Goal: Task Accomplishment & Management: Manage account settings

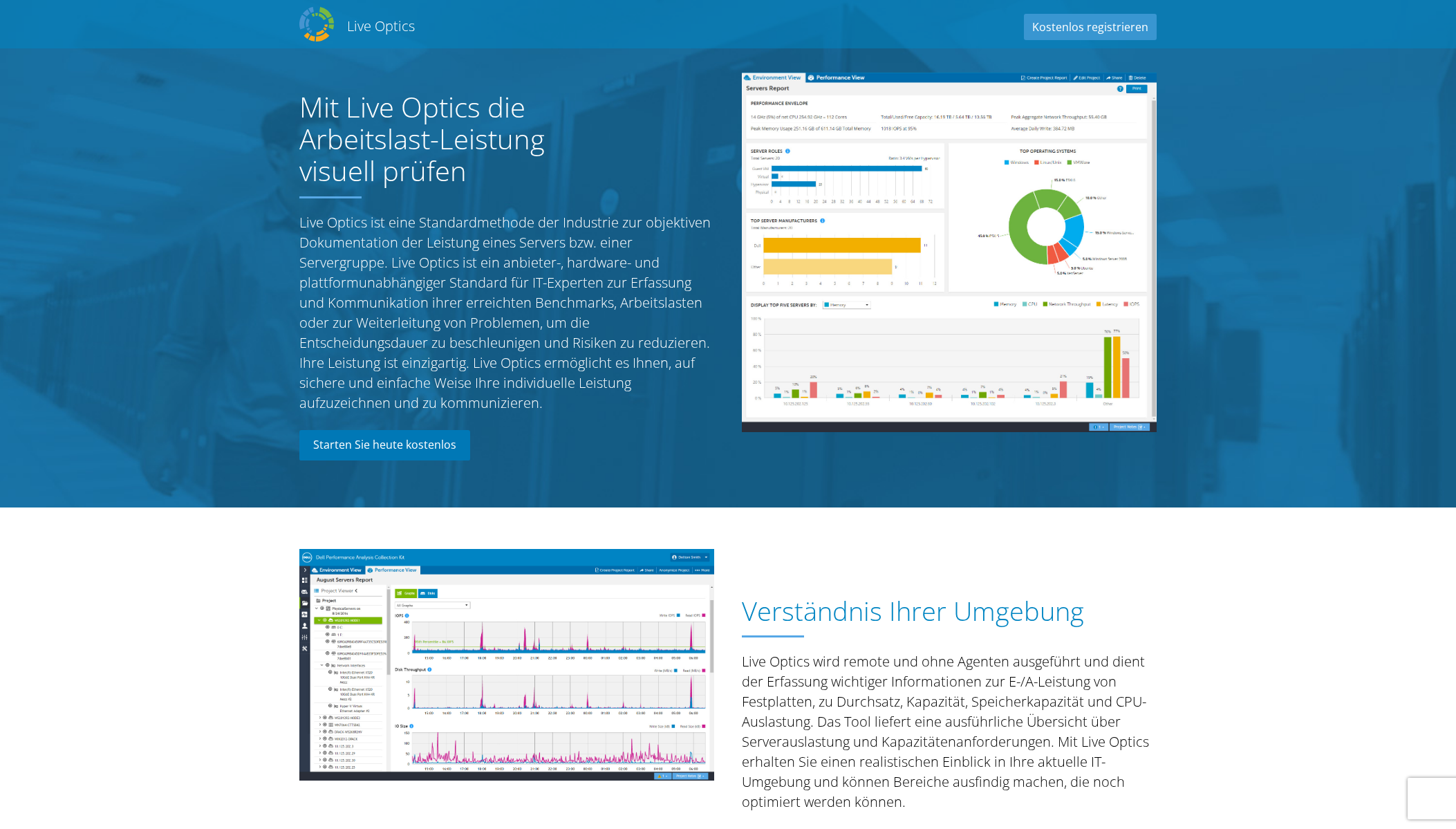
click at [426, 449] on link "Starten Sie heute kostenlos" at bounding box center [385, 445] width 171 height 30
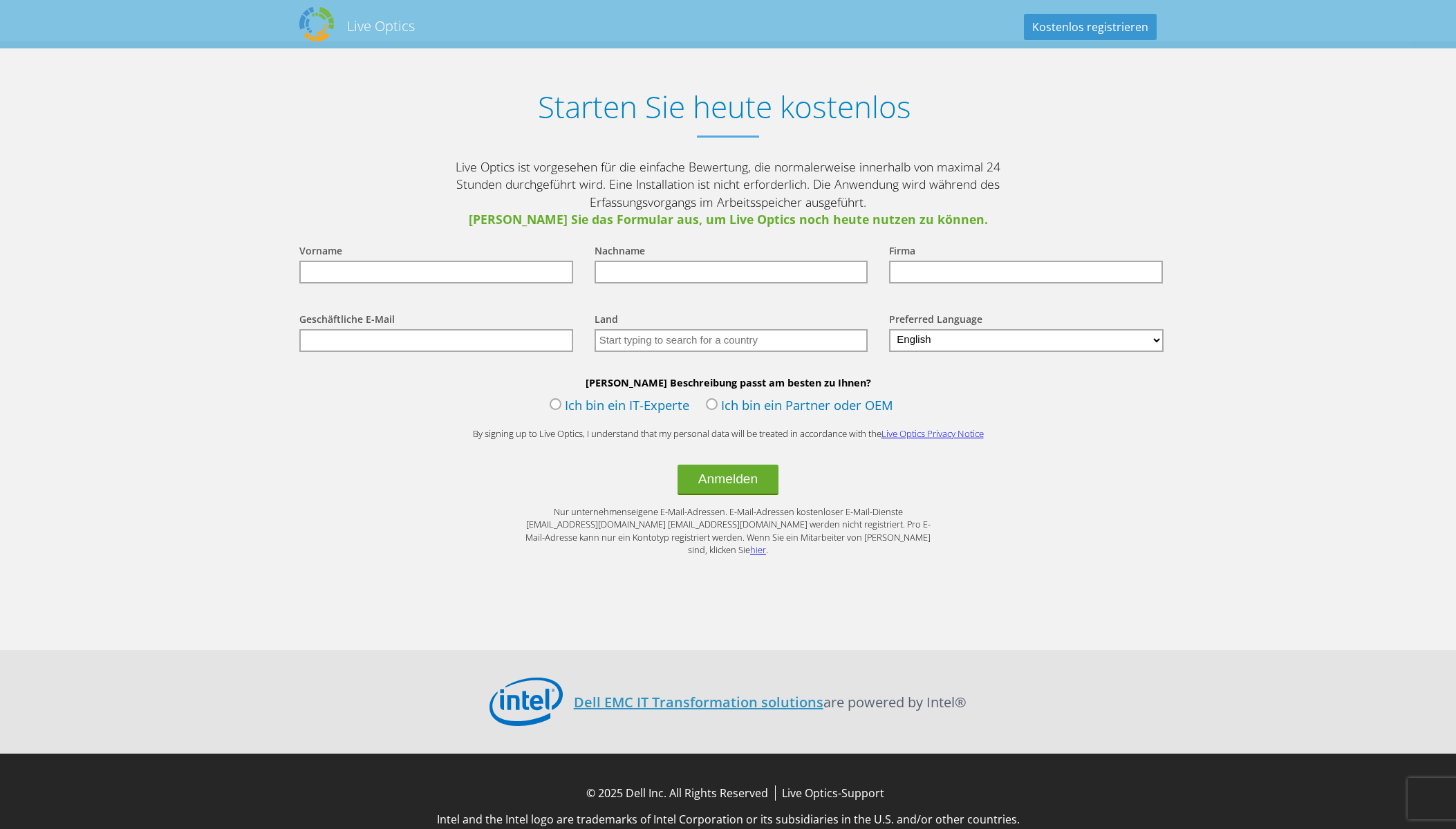
scroll to position [1577, 0]
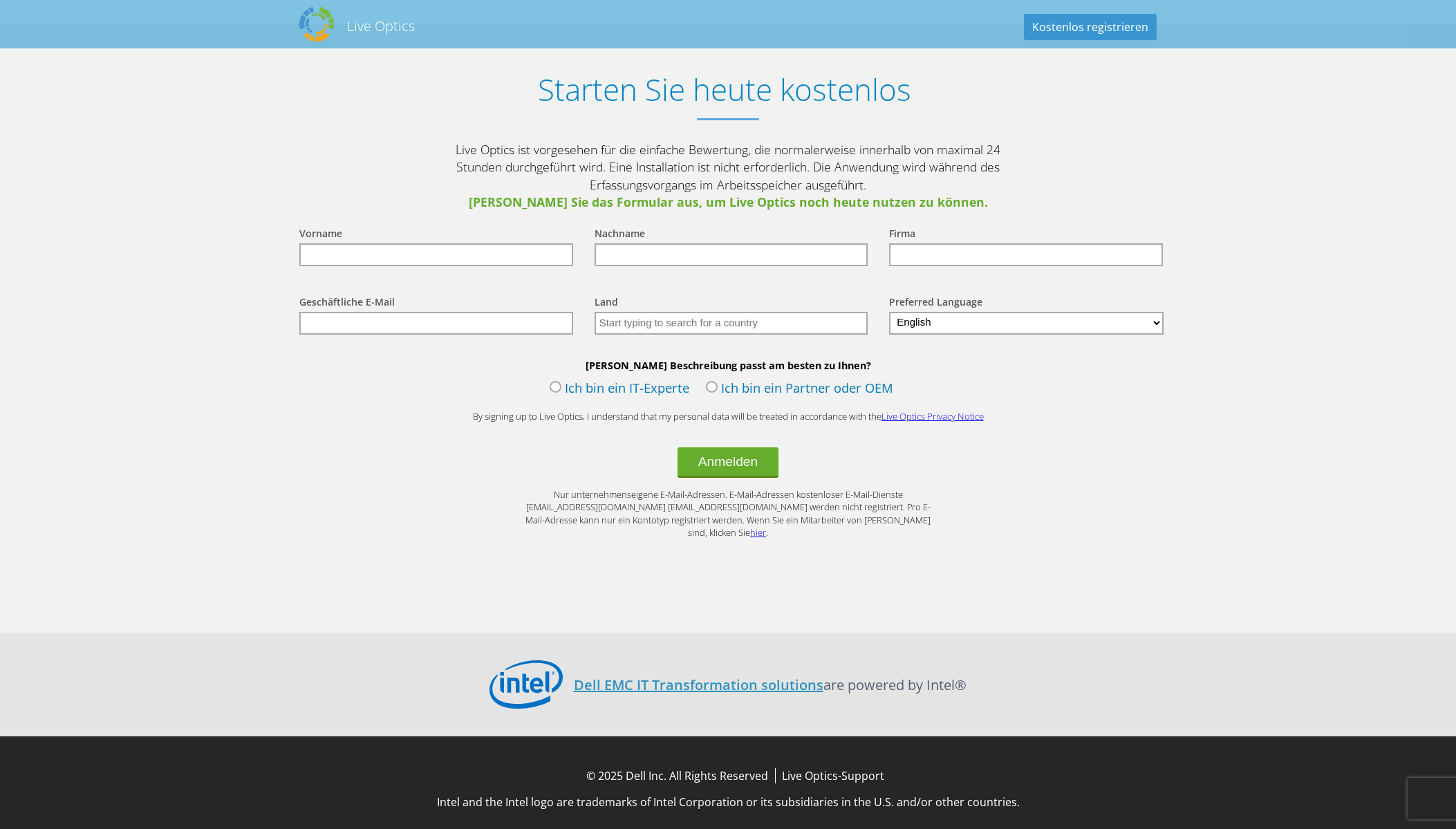
click at [759, 395] on label "Ich bin ein Partner oder OEM" at bounding box center [799, 389] width 187 height 21
click at [0, 0] on input "Ich bin ein Partner oder OEM" at bounding box center [0, 0] width 0 height 0
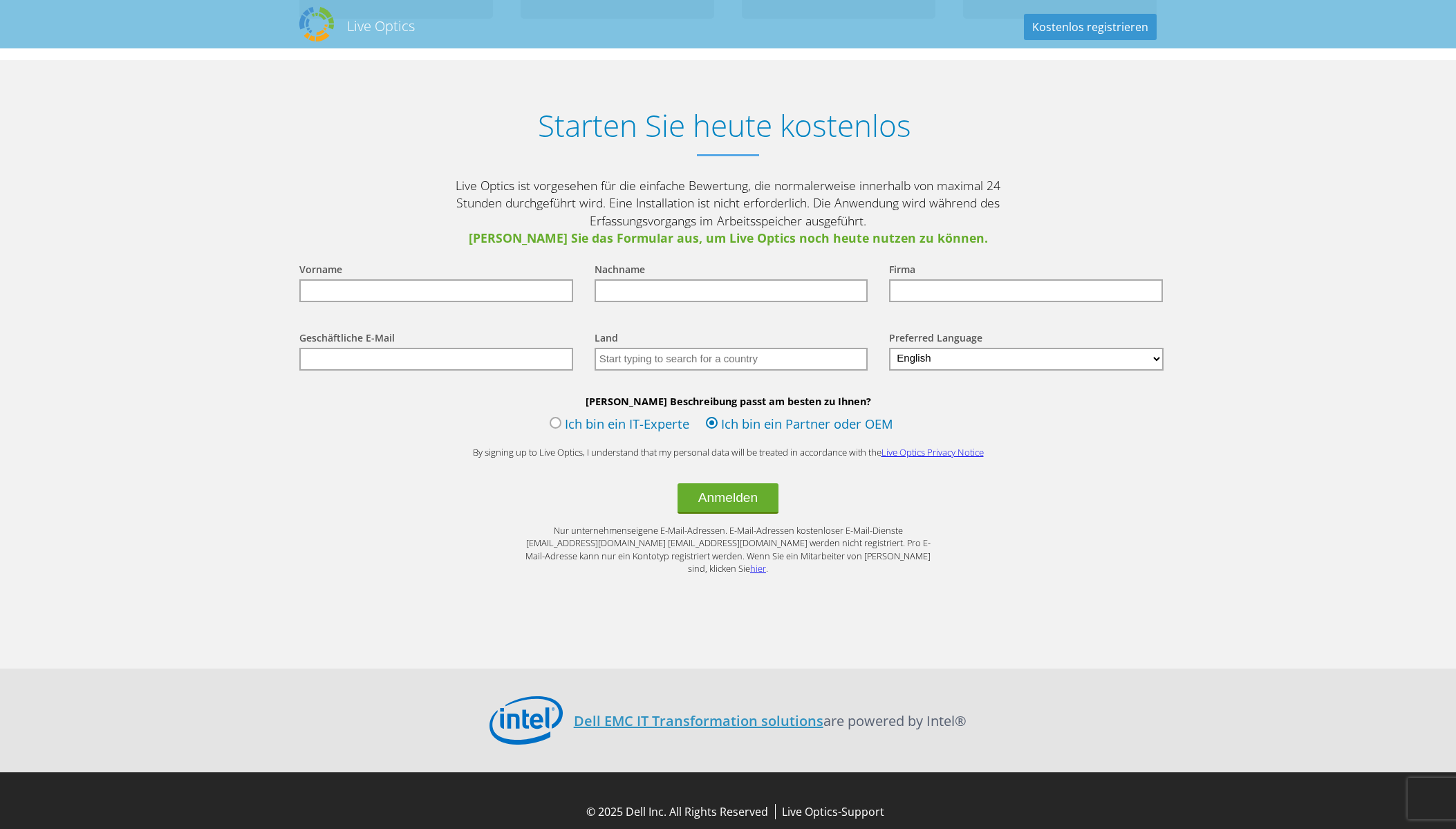
scroll to position [1415, 0]
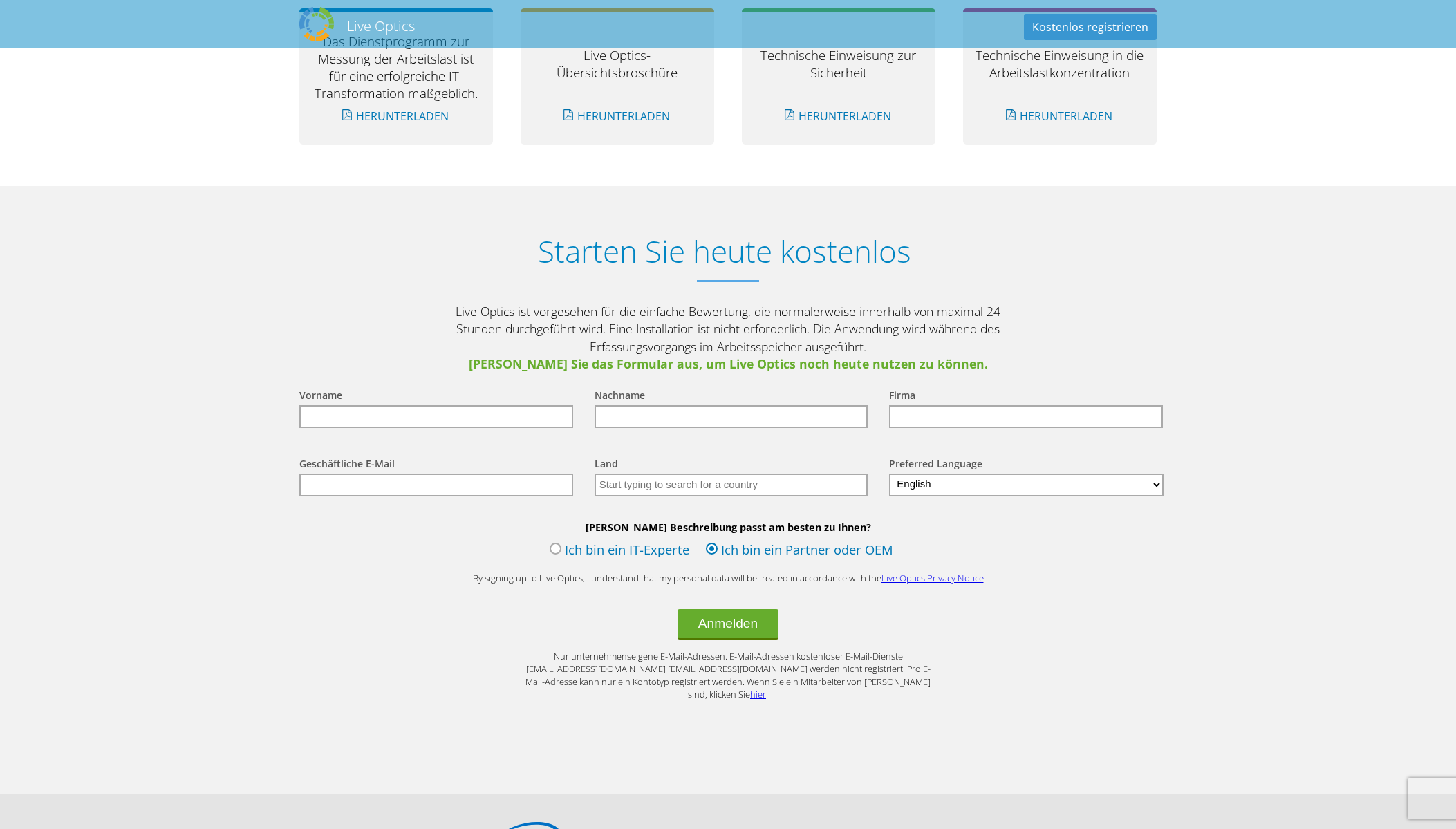
drag, startPoint x: 523, startPoint y: 615, endPoint x: 490, endPoint y: 508, distance: 112.0
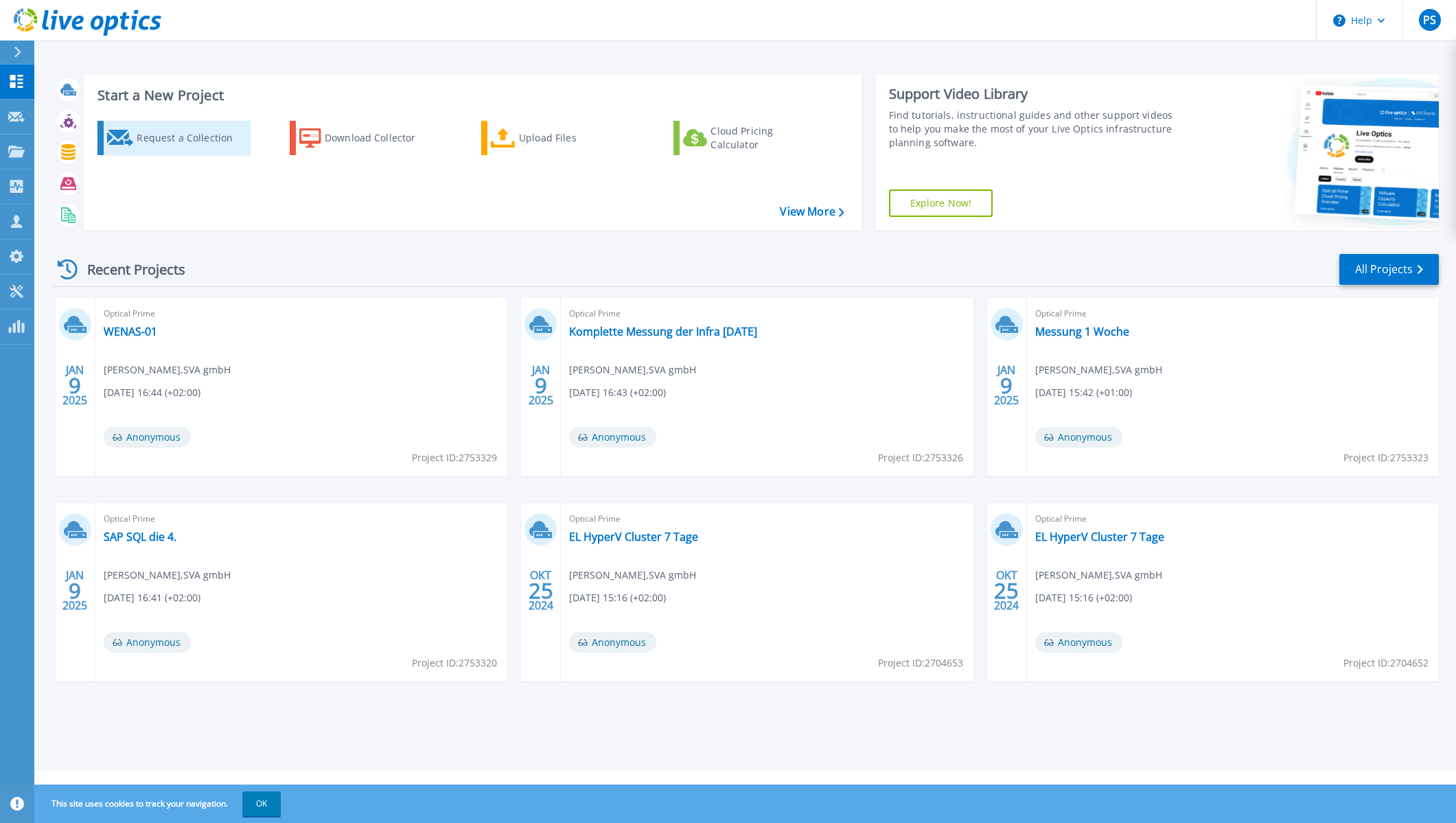
click at [189, 131] on div "Request a Collection" at bounding box center [192, 138] width 110 height 28
click at [348, 141] on div "Download Collector" at bounding box center [380, 138] width 110 height 28
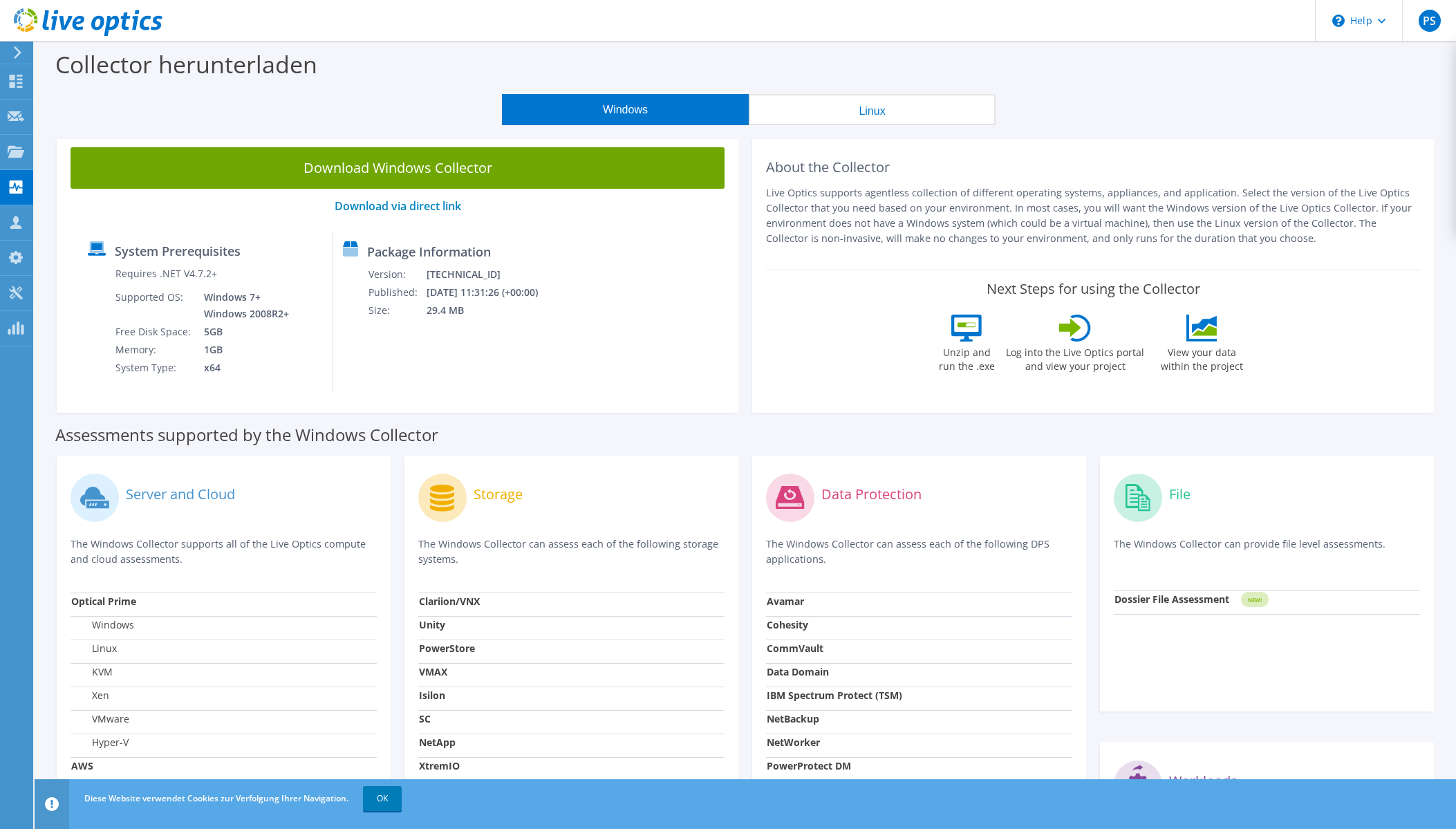
click at [429, 169] on link "Download Windows Collector" at bounding box center [397, 168] width 654 height 41
click at [83, 19] on use at bounding box center [88, 21] width 149 height 28
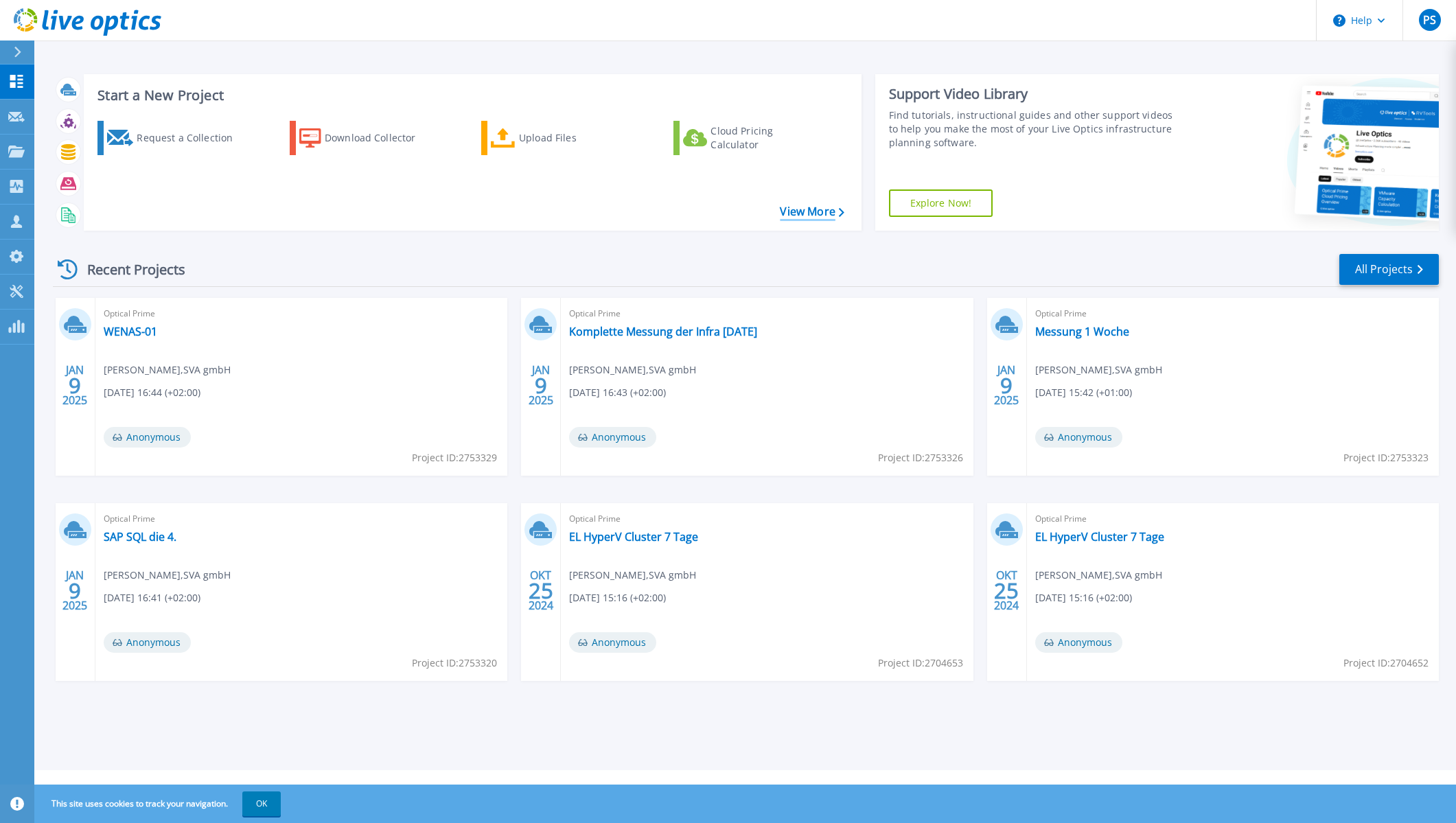
click at [802, 213] on link "View More" at bounding box center [811, 212] width 64 height 13
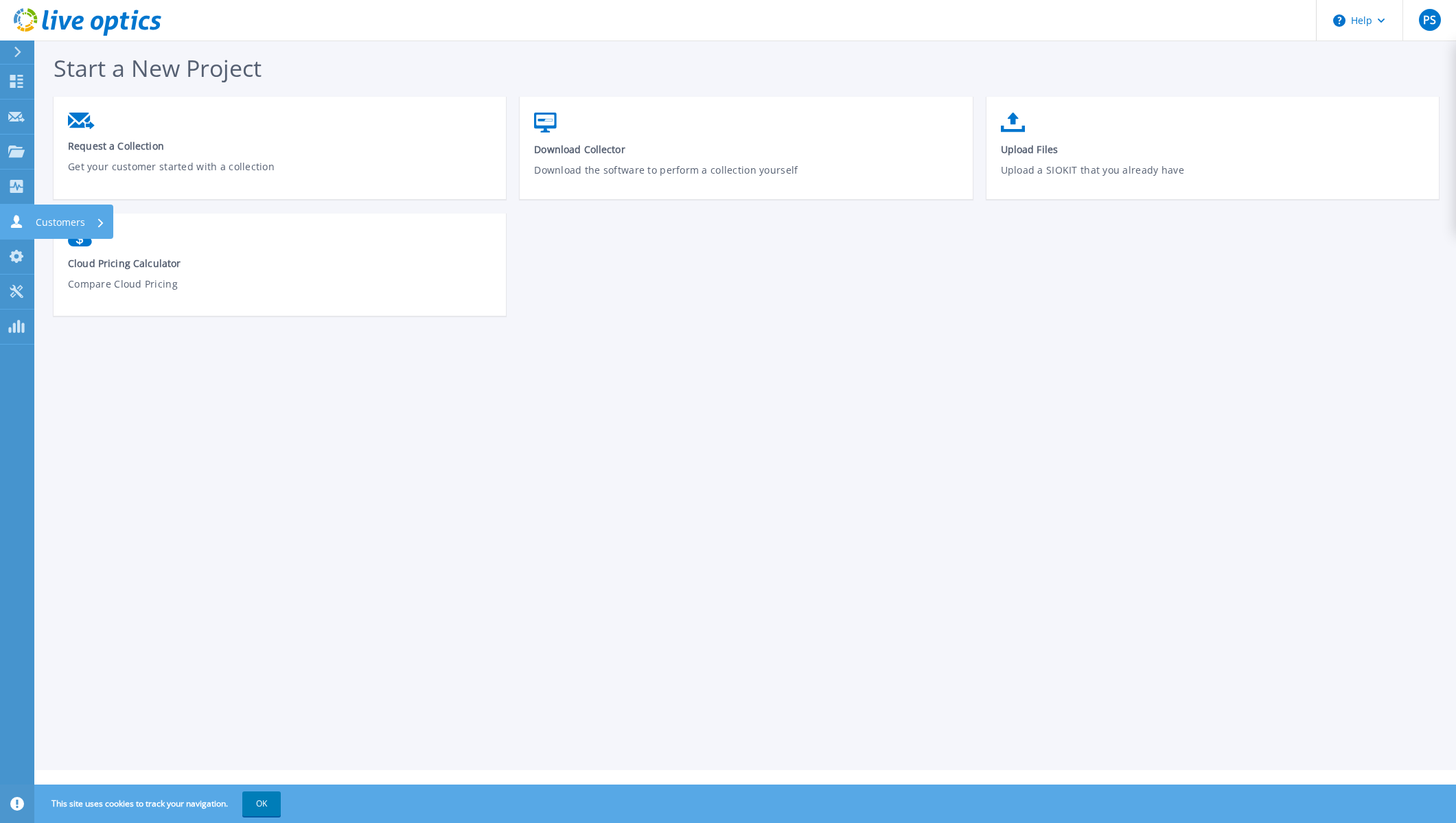
click at [13, 217] on icon at bounding box center [16, 221] width 17 height 13
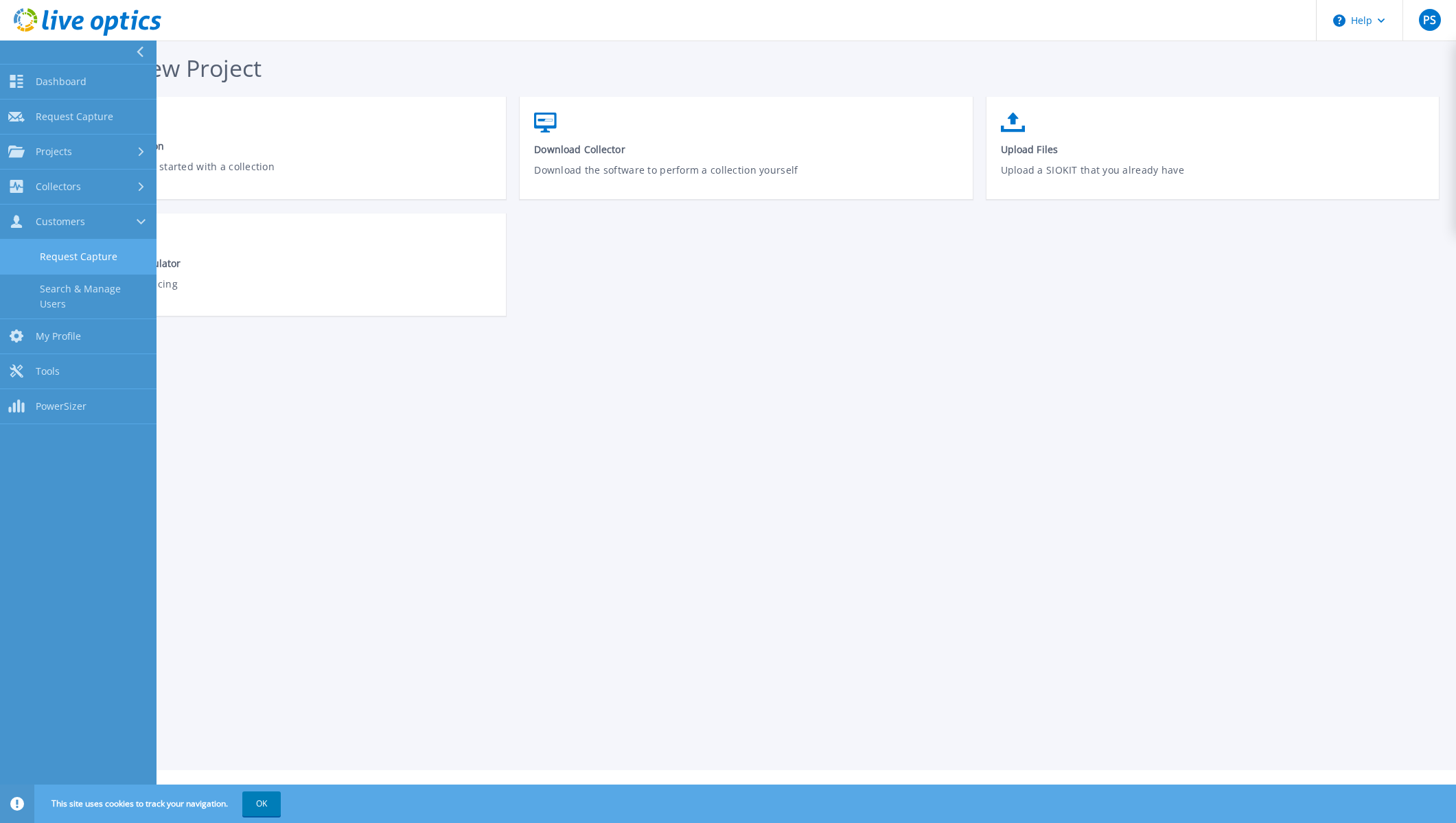
click at [109, 260] on link "Request Capture" at bounding box center [78, 257] width 157 height 35
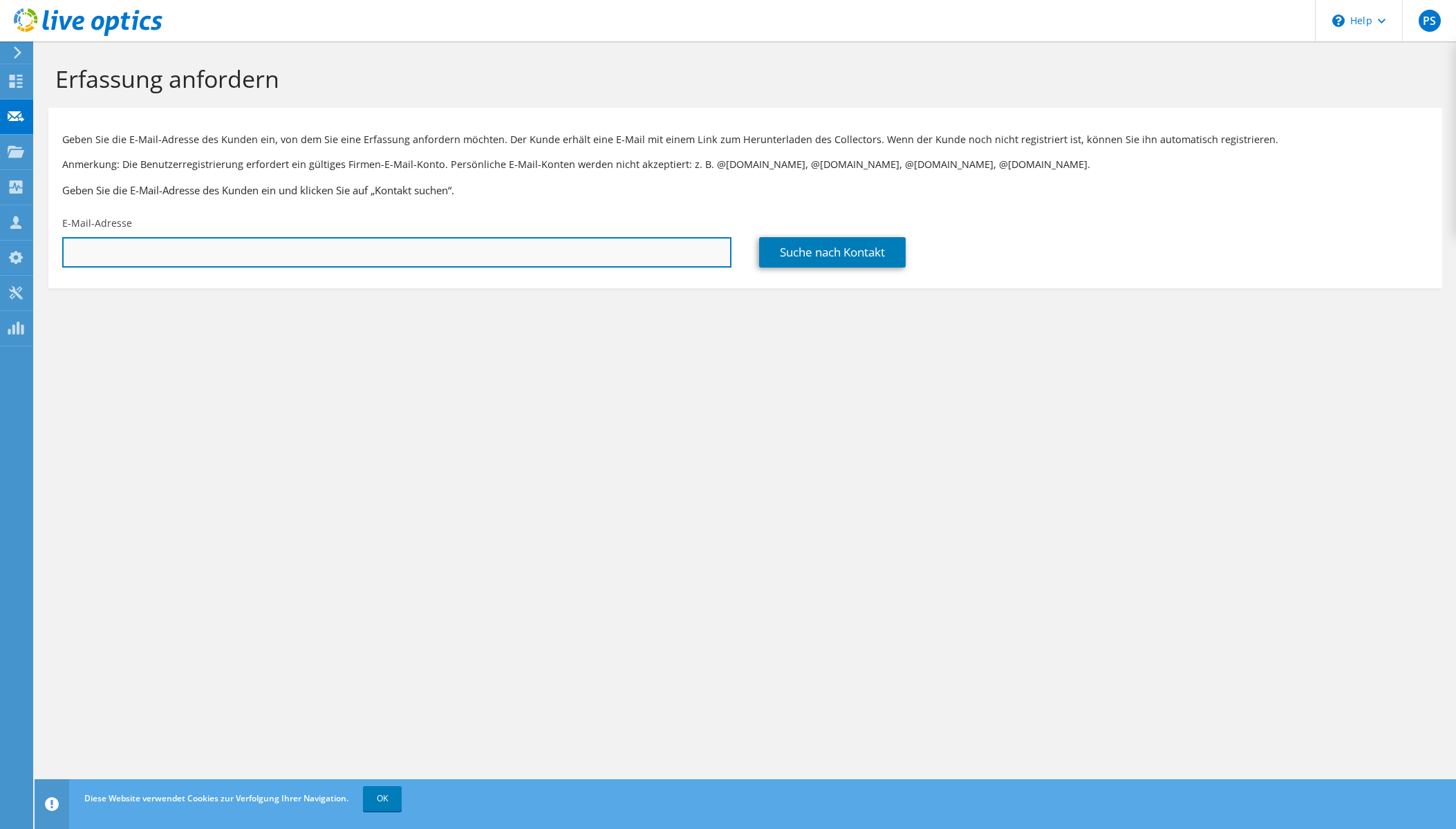
click at [187, 257] on input "text" at bounding box center [397, 252] width 669 height 30
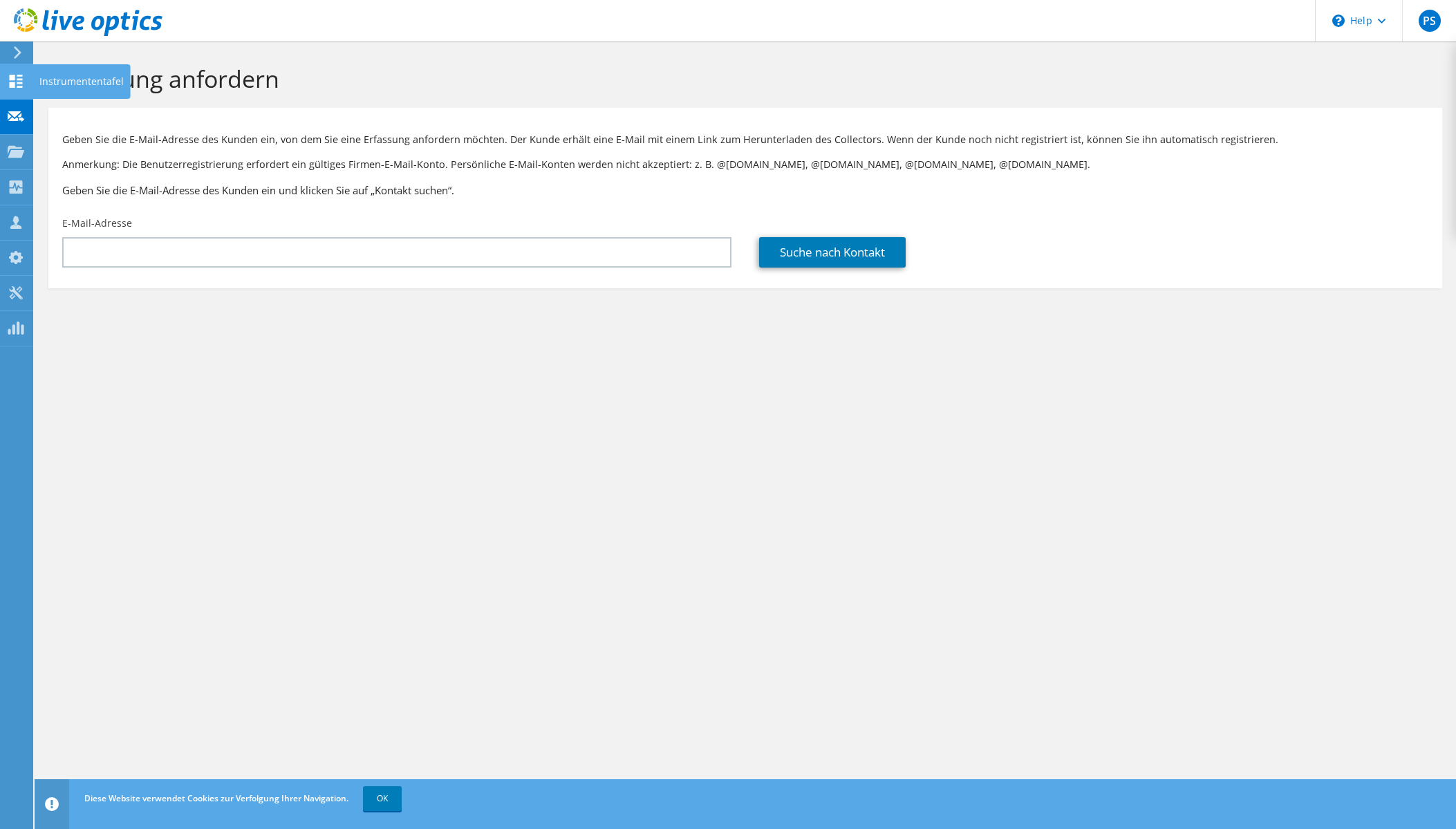
click at [24, 74] on icon at bounding box center [16, 81] width 17 height 13
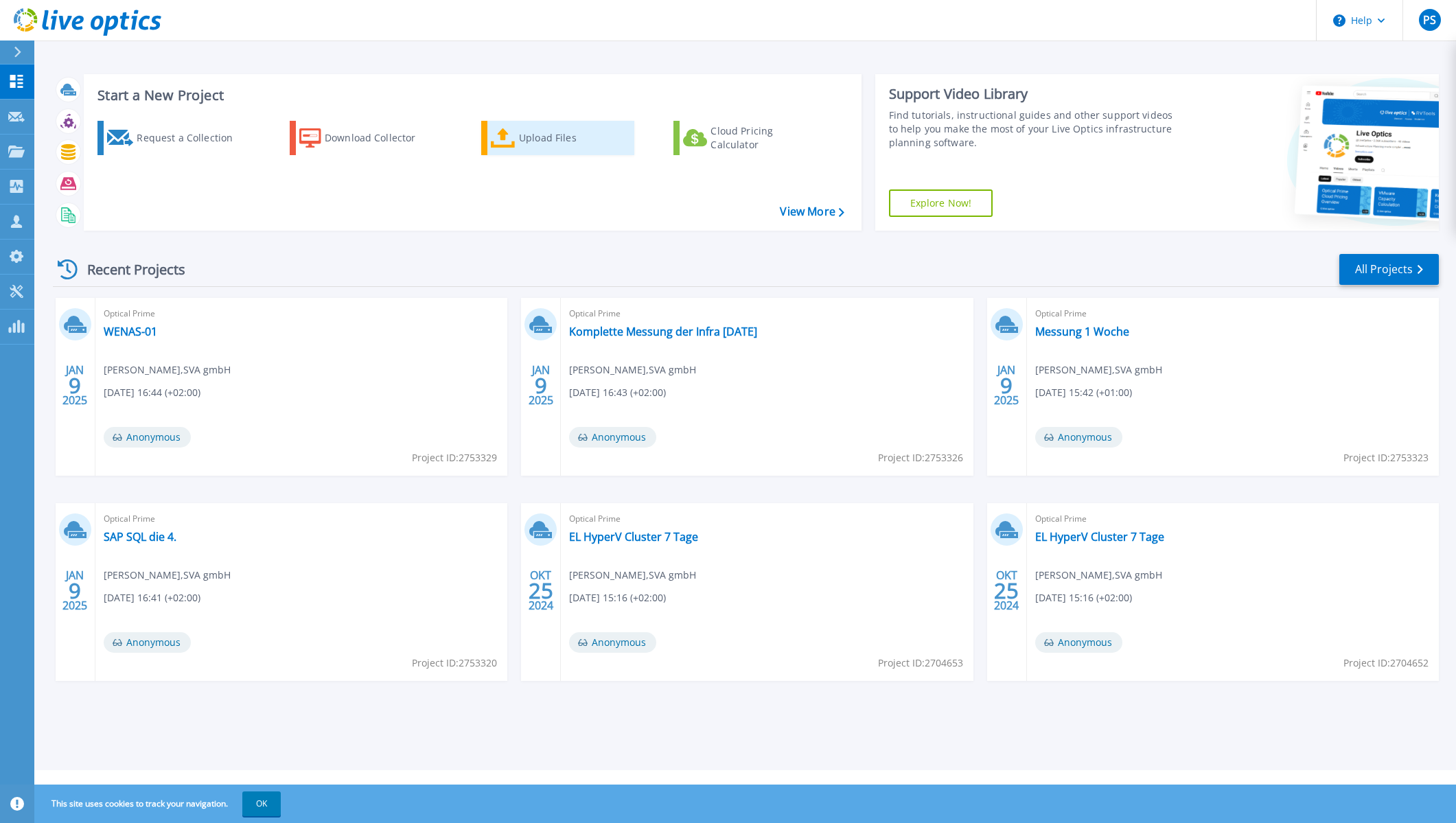
click at [530, 139] on div "Upload Files" at bounding box center [574, 138] width 110 height 28
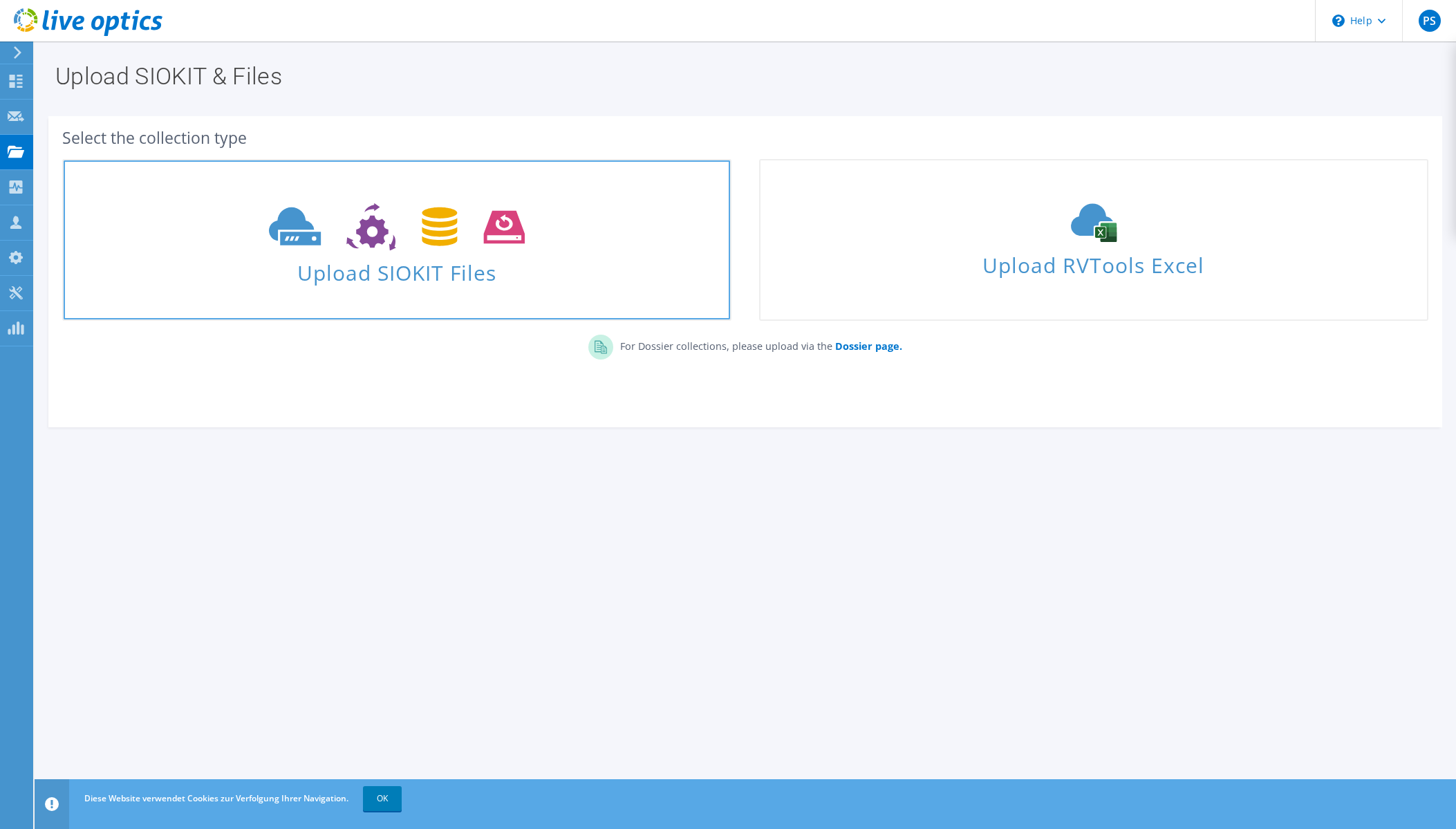
click at [562, 266] on span "Upload SIOKIT Files" at bounding box center [396, 269] width 666 height 30
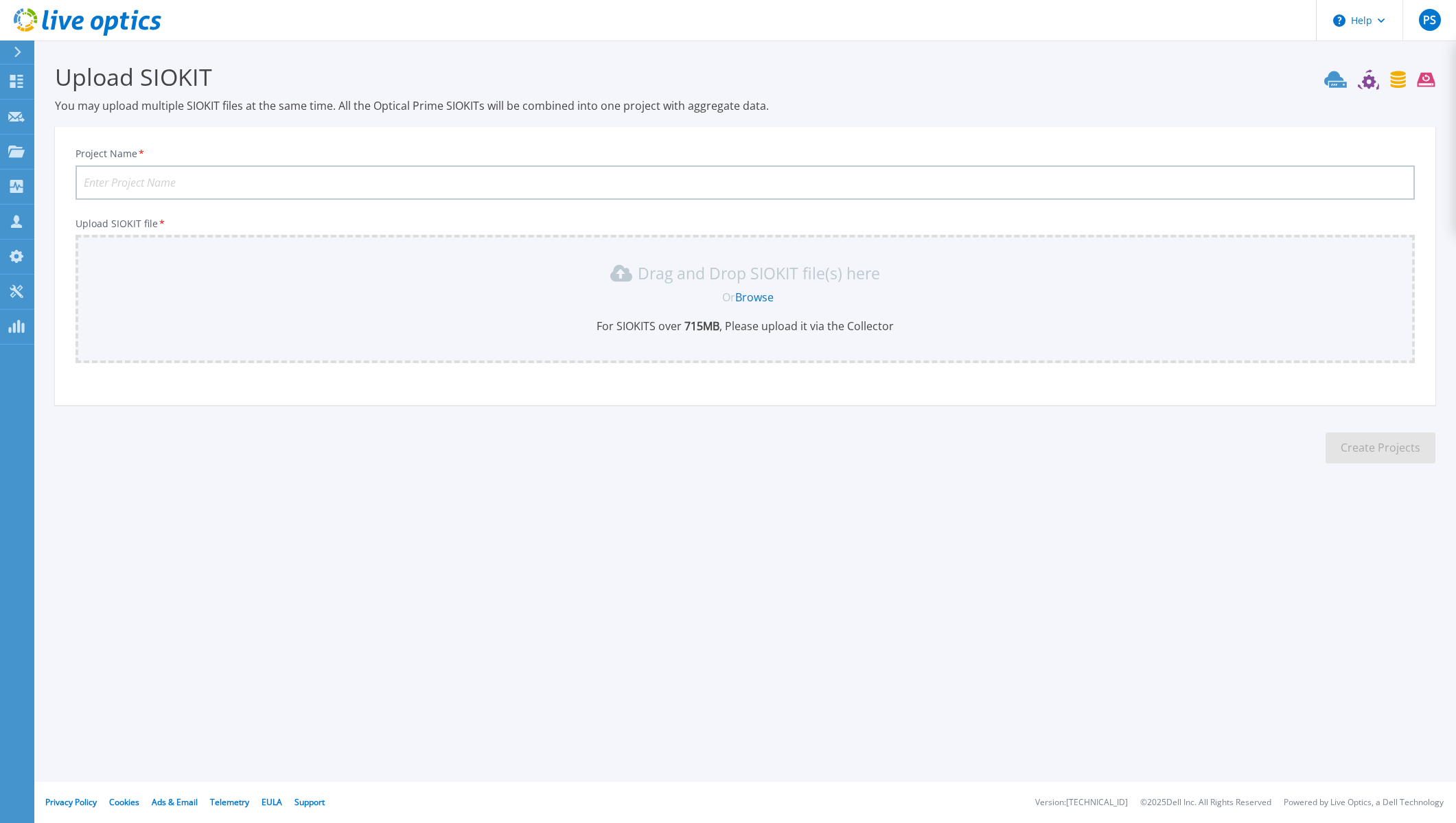
click at [120, 24] on icon at bounding box center [87, 22] width 148 height 28
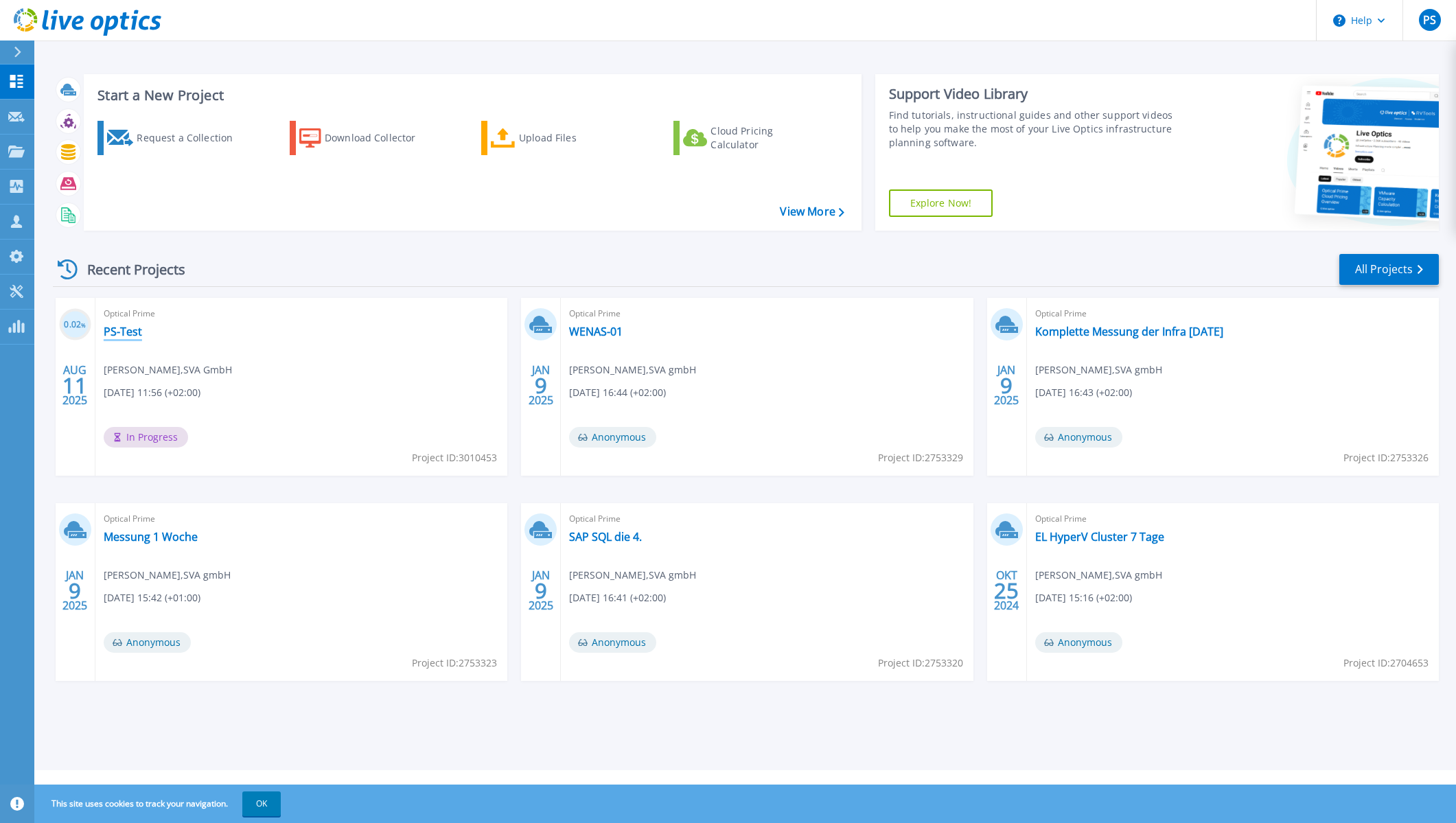
click at [121, 337] on link "PS-Test" at bounding box center [123, 331] width 39 height 13
click at [1403, 270] on link "All Projects" at bounding box center [1388, 269] width 100 height 31
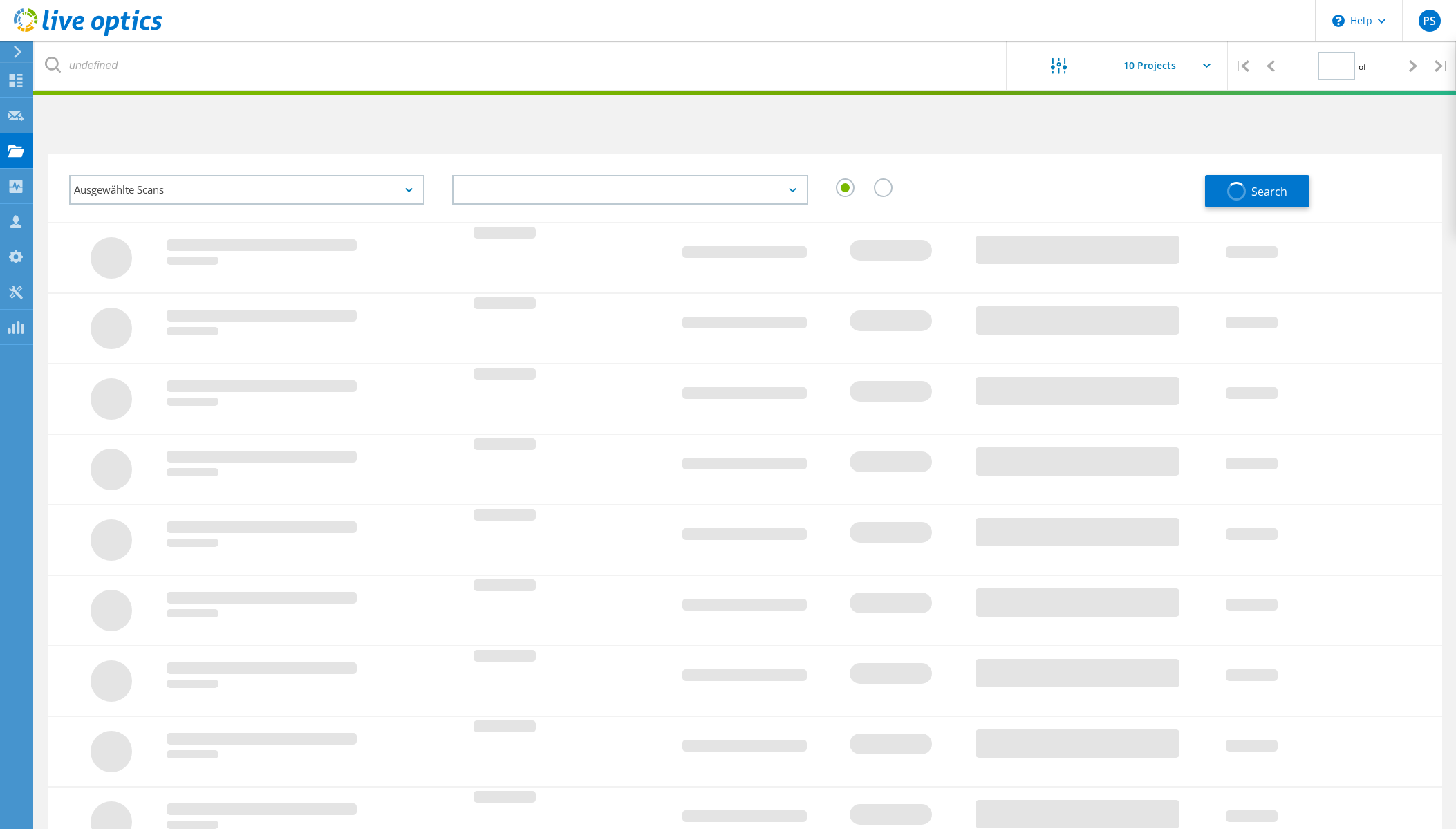
type input "1"
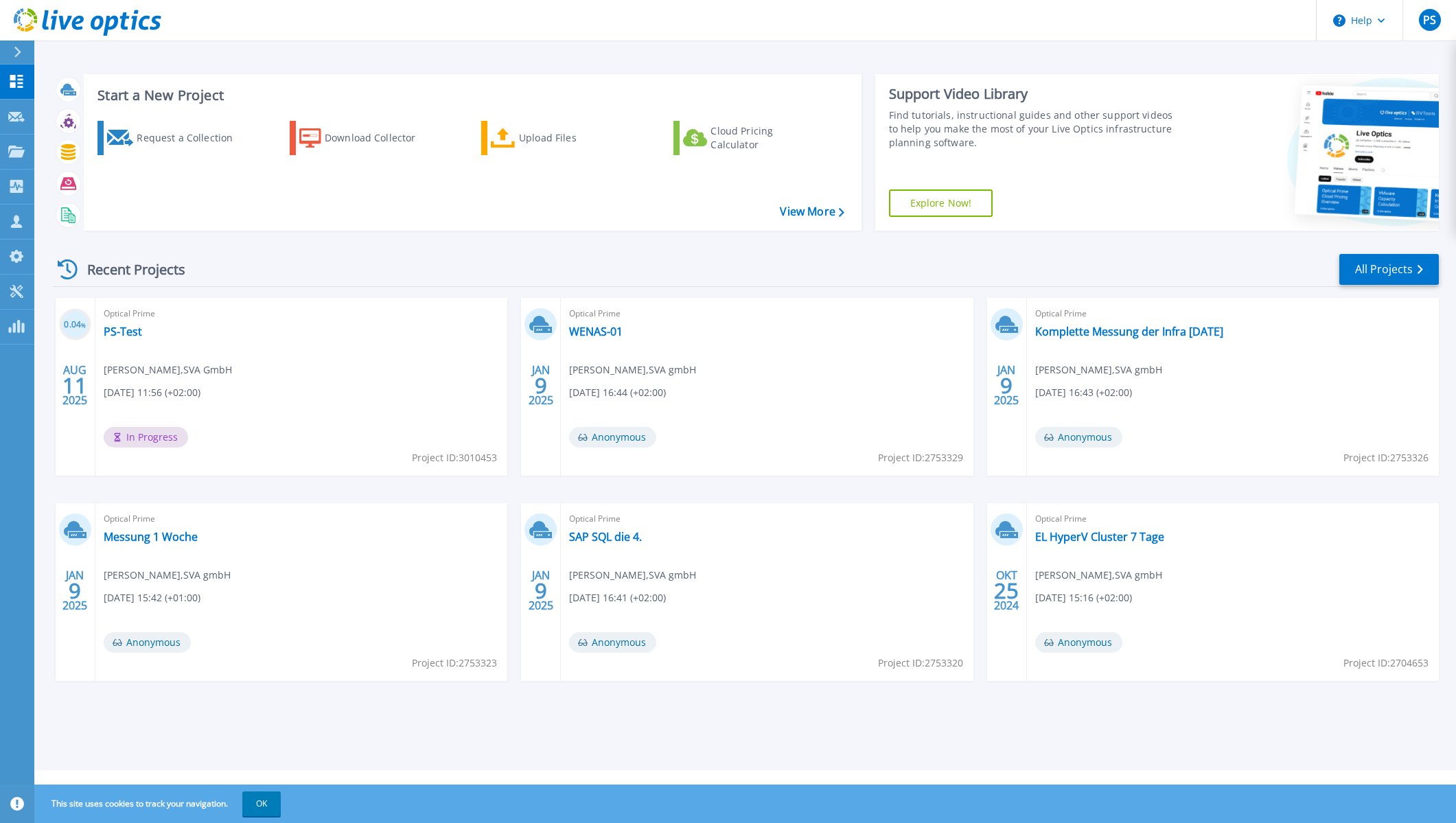
click at [176, 373] on span "[PERSON_NAME] , SVA GmbH" at bounding box center [168, 370] width 128 height 15
click at [131, 337] on link "PS-Test" at bounding box center [123, 331] width 39 height 13
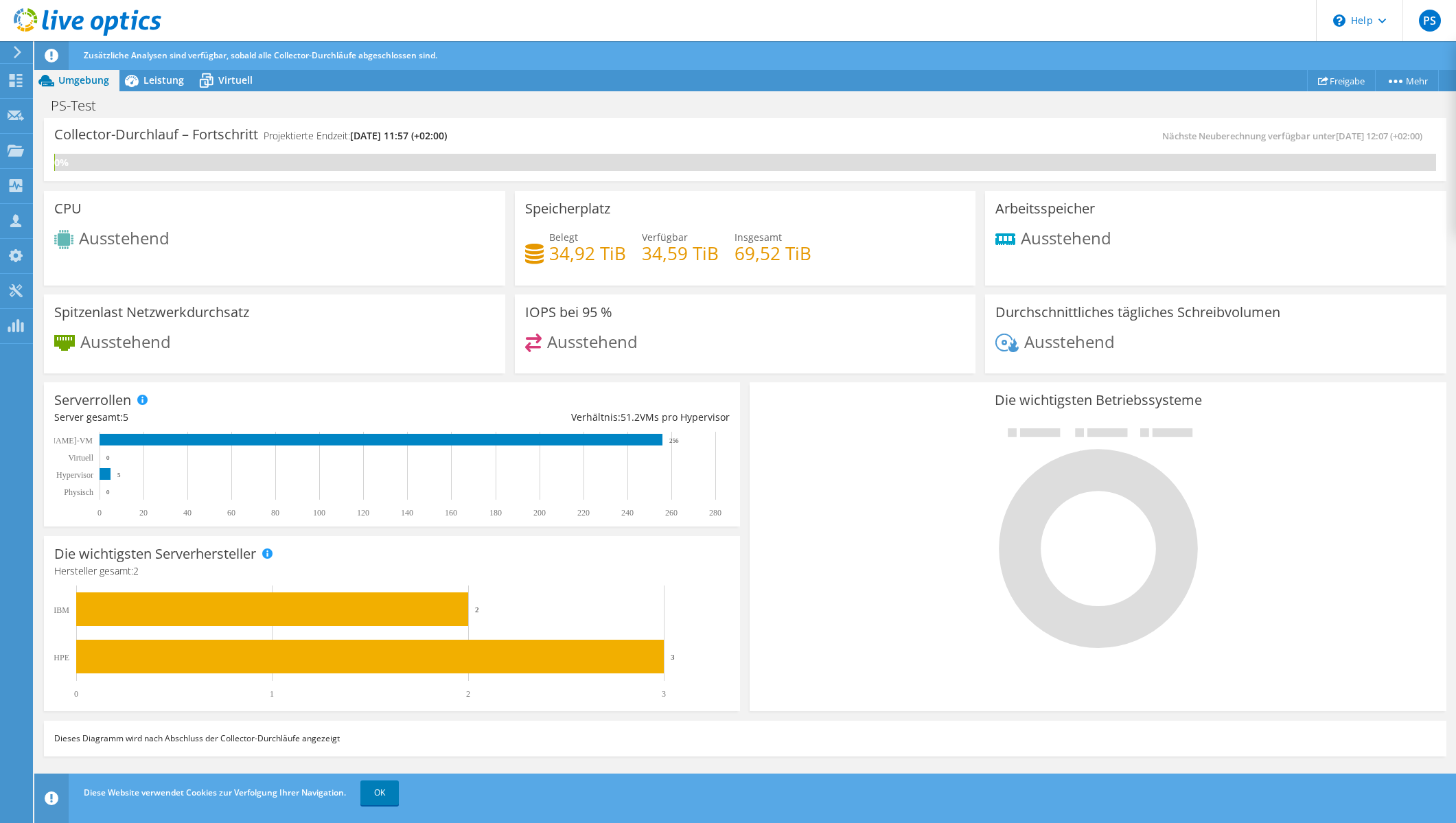
click at [1038, 342] on span "Ausstehend" at bounding box center [1069, 341] width 90 height 23
click at [845, 354] on div "Ausstehend" at bounding box center [746, 349] width 440 height 30
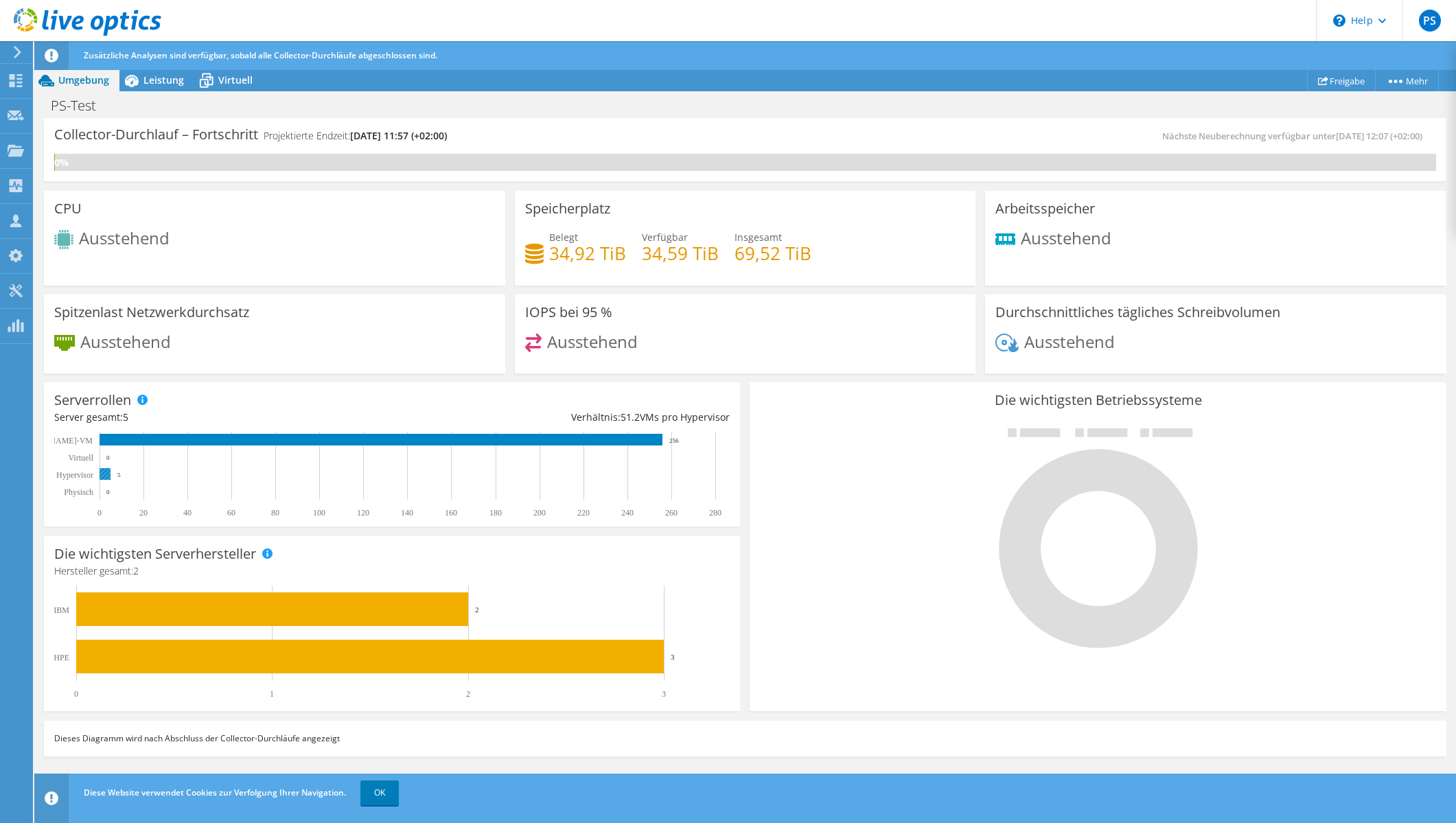
scroll to position [223, 0]
click at [391, 799] on link "OK" at bounding box center [379, 792] width 39 height 24
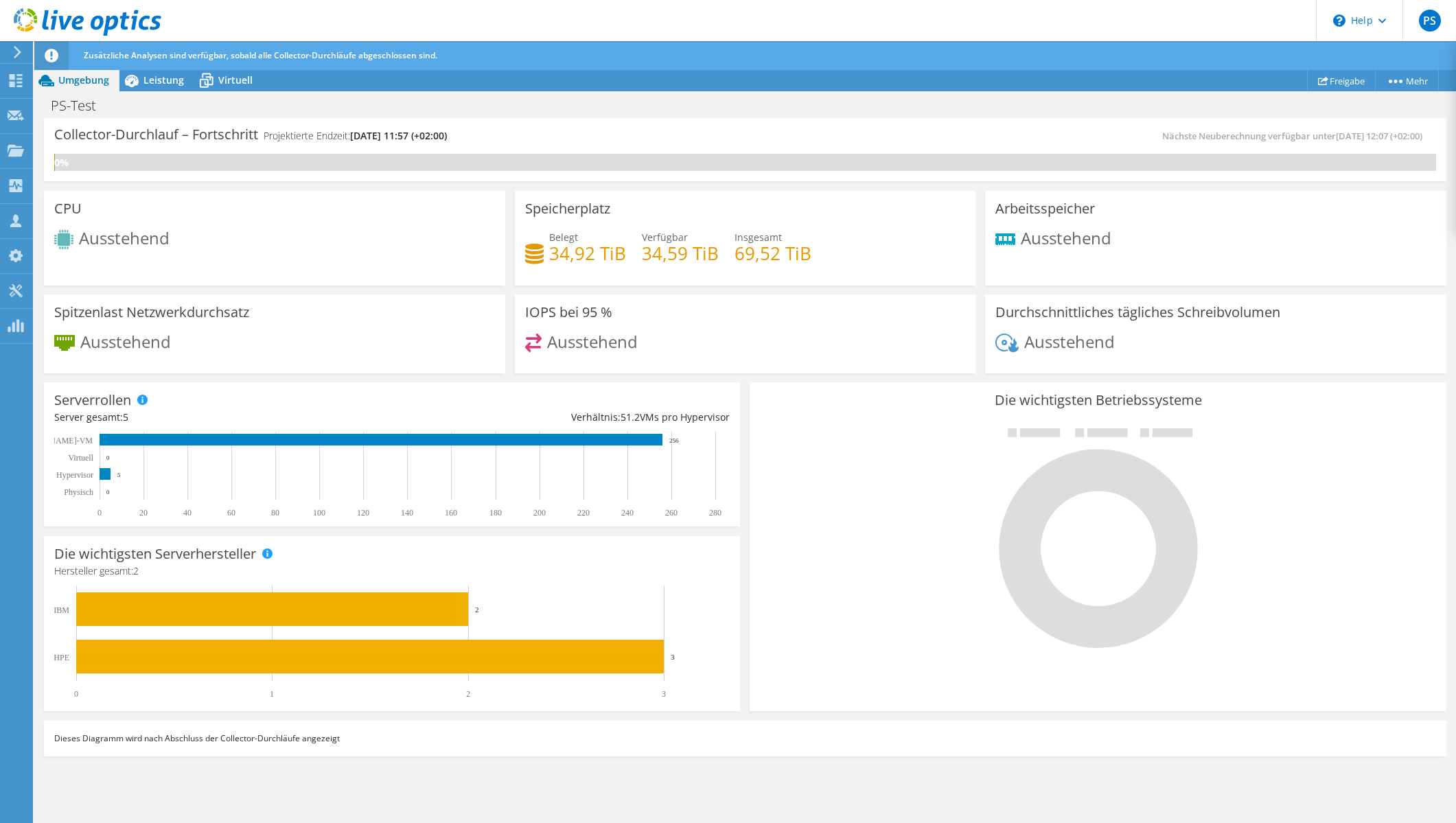
click at [319, 736] on div "Dieses Diagramm wird nach Abschluss der Collector-Durchläufe angezeigt" at bounding box center [745, 738] width 1403 height 35
click at [175, 83] on span "Leistung" at bounding box center [163, 79] width 40 height 13
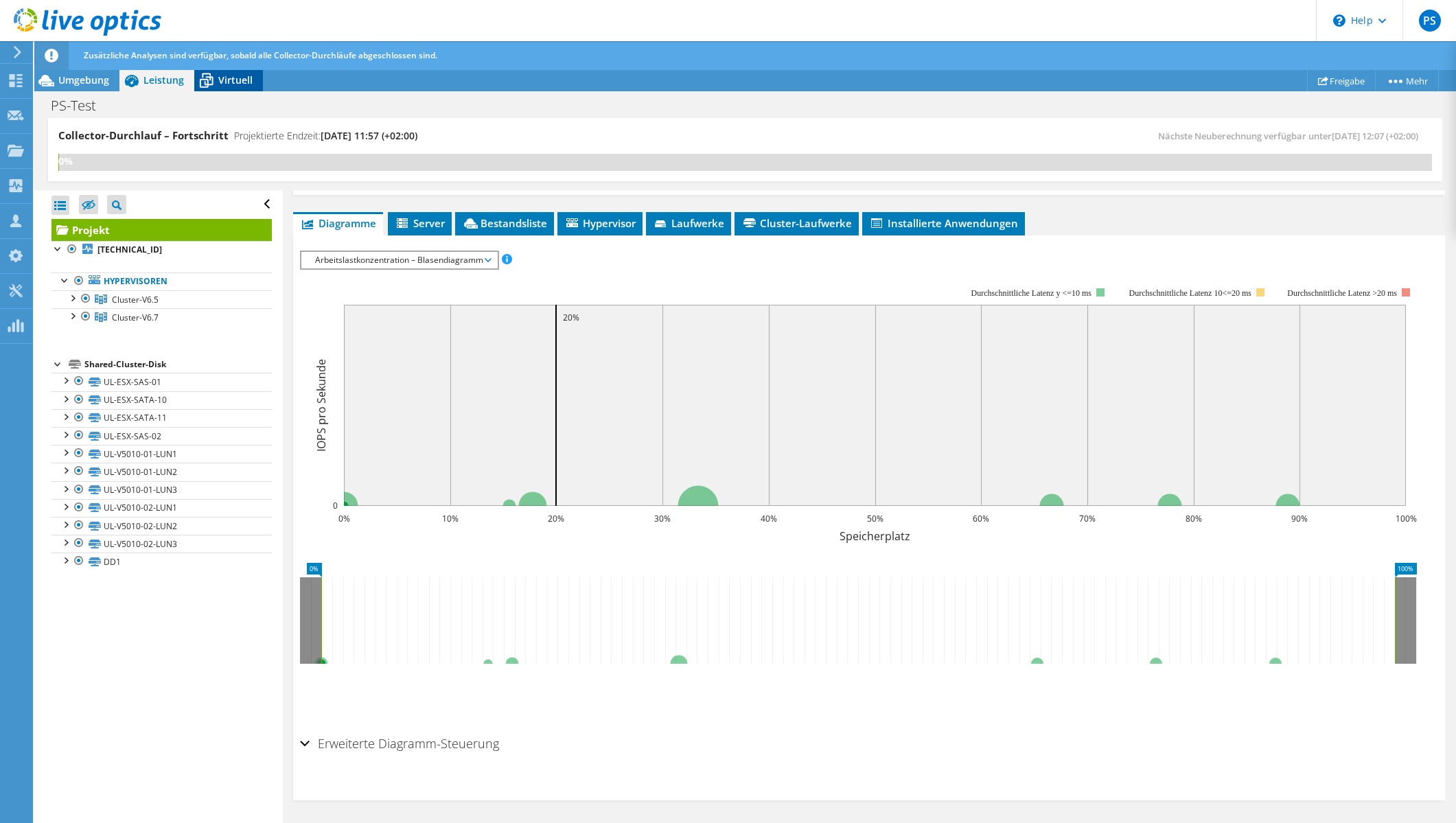
click at [219, 79] on span "Virtuell" at bounding box center [235, 79] width 35 height 13
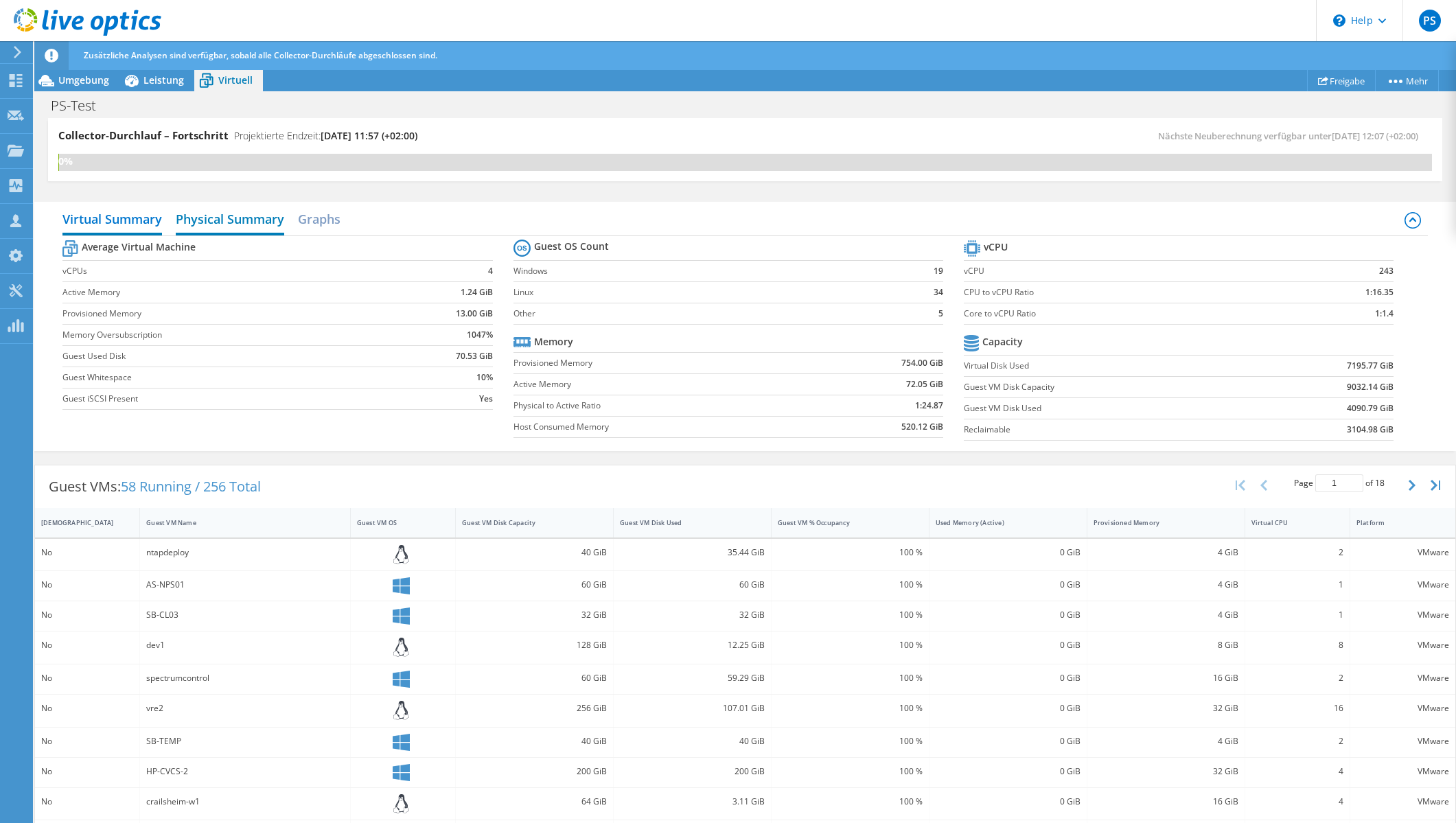
click at [239, 223] on h2 "Physical Summary" at bounding box center [230, 220] width 109 height 30
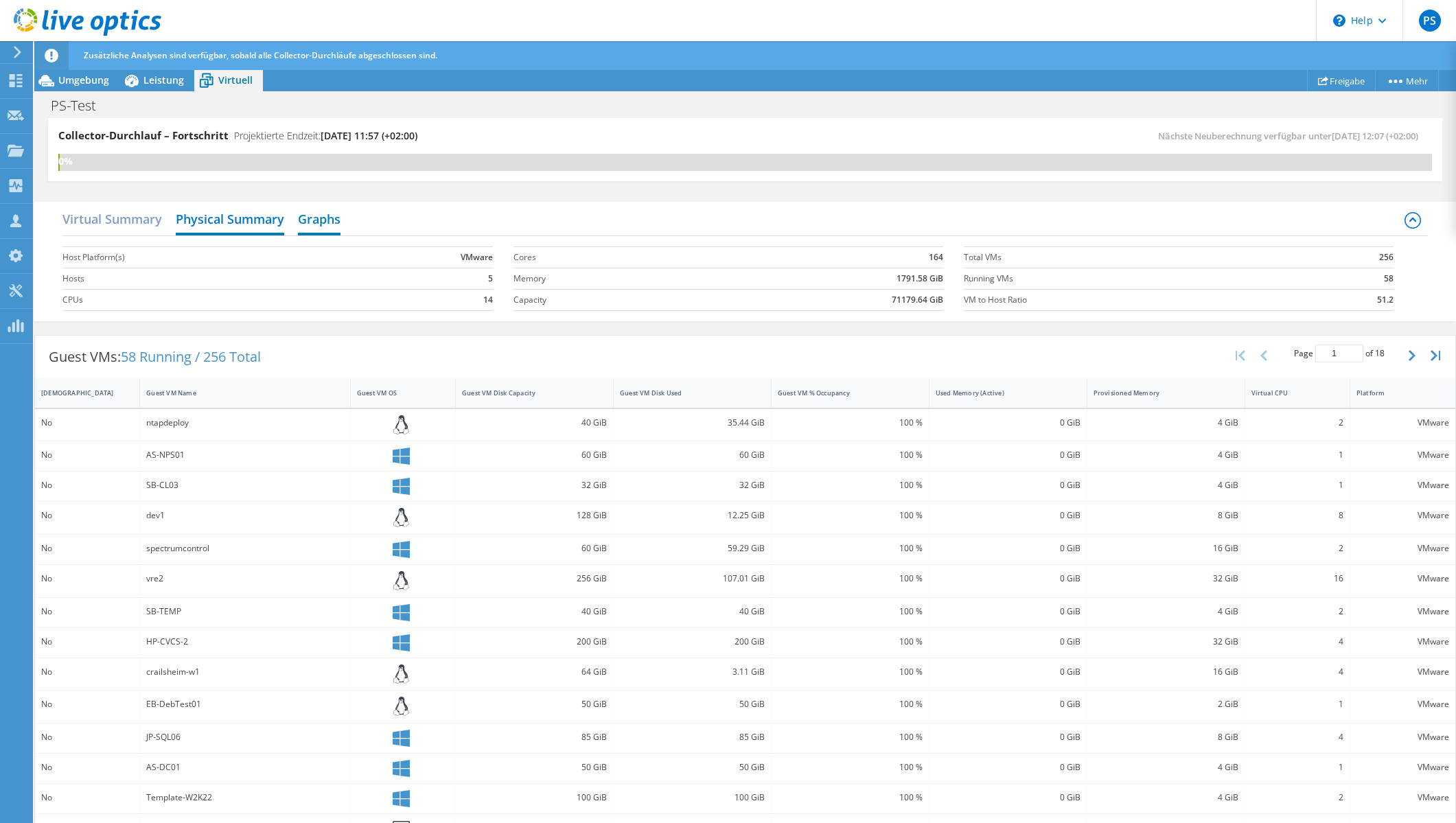
click at [337, 222] on h2 "Graphs" at bounding box center [319, 220] width 42 height 30
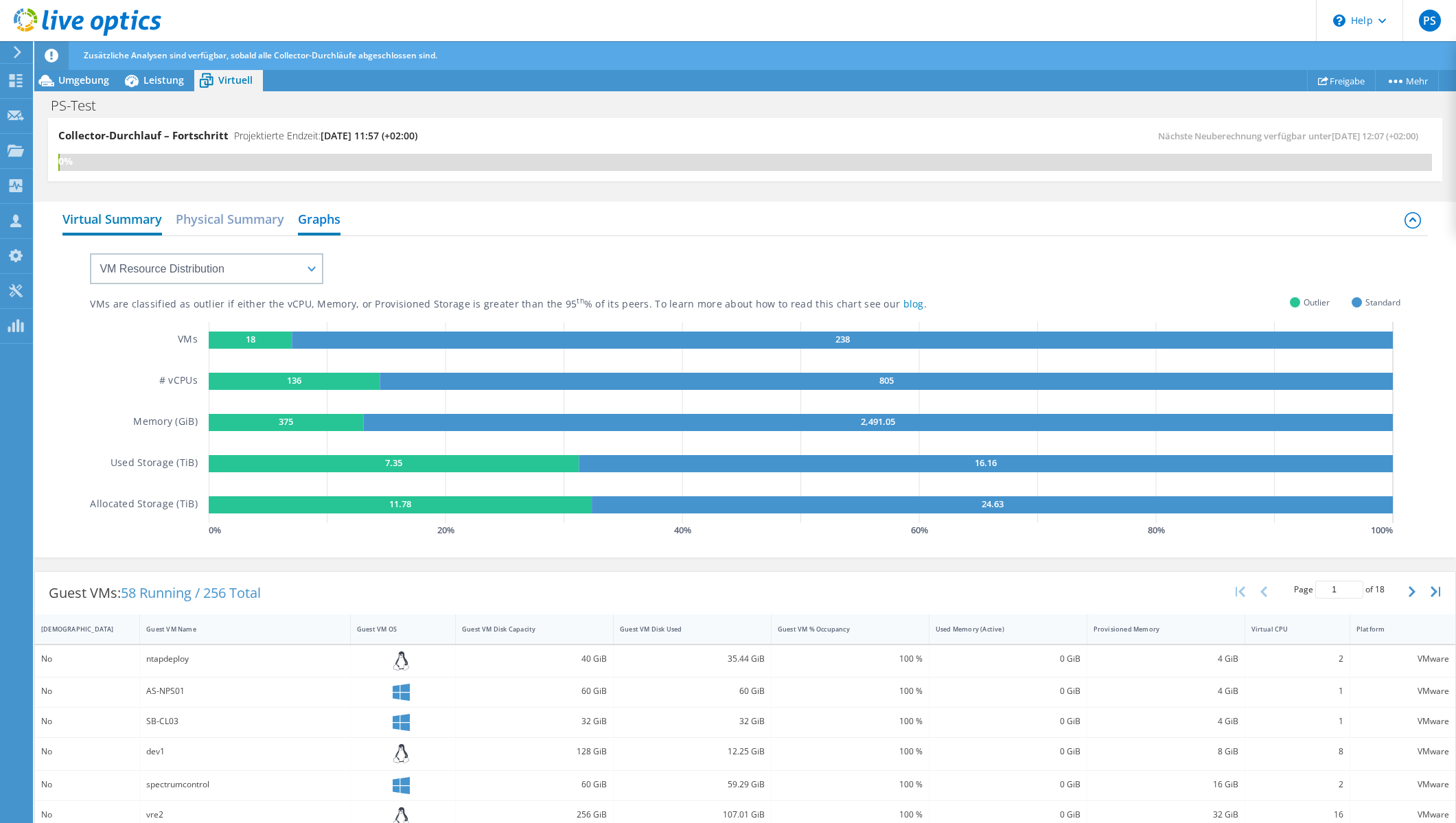
click at [147, 218] on h2 "Virtual Summary" at bounding box center [112, 220] width 100 height 30
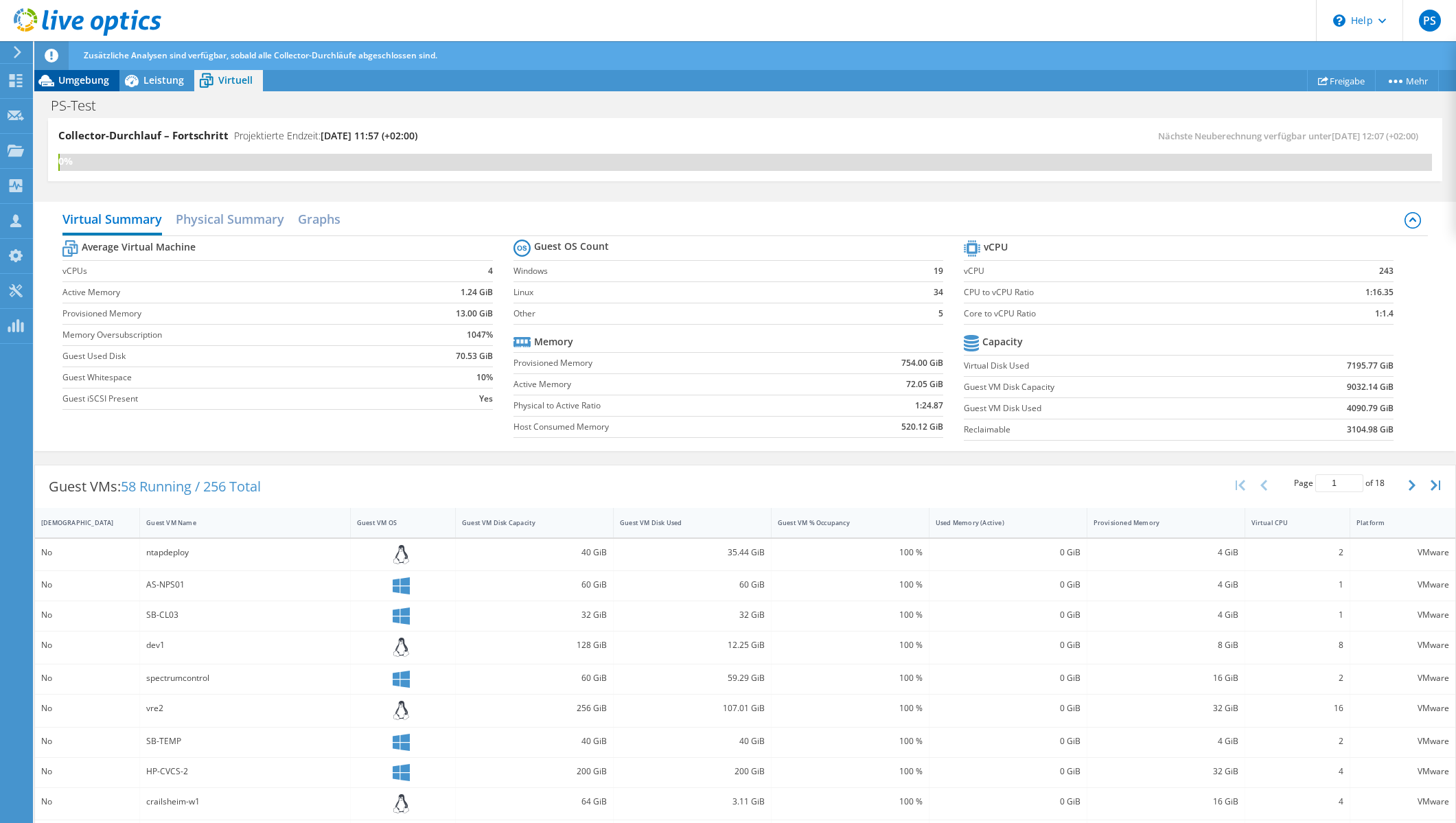
click at [103, 83] on span "Umgebung" at bounding box center [83, 79] width 51 height 13
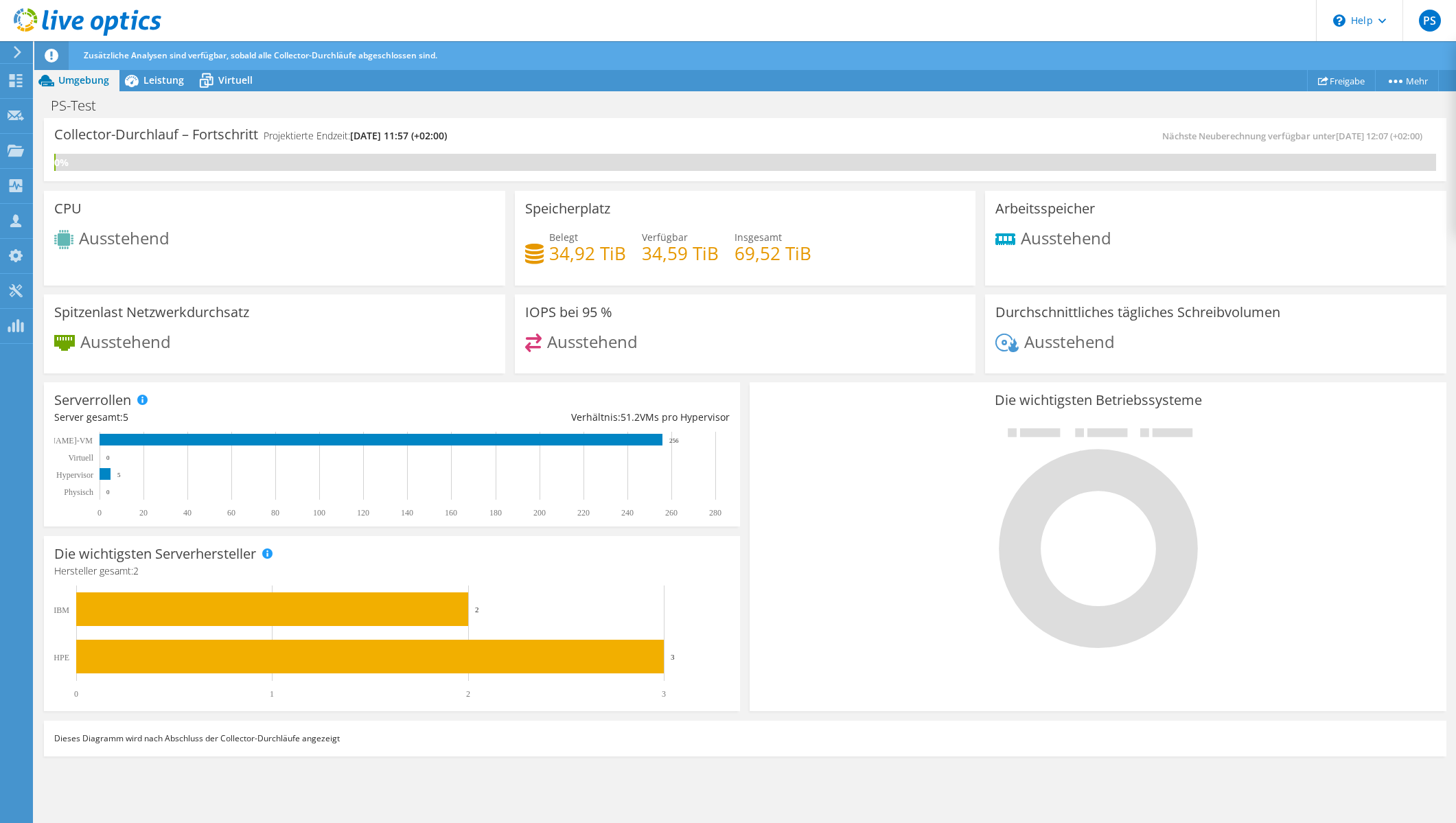
click at [184, 55] on span "Zusätzliche Analysen sind verfügbar, sobald alle Collector-Durchläufe abgeschlo…" at bounding box center [260, 55] width 353 height 12
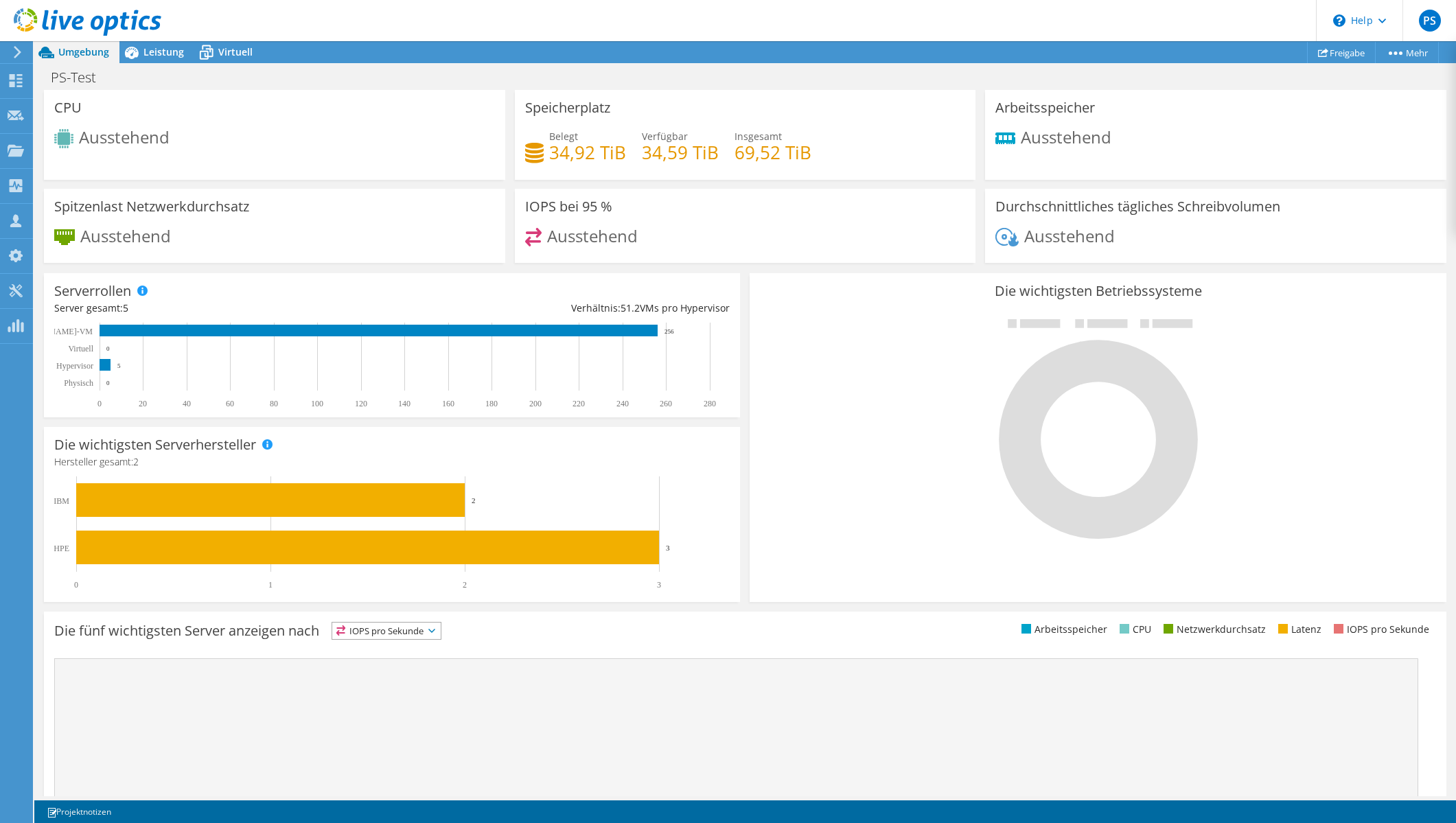
click at [53, 26] on use at bounding box center [87, 21] width 148 height 28
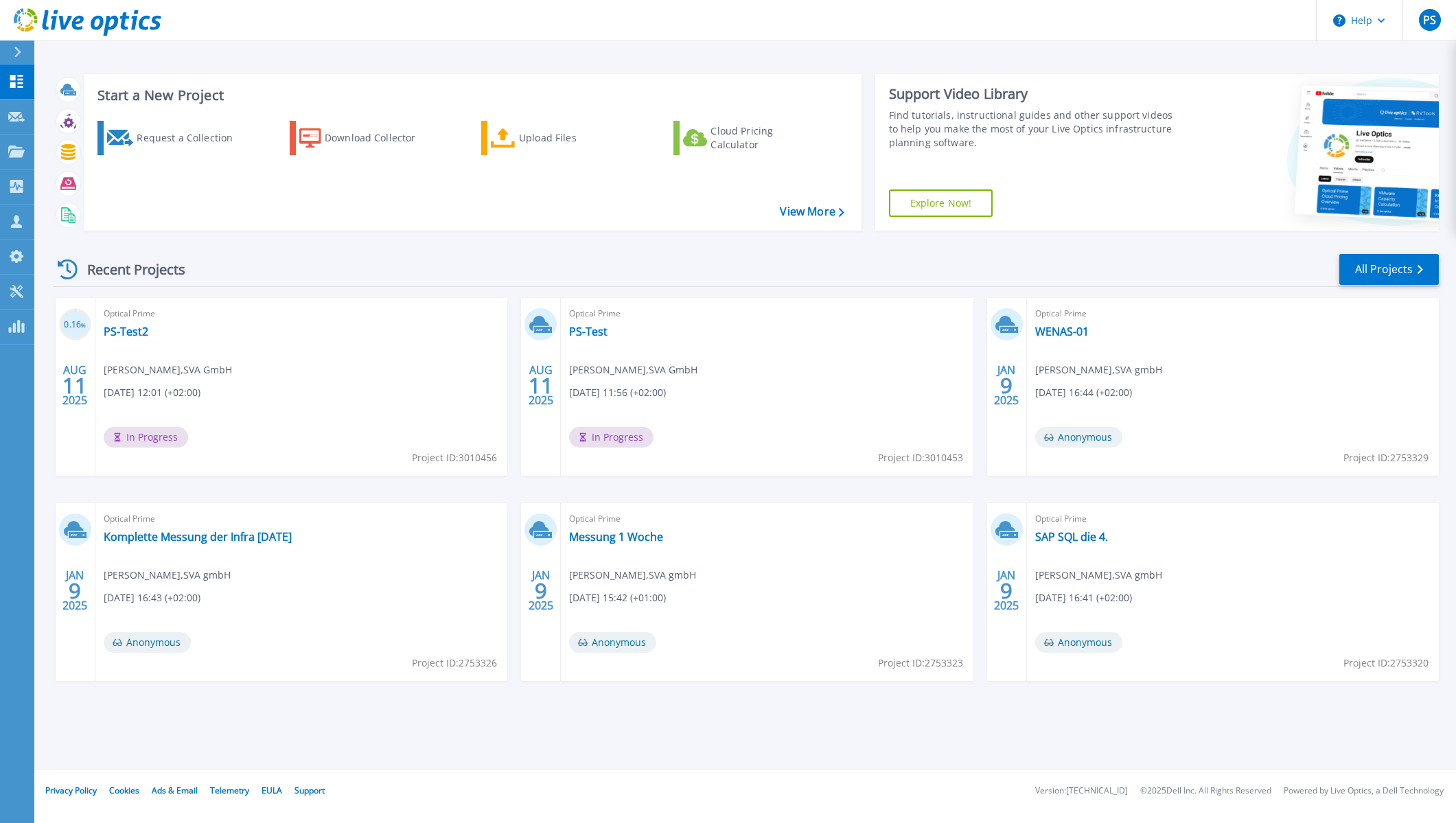
click at [910, 411] on div "Optical Prime PS-Test [PERSON_NAME] , SVA GmbH [DATE] 11:56 (+02:00) In Progres…" at bounding box center [767, 387] width 412 height 178
click at [595, 330] on link "PS-Test" at bounding box center [588, 331] width 39 height 13
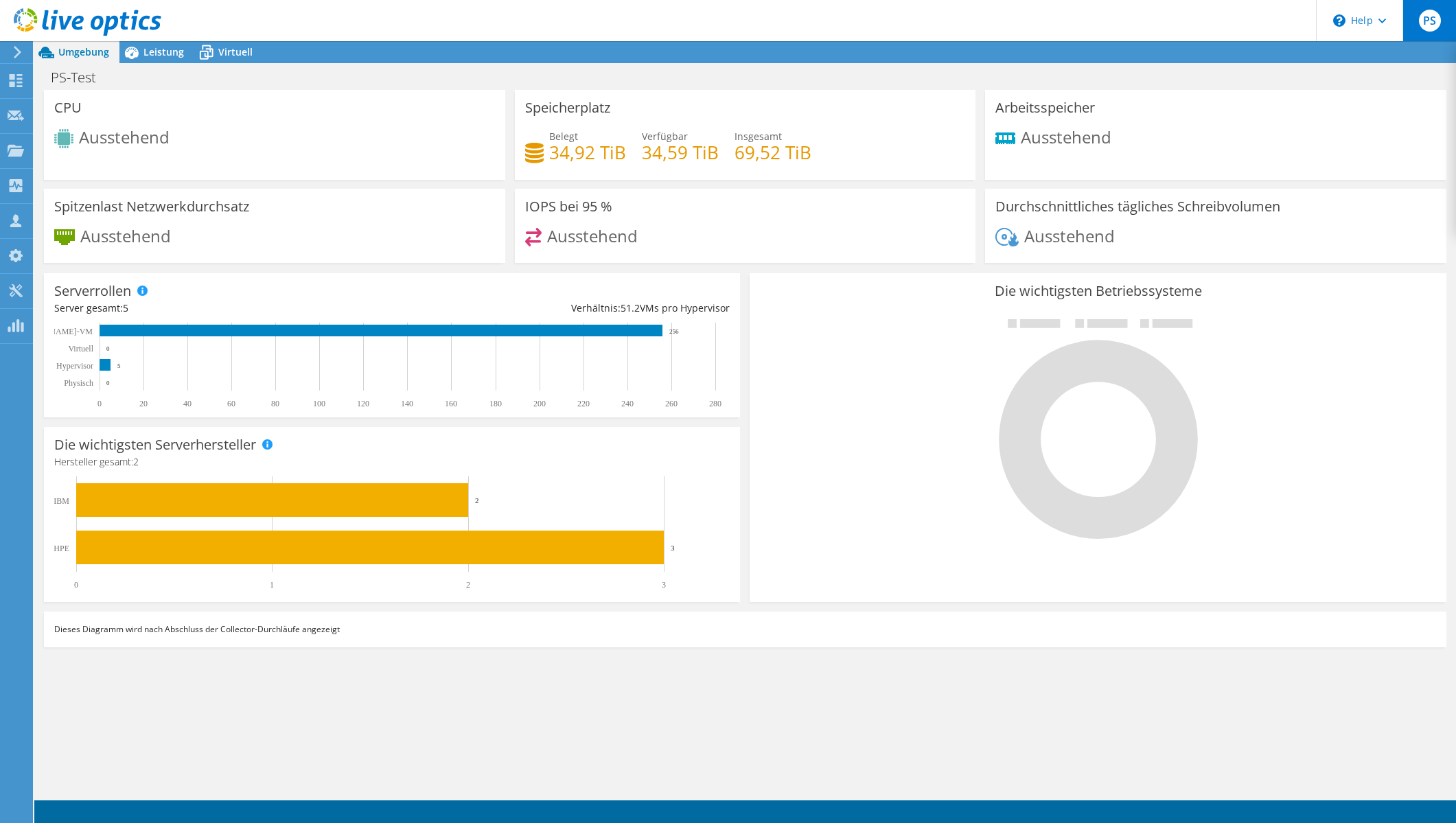
click at [1414, 27] on div "PS" at bounding box center [1429, 20] width 53 height 41
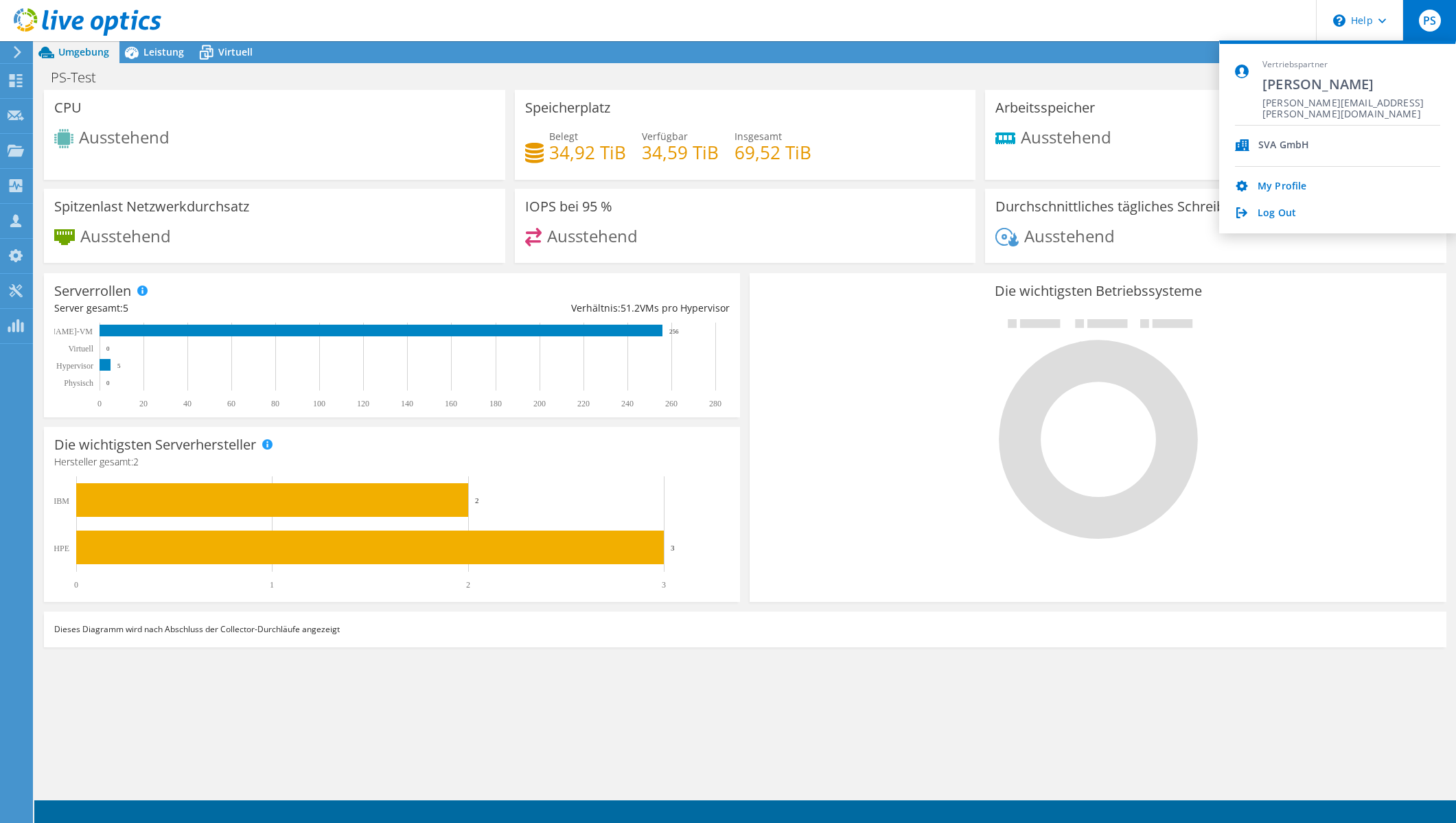
click at [1053, 76] on div "PS-Test Drucken" at bounding box center [745, 77] width 1421 height 25
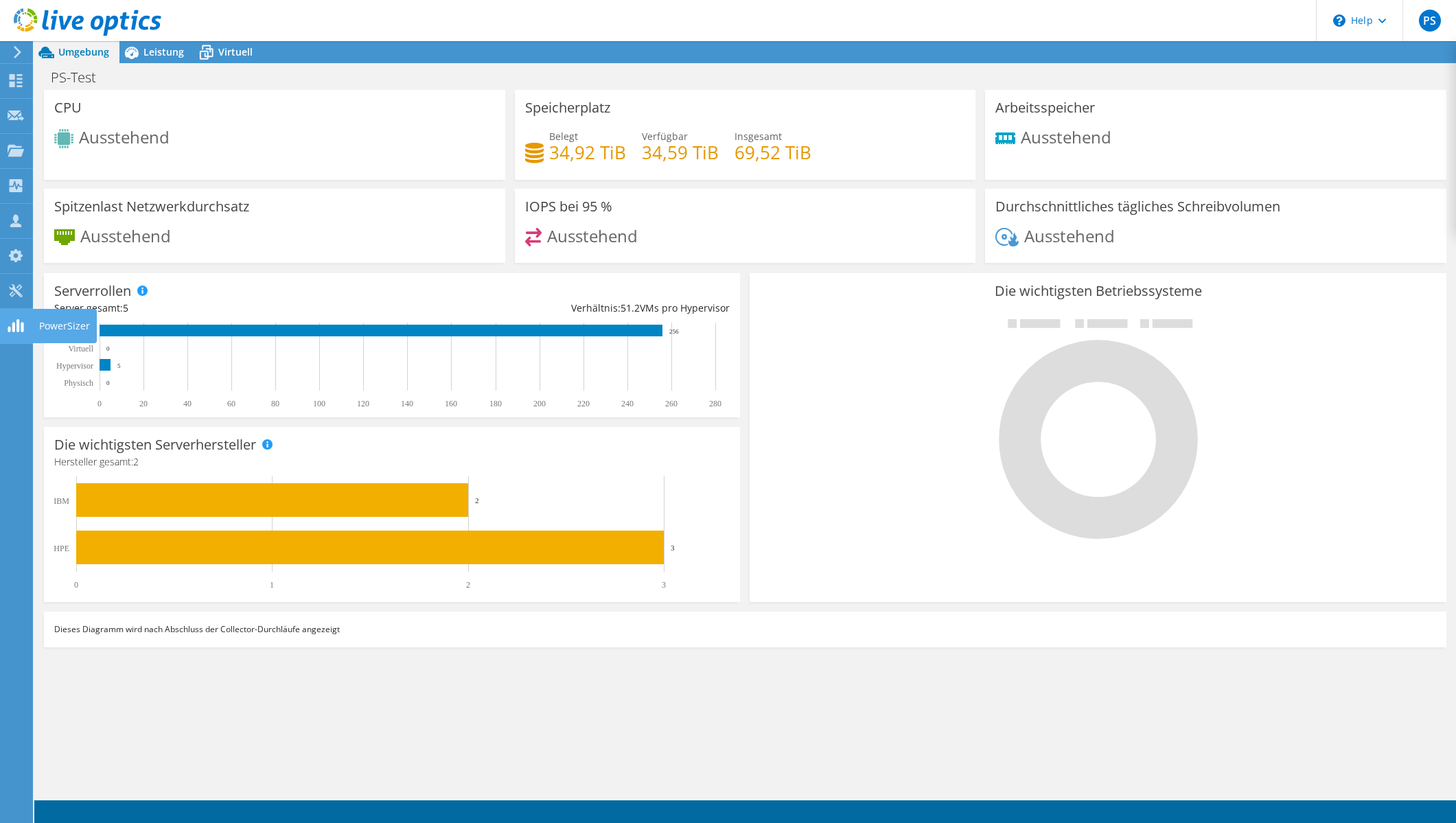
click at [17, 286] on icon at bounding box center [16, 290] width 17 height 13
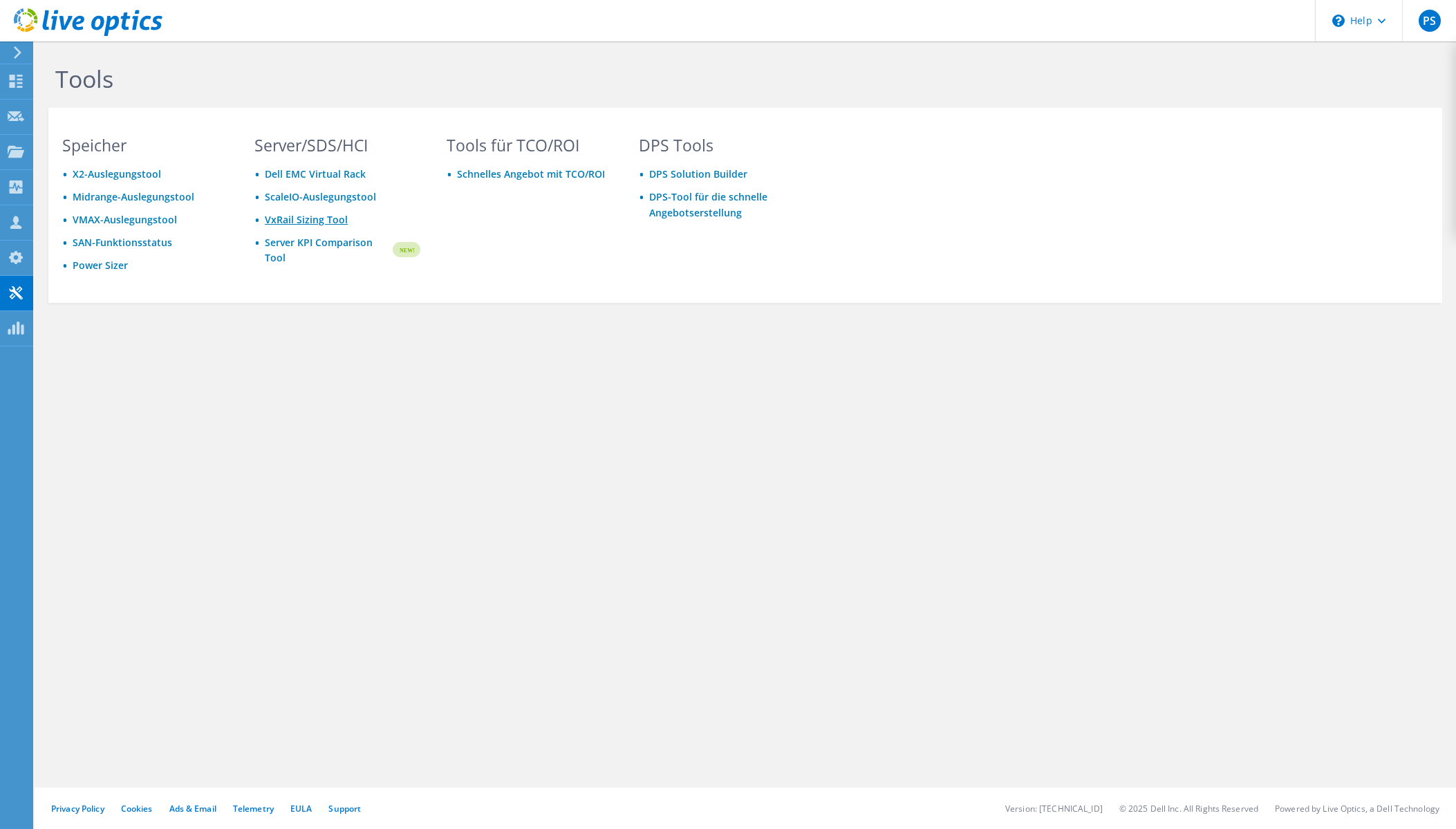
click at [288, 225] on link "VxRail Sizing Tool" at bounding box center [306, 220] width 83 height 13
click at [19, 259] on use at bounding box center [15, 258] width 13 height 13
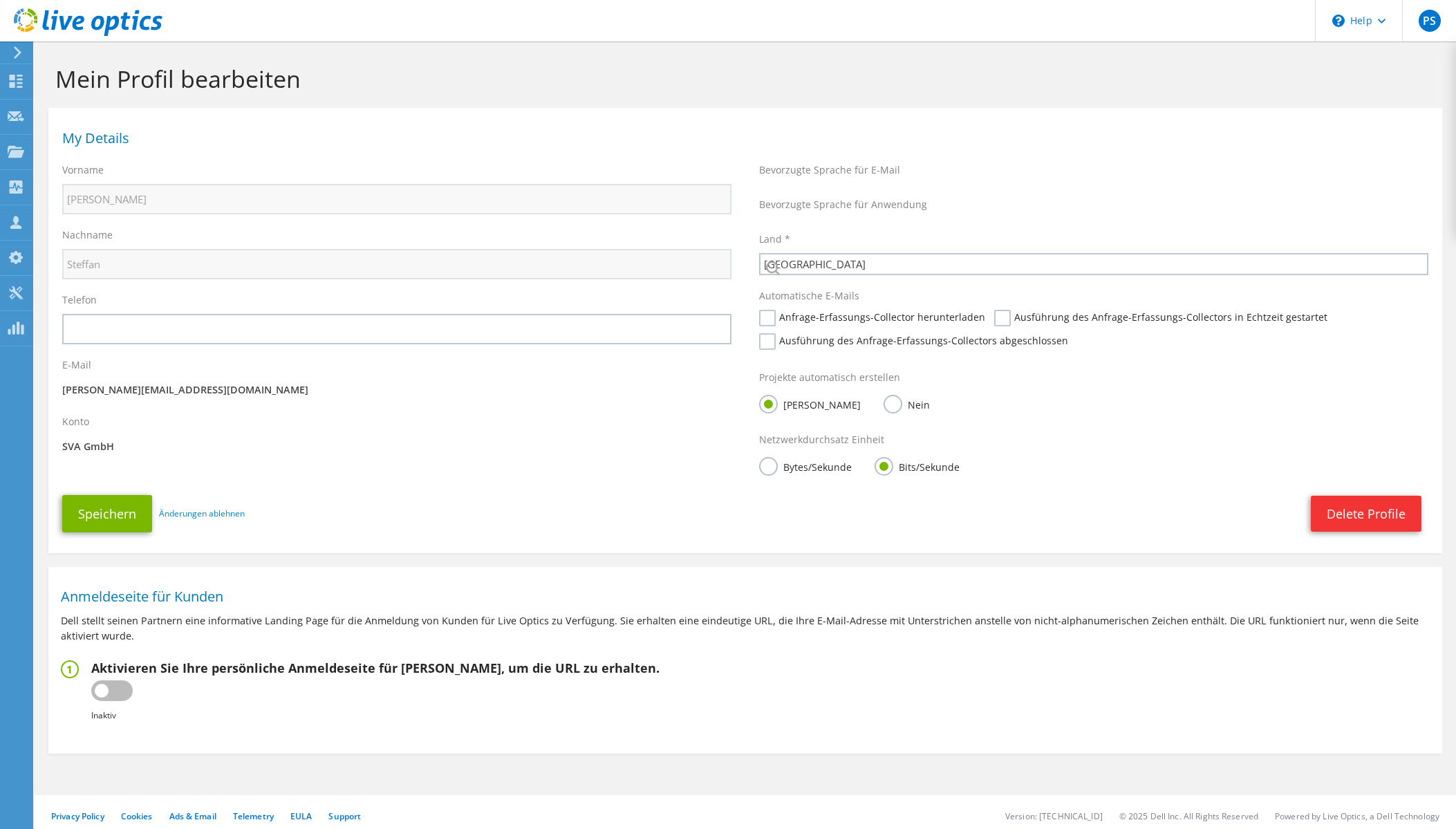
select select "56"
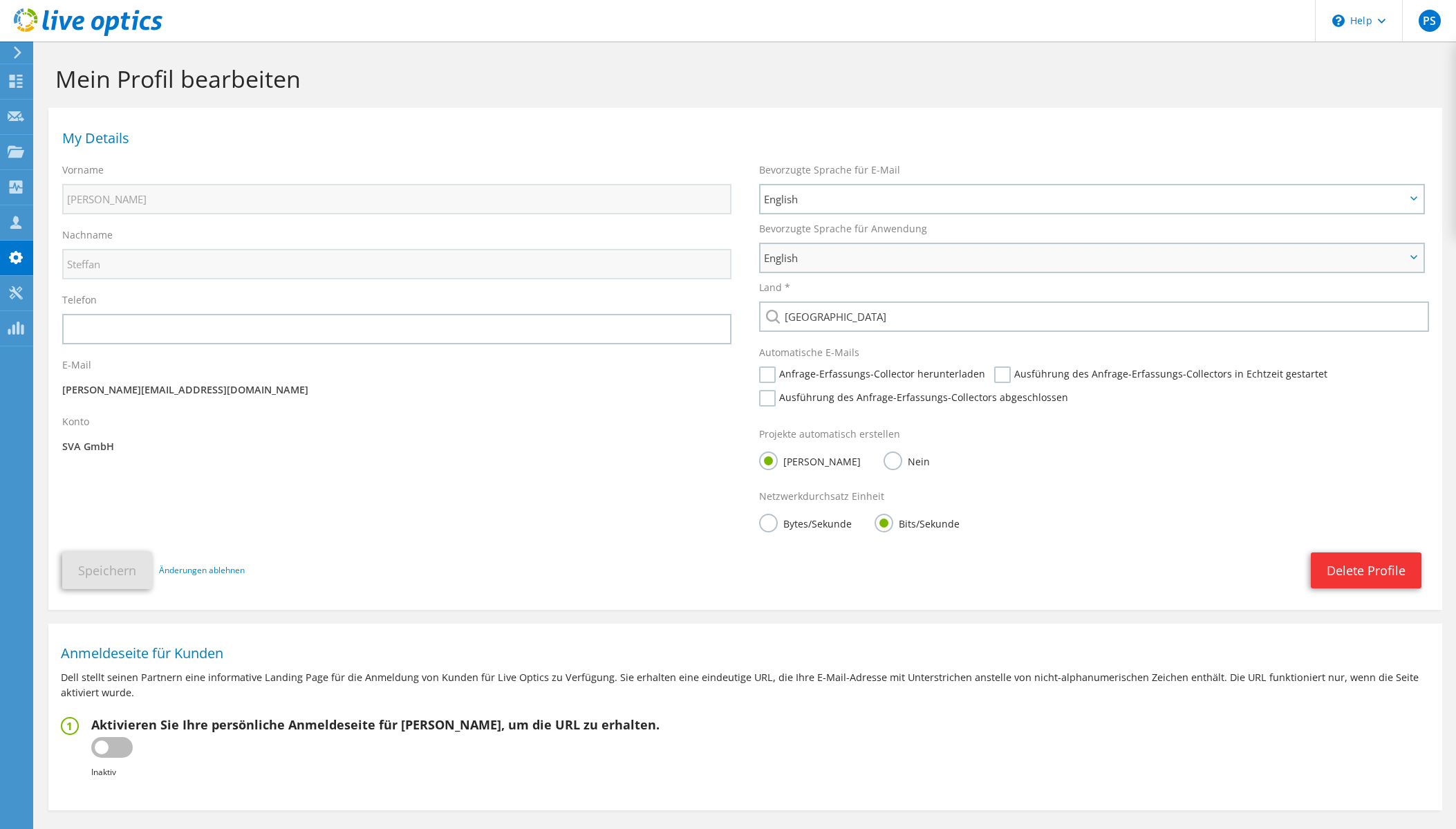
click at [1006, 269] on span "English" at bounding box center [1092, 258] width 662 height 28
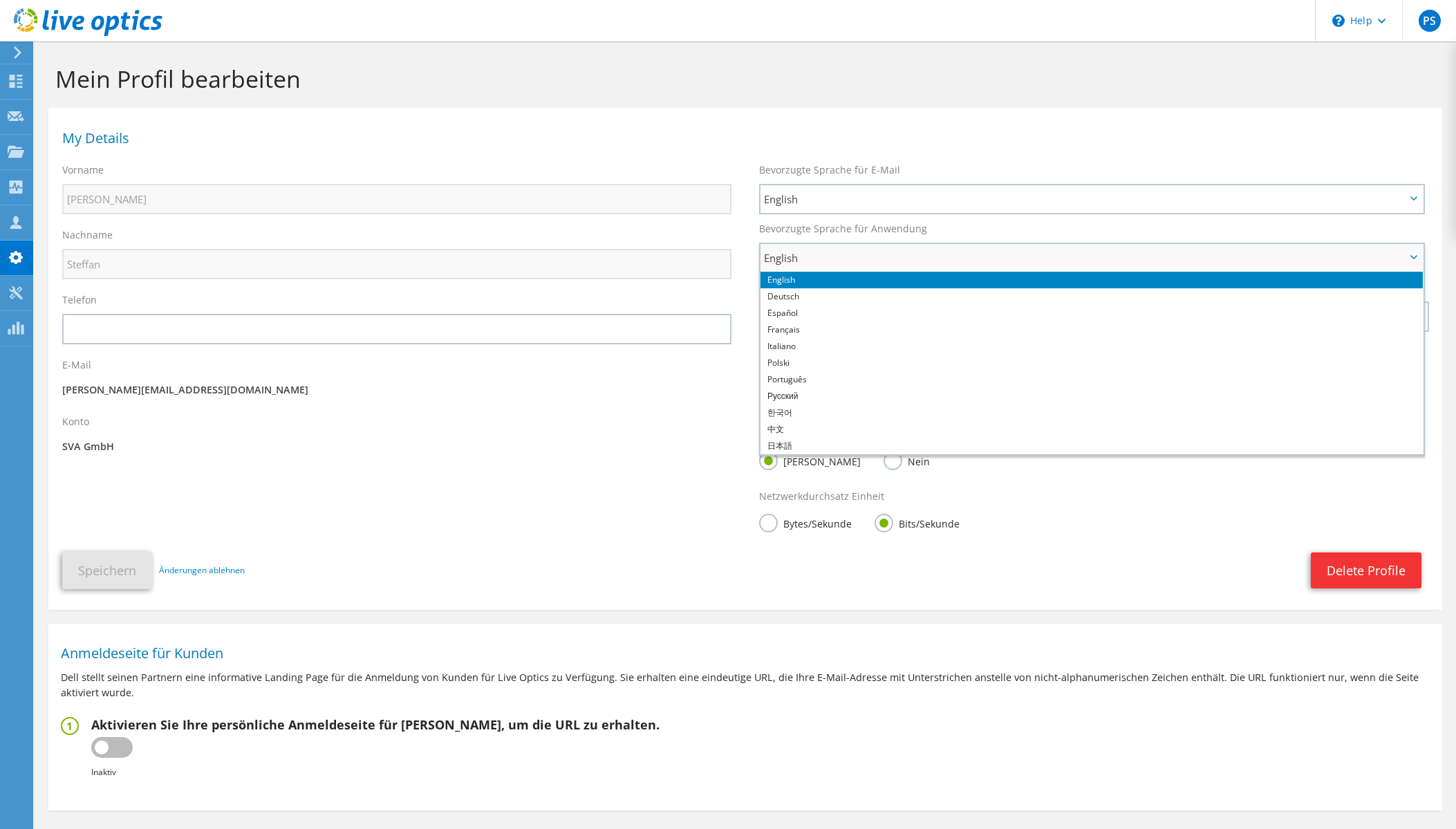
click at [1003, 266] on span "English" at bounding box center [1084, 258] width 642 height 17
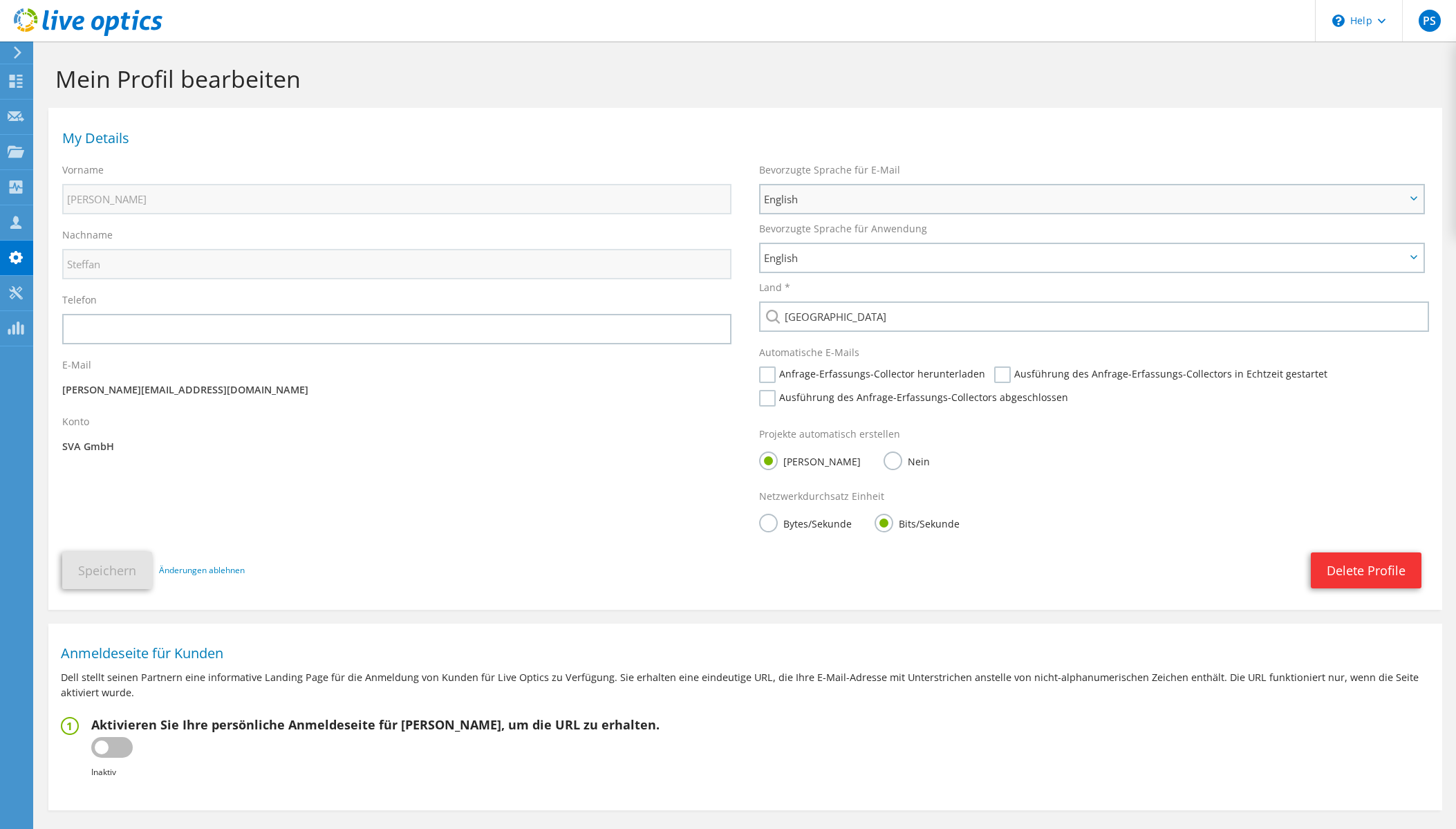
click at [985, 189] on span "English" at bounding box center [1092, 199] width 662 height 28
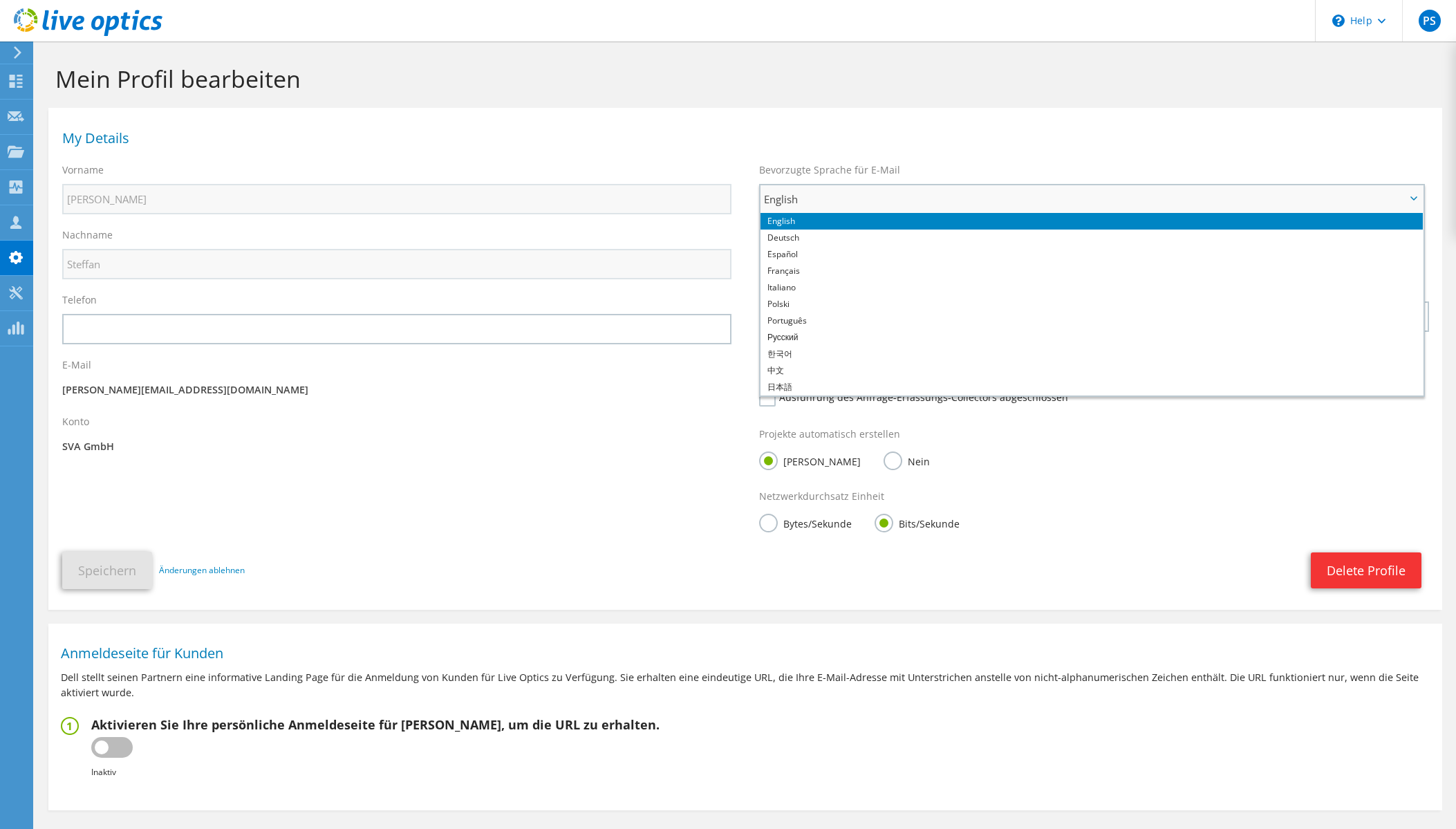
click at [985, 189] on span "English" at bounding box center [1092, 199] width 662 height 28
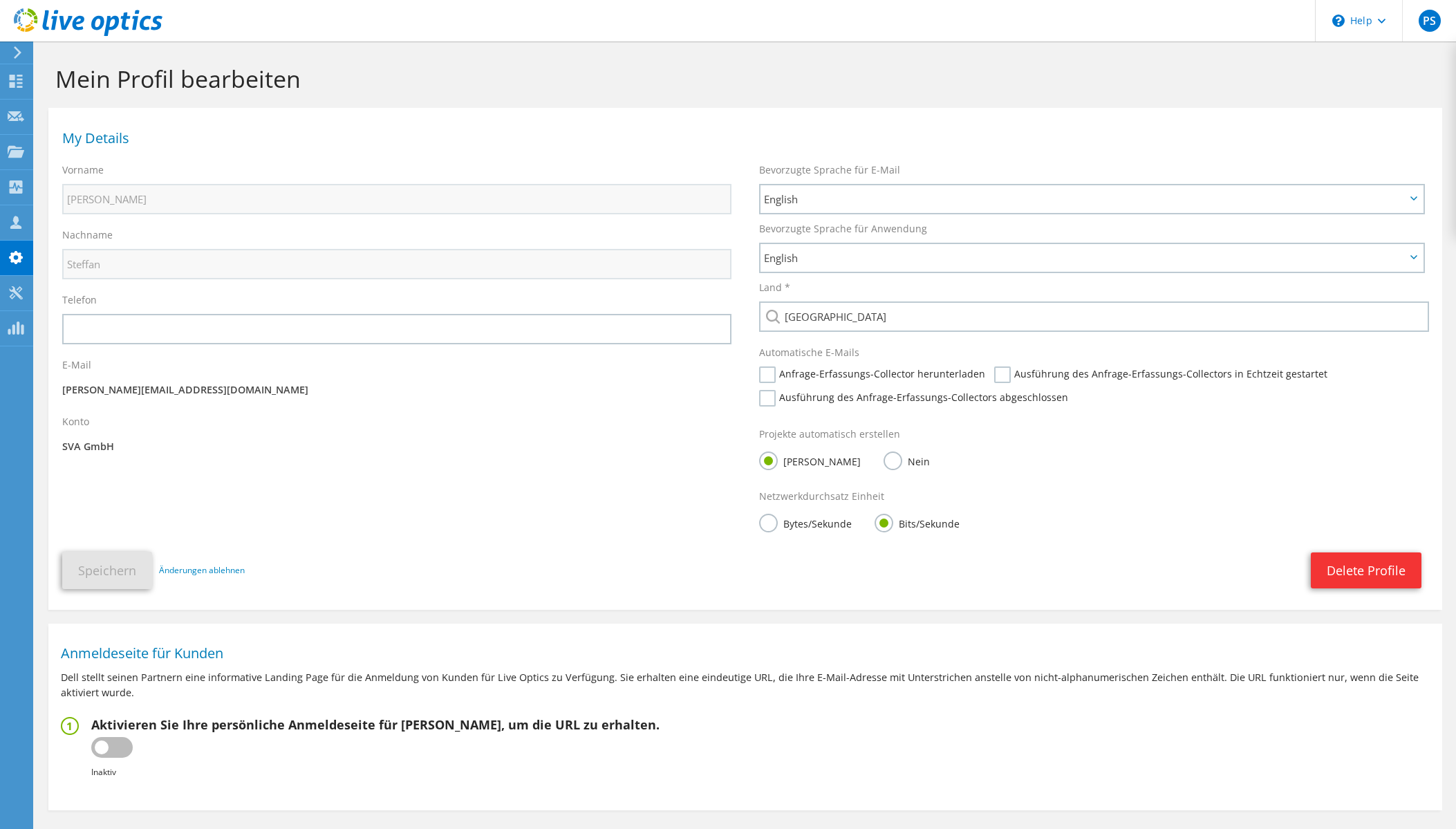
click at [514, 501] on div "My Details Vorname [PERSON_NAME] Nachname Steffan Telefon E-Mail" at bounding box center [745, 355] width 1393 height 481
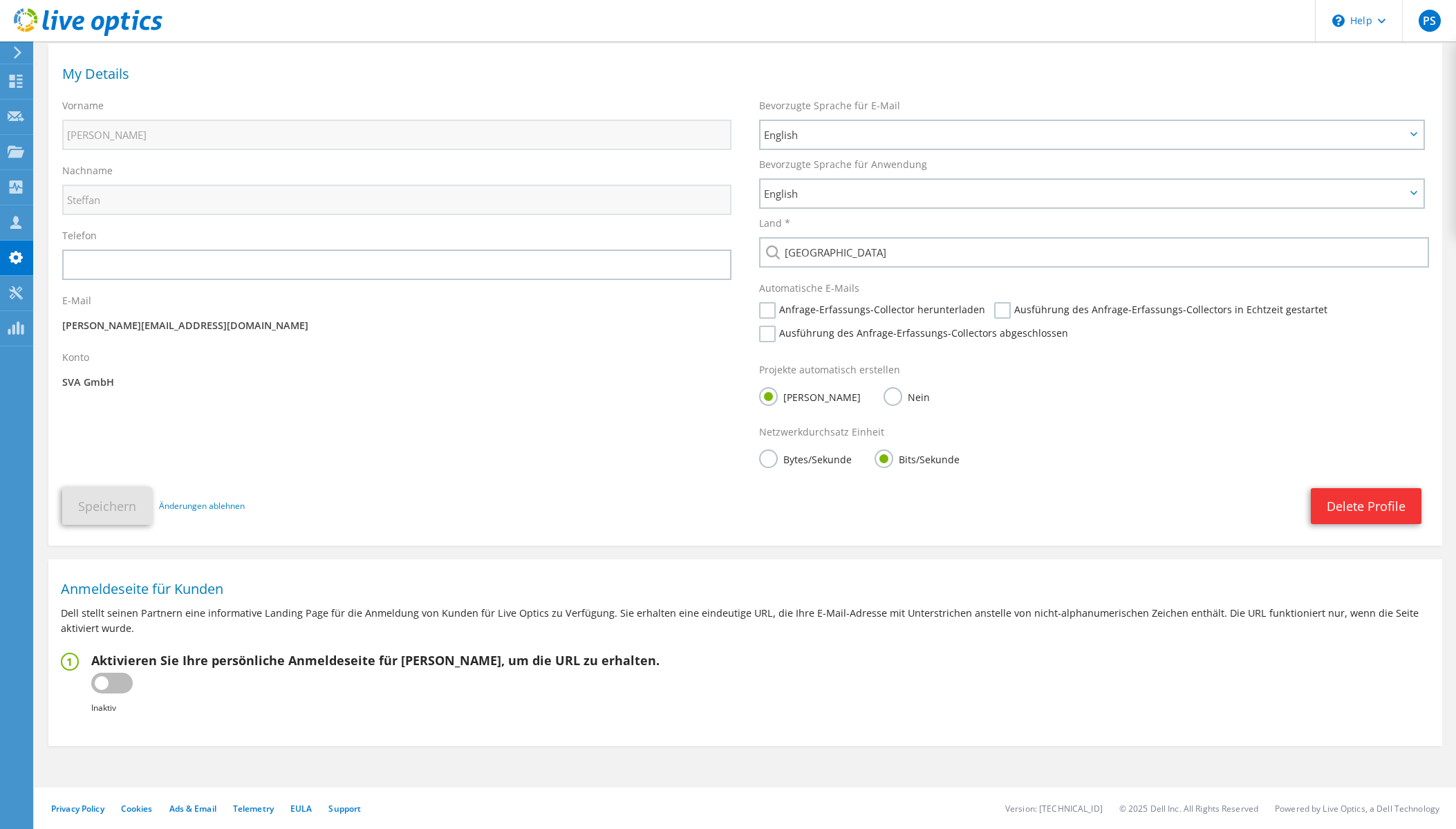
click at [94, 686] on label at bounding box center [112, 683] width 41 height 21
click at [0, 0] on input "checkbox" at bounding box center [0, 0] width 0 height 0
type input "[URL][DOMAIN_NAME]"
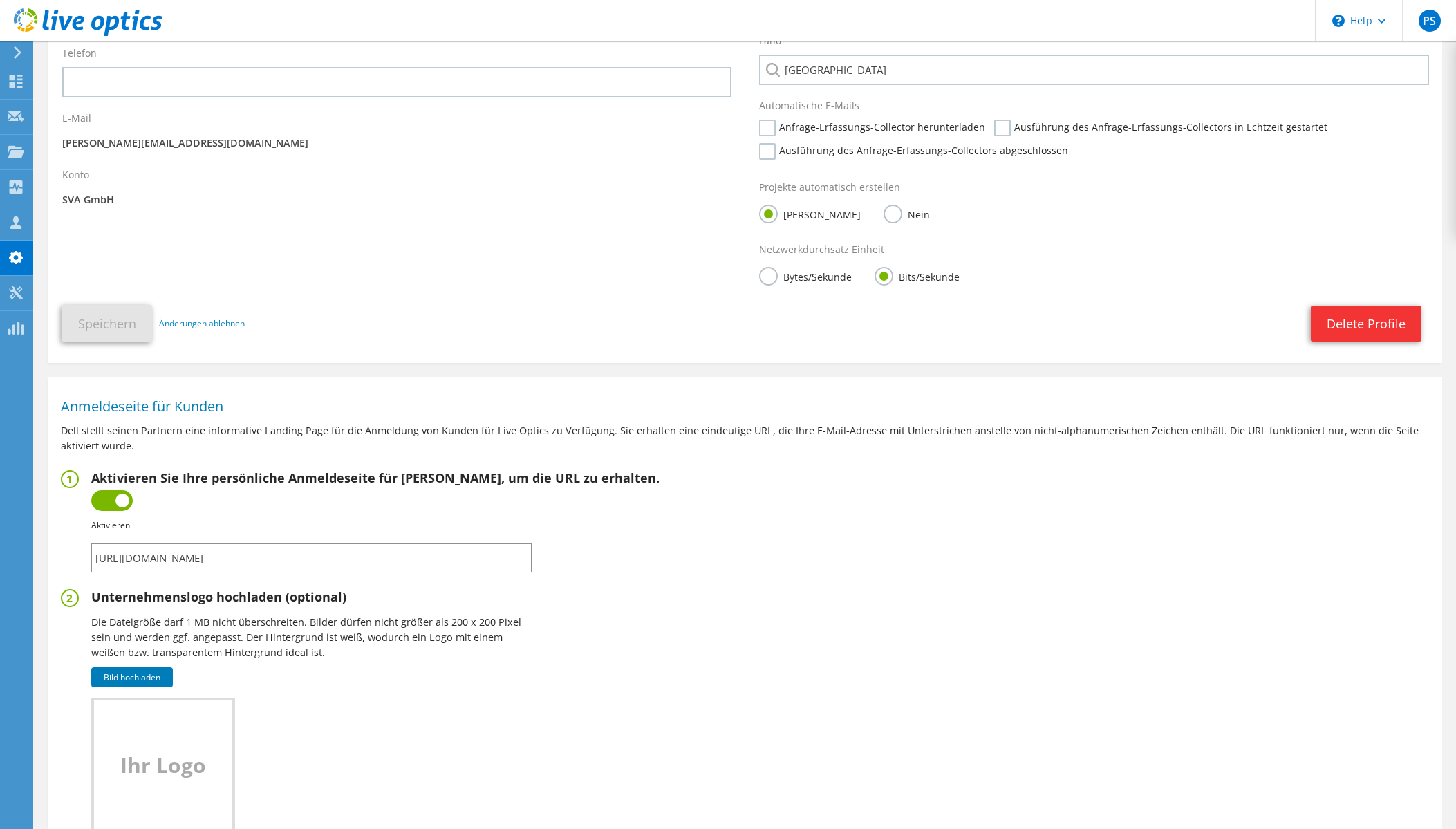
scroll to position [109, 0]
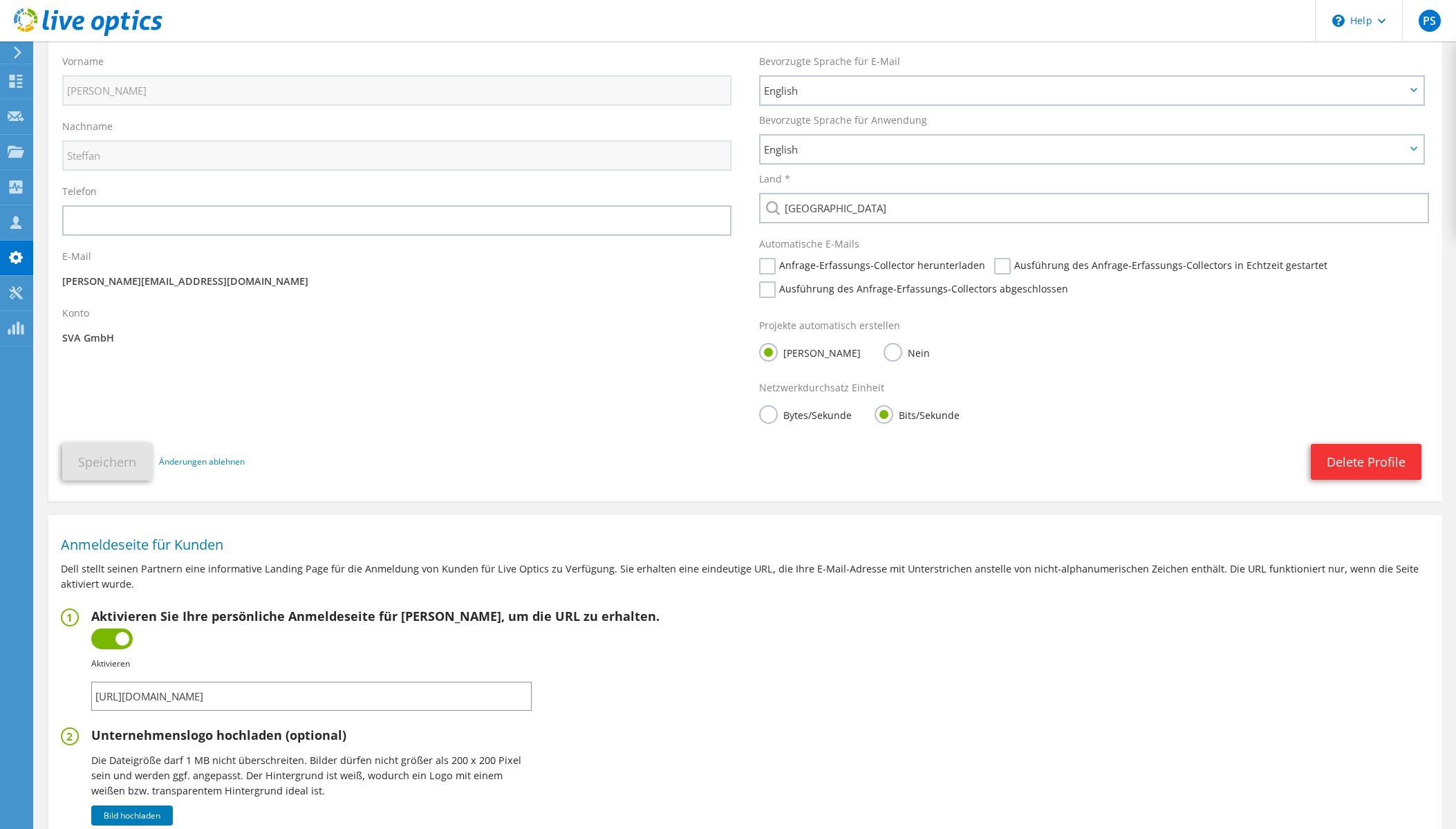
drag, startPoint x: 388, startPoint y: 699, endPoint x: 51, endPoint y: 697, distance: 337.0
click at [51, 697] on section "Anmeldeseite für Kunden [PERSON_NAME] stellt seinen Partnern eine informative L…" at bounding box center [745, 766] width 1393 height 487
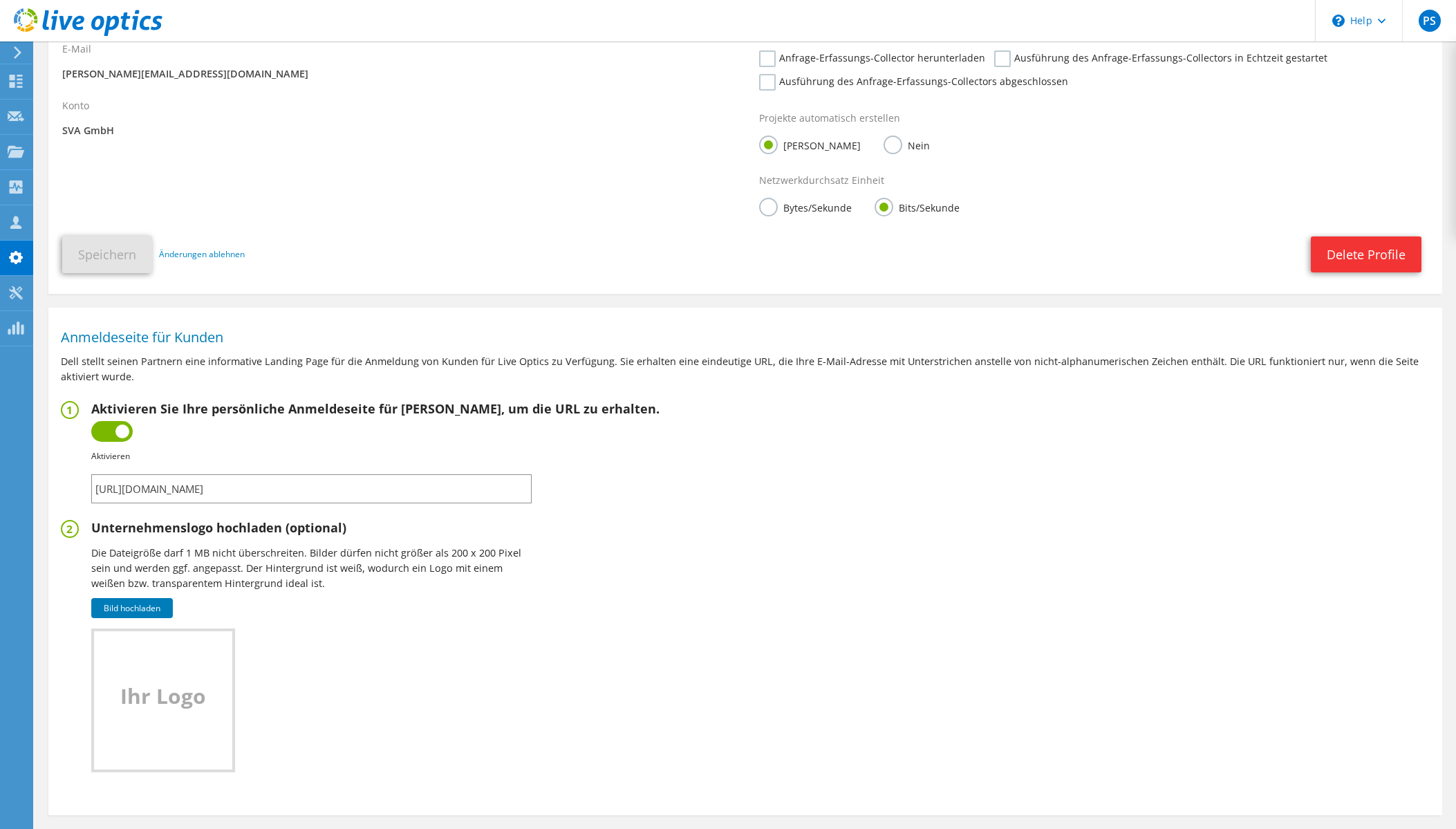
scroll to position [385, 0]
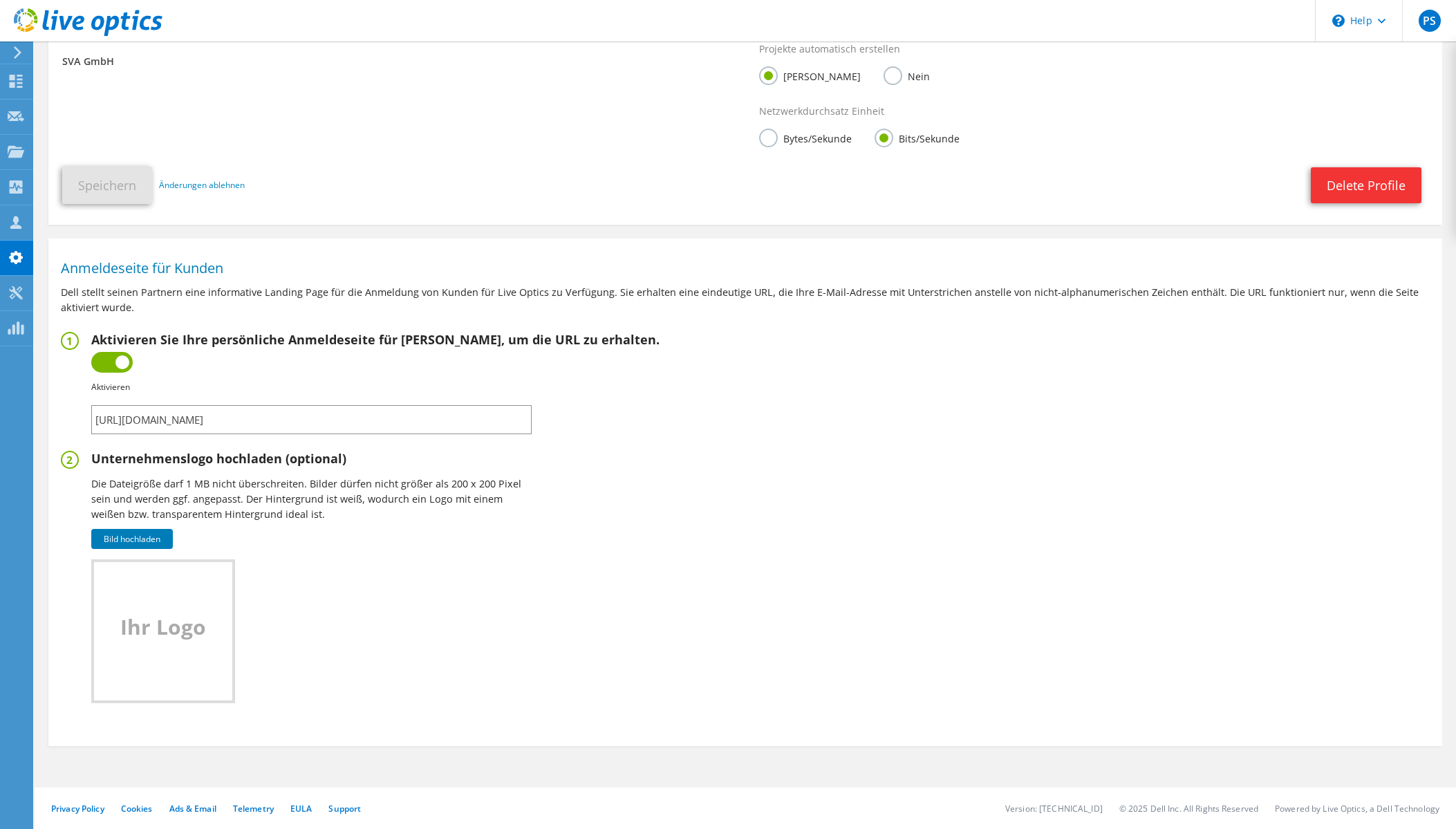
click at [682, 543] on fieldset "Unternehmenslogo hochladen (optional) Die Dateigröße darf 1 MB nicht überschrei…" at bounding box center [745, 583] width 1369 height 265
click at [139, 539] on link "Bild hochladen" at bounding box center [131, 539] width 82 height 20
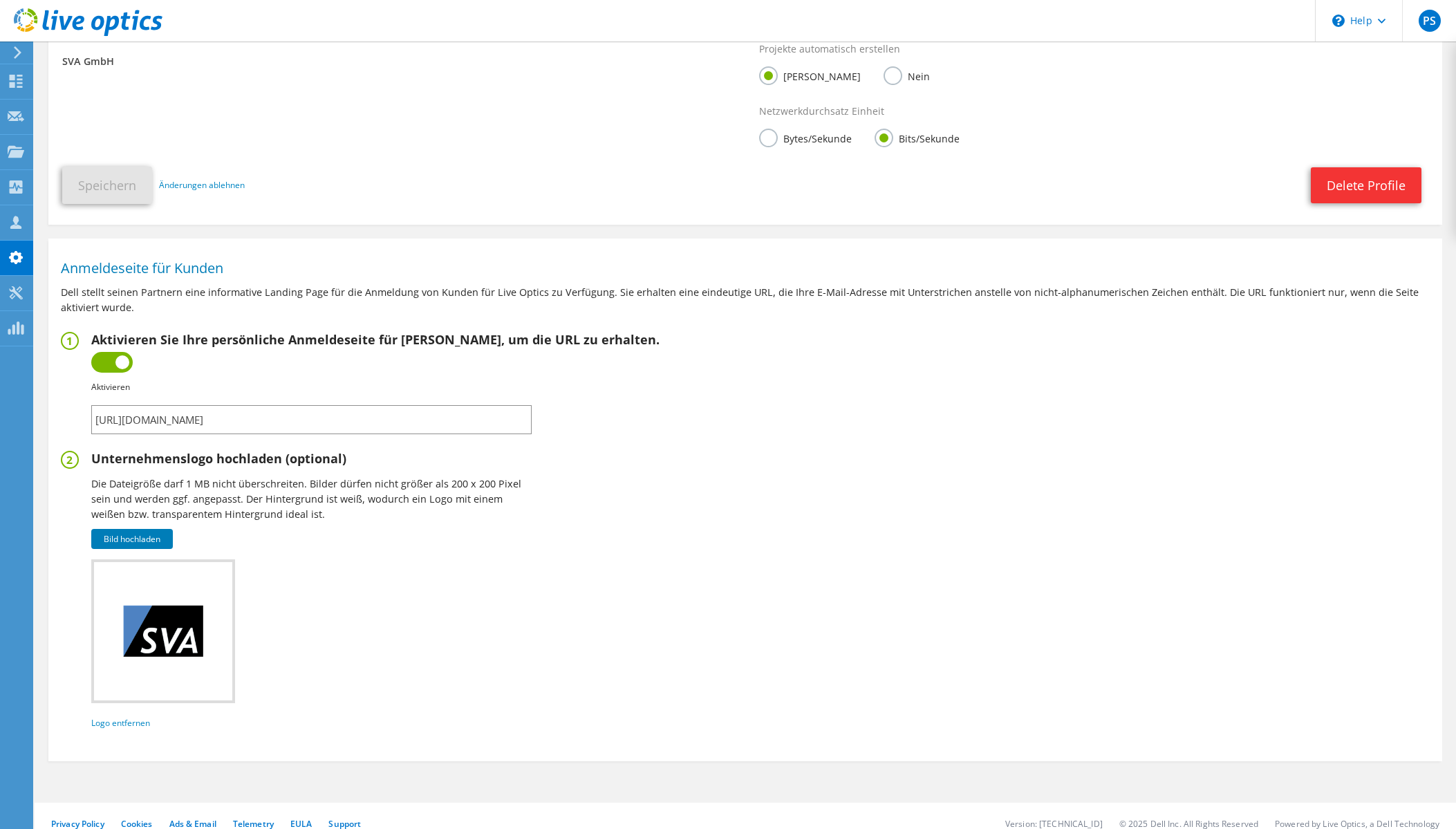
click at [703, 533] on fieldset "Unternehmenslogo hochladen (optional) Die Dateigröße darf 1 MB nicht überschrei…" at bounding box center [745, 590] width 1369 height 280
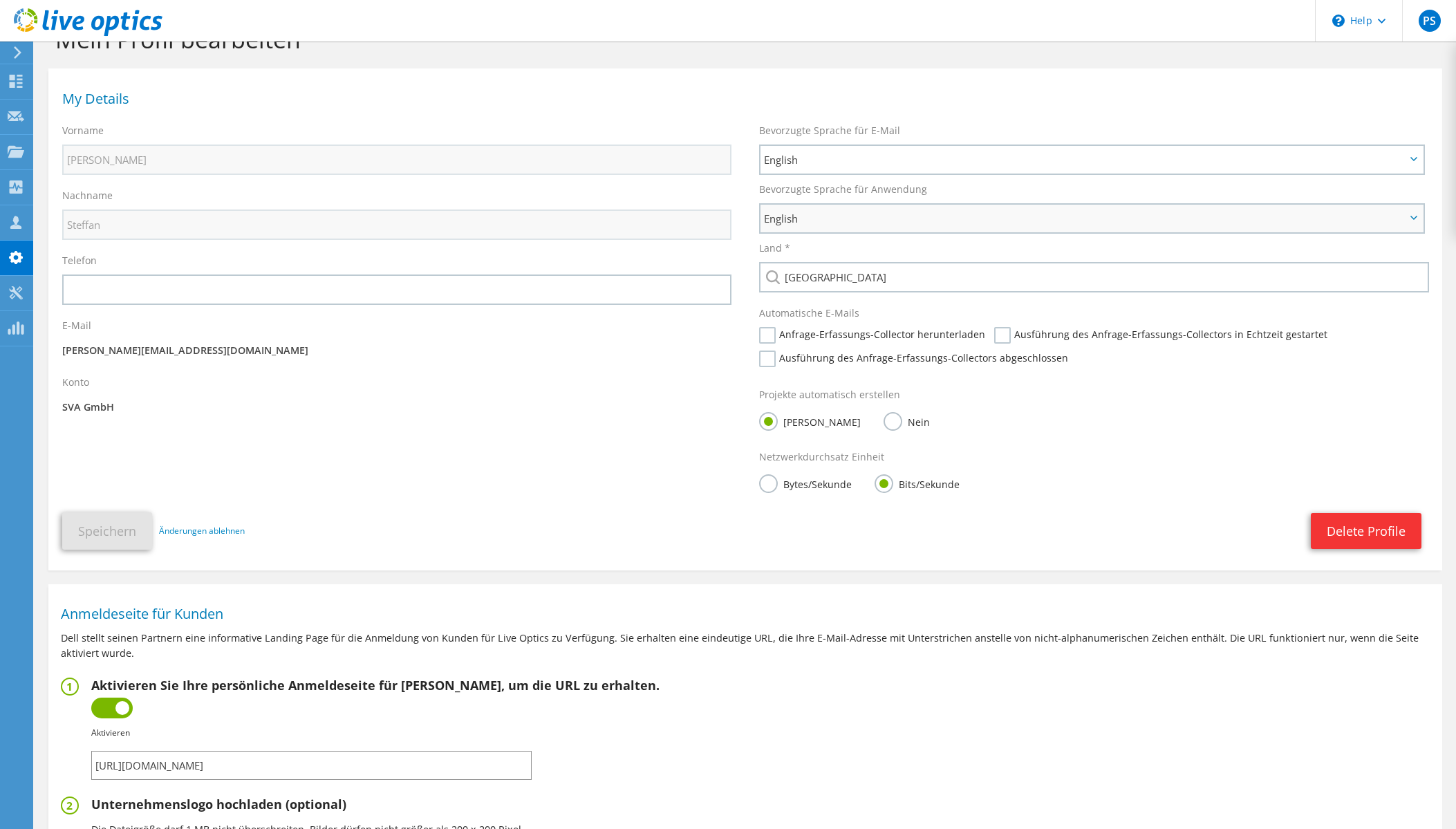
click at [854, 214] on span "English" at bounding box center [1084, 218] width 642 height 17
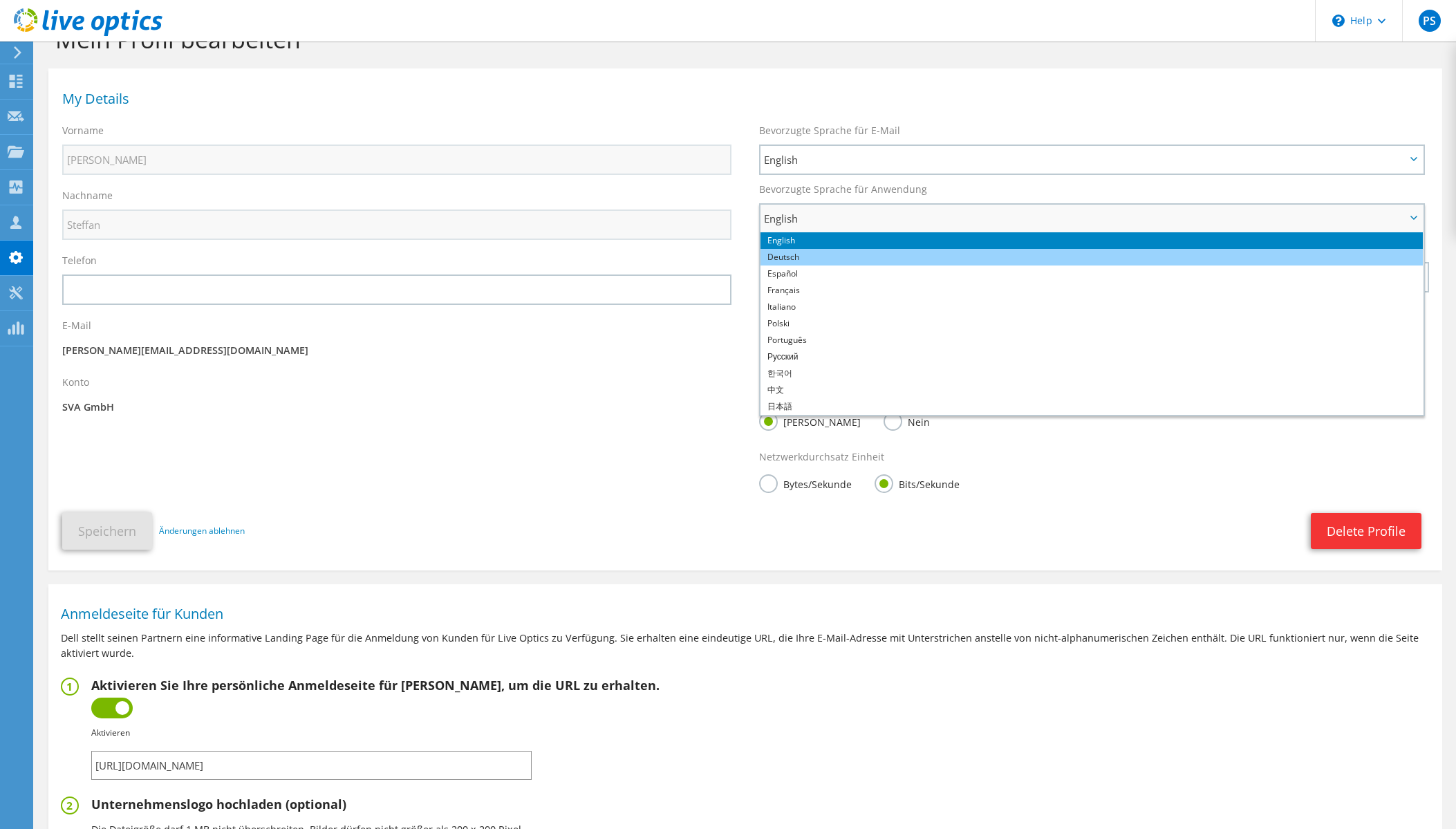
click at [841, 256] on li "Deutsch" at bounding box center [1092, 257] width 662 height 17
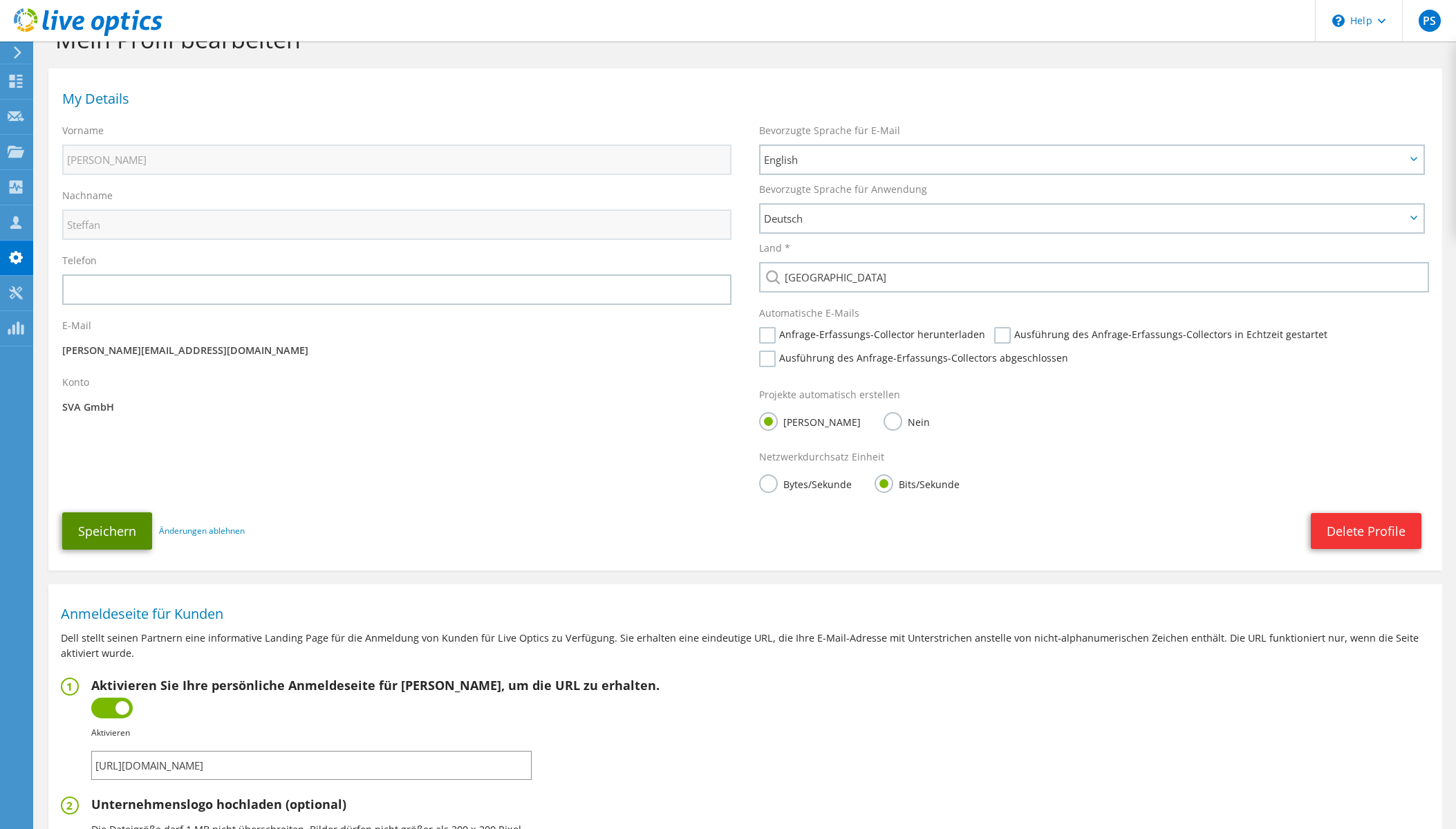
click at [95, 529] on button "Speichern" at bounding box center [107, 531] width 90 height 37
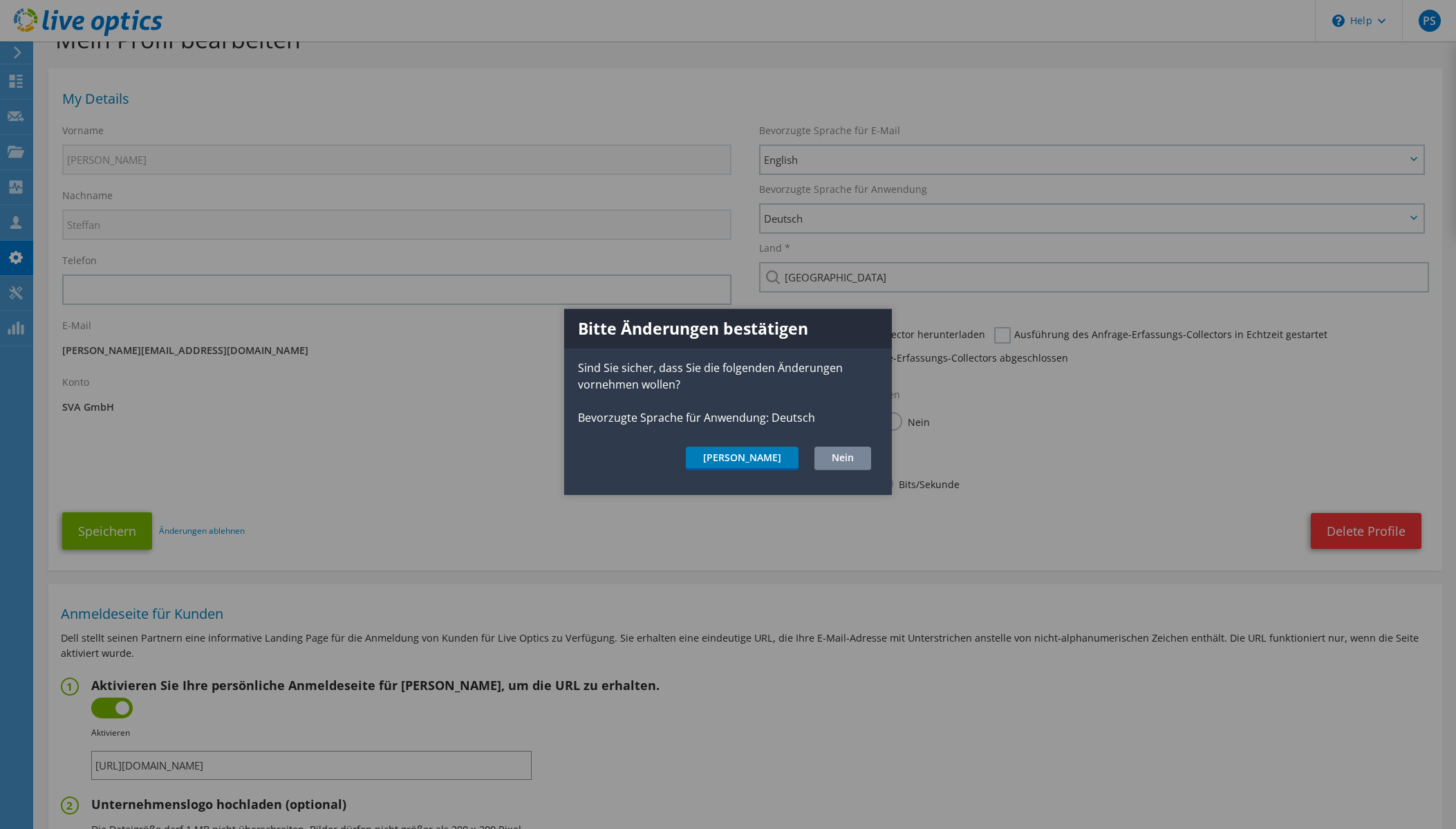
click at [852, 457] on button "Nein" at bounding box center [843, 458] width 57 height 24
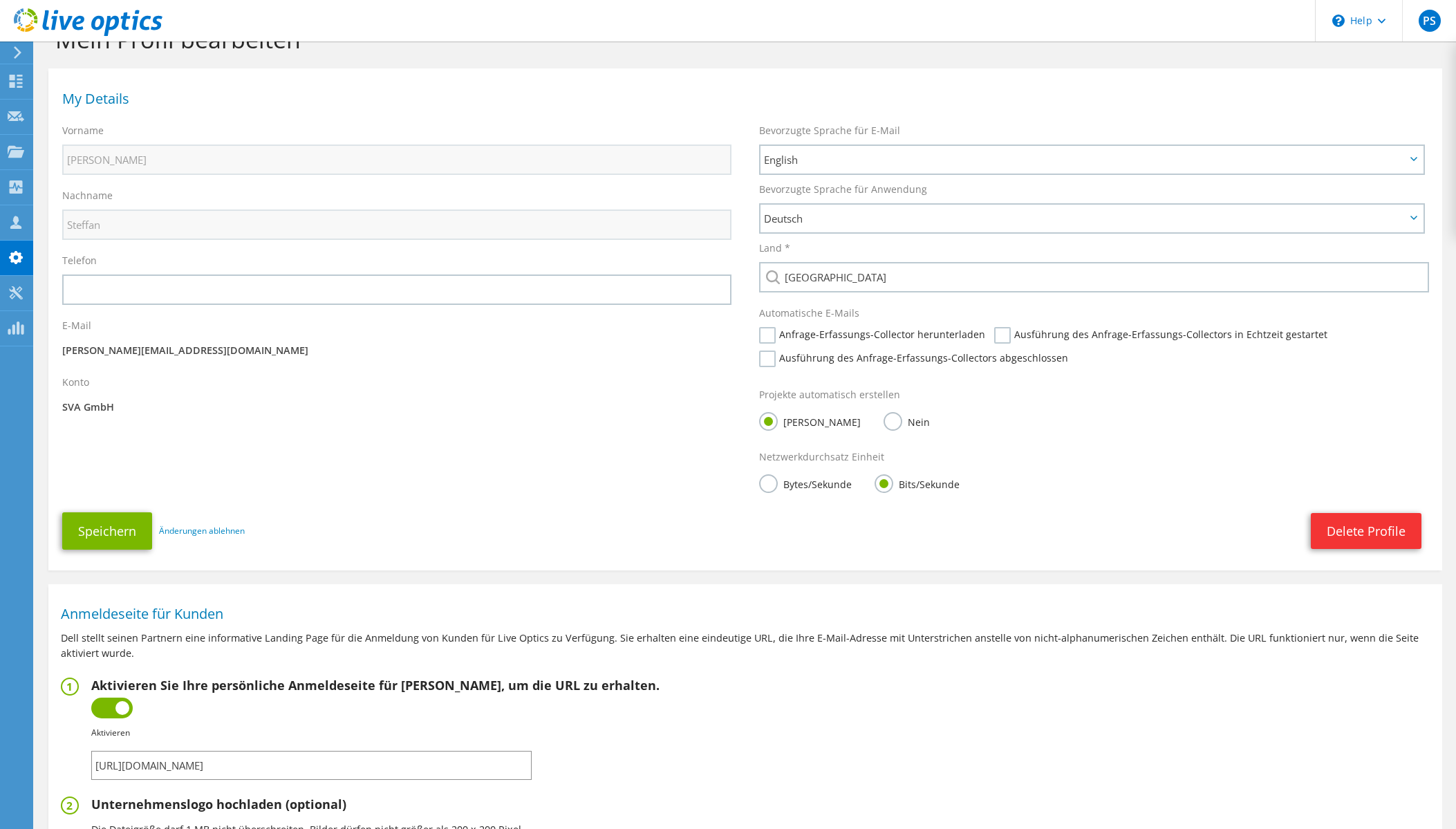
click at [875, 510] on div "Speichern Änderungen ablehnen Delete Profile Speichern" at bounding box center [745, 531] width 1393 height 52
click at [15, 192] on use at bounding box center [16, 187] width 13 height 13
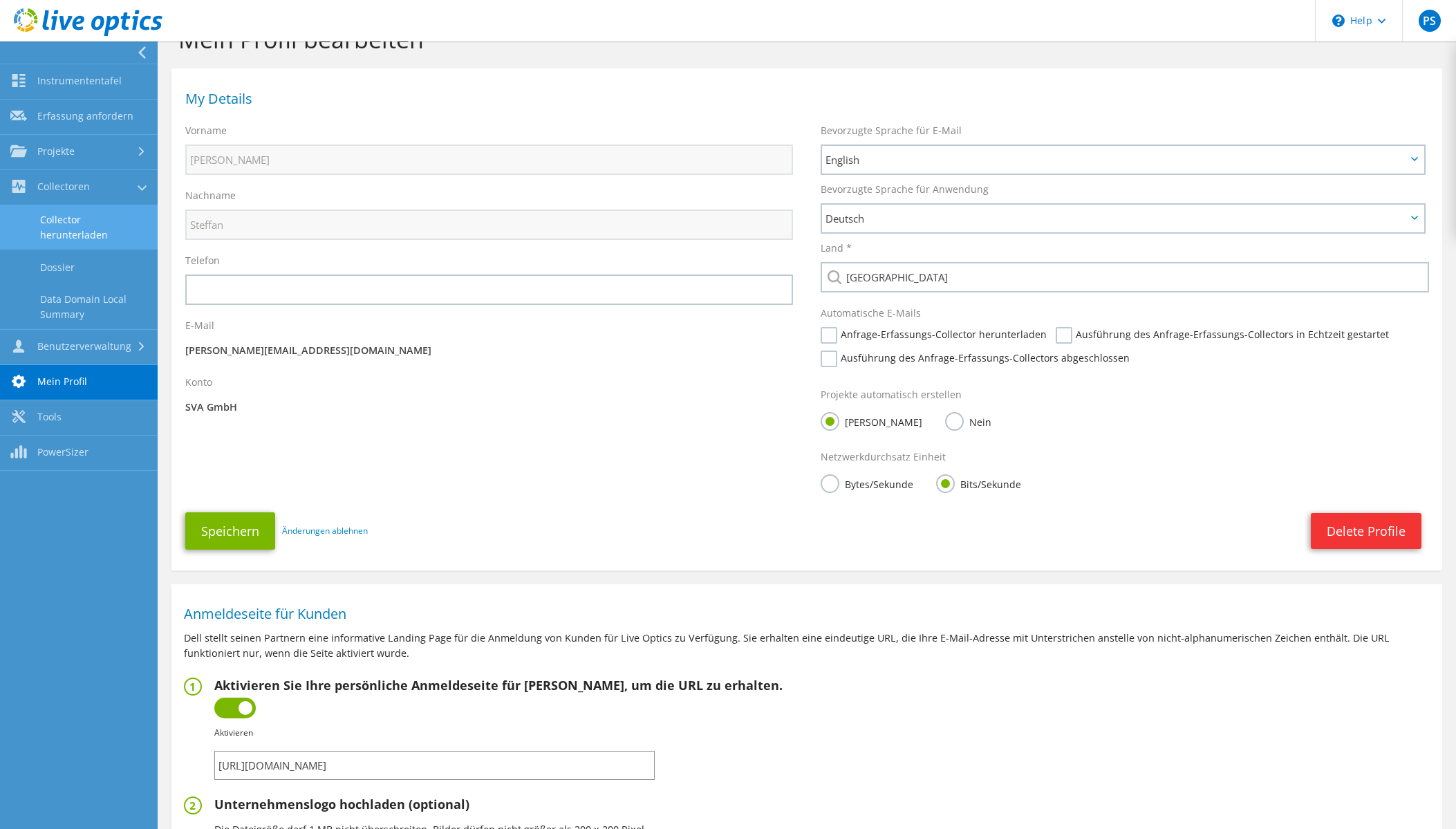
click at [78, 220] on link "Collector herunterladen" at bounding box center [78, 227] width 158 height 44
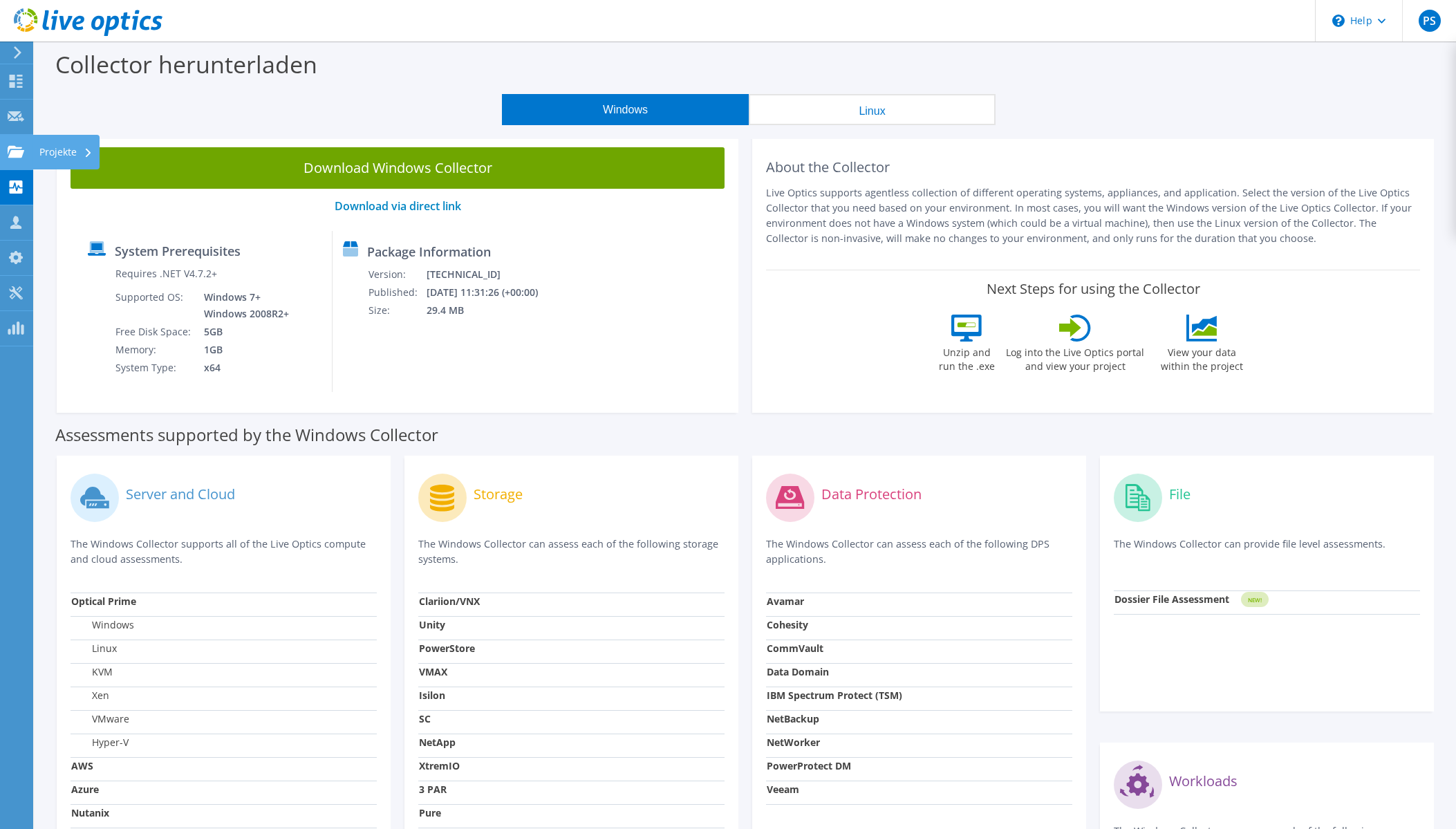
click at [21, 153] on use at bounding box center [16, 151] width 17 height 12
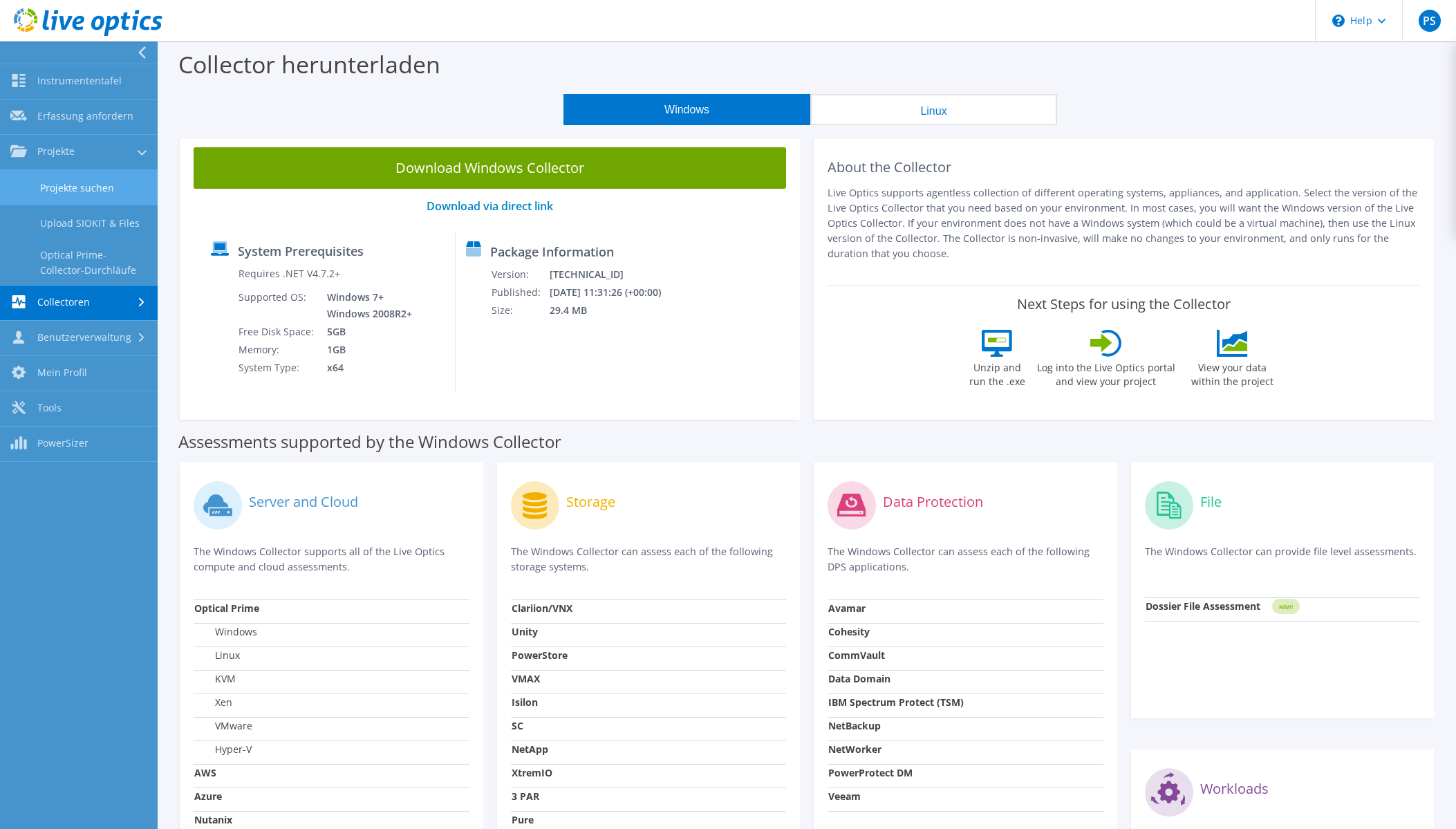
click at [74, 188] on link "Projekte suchen" at bounding box center [78, 188] width 158 height 36
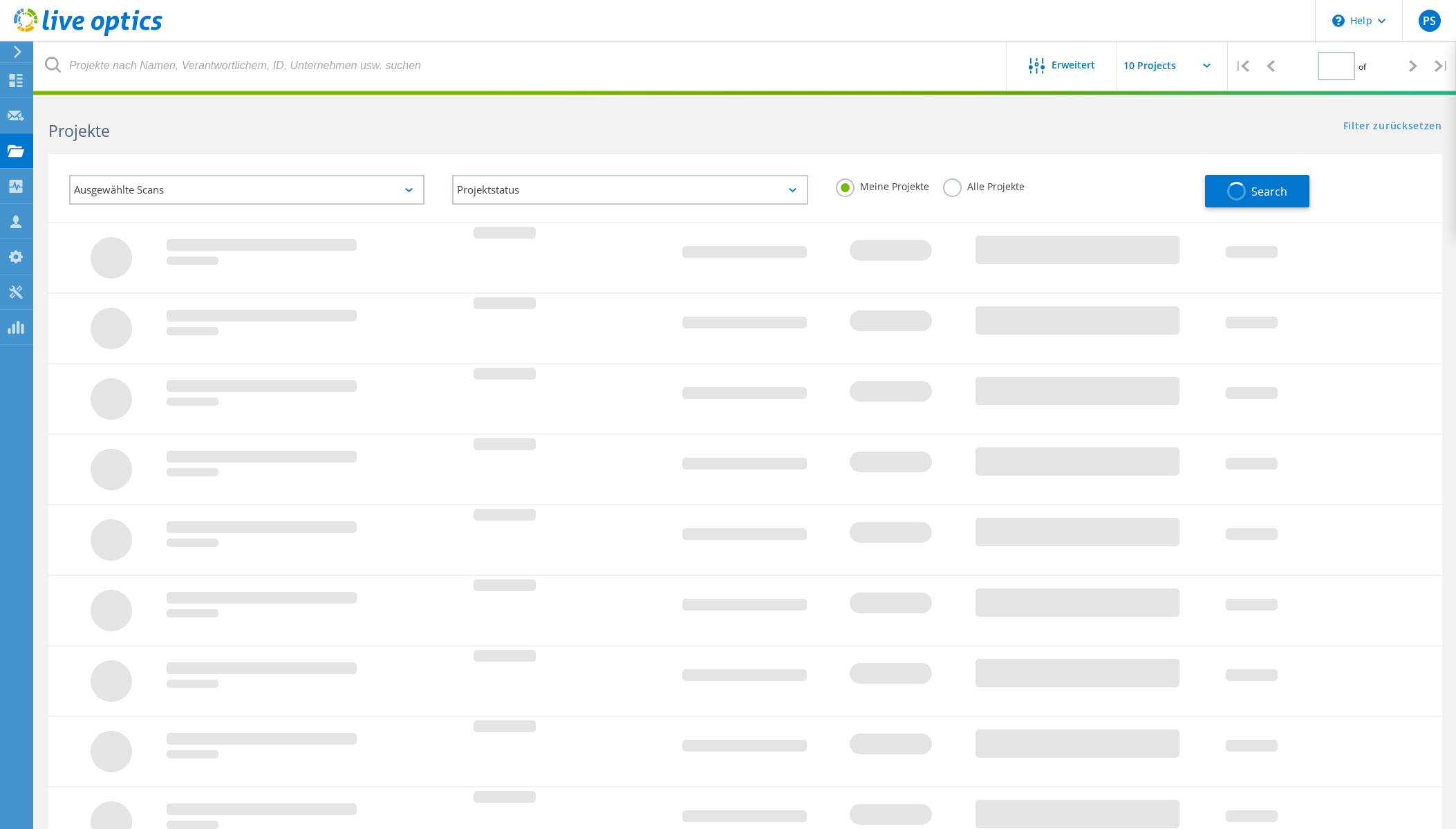
type input "1"
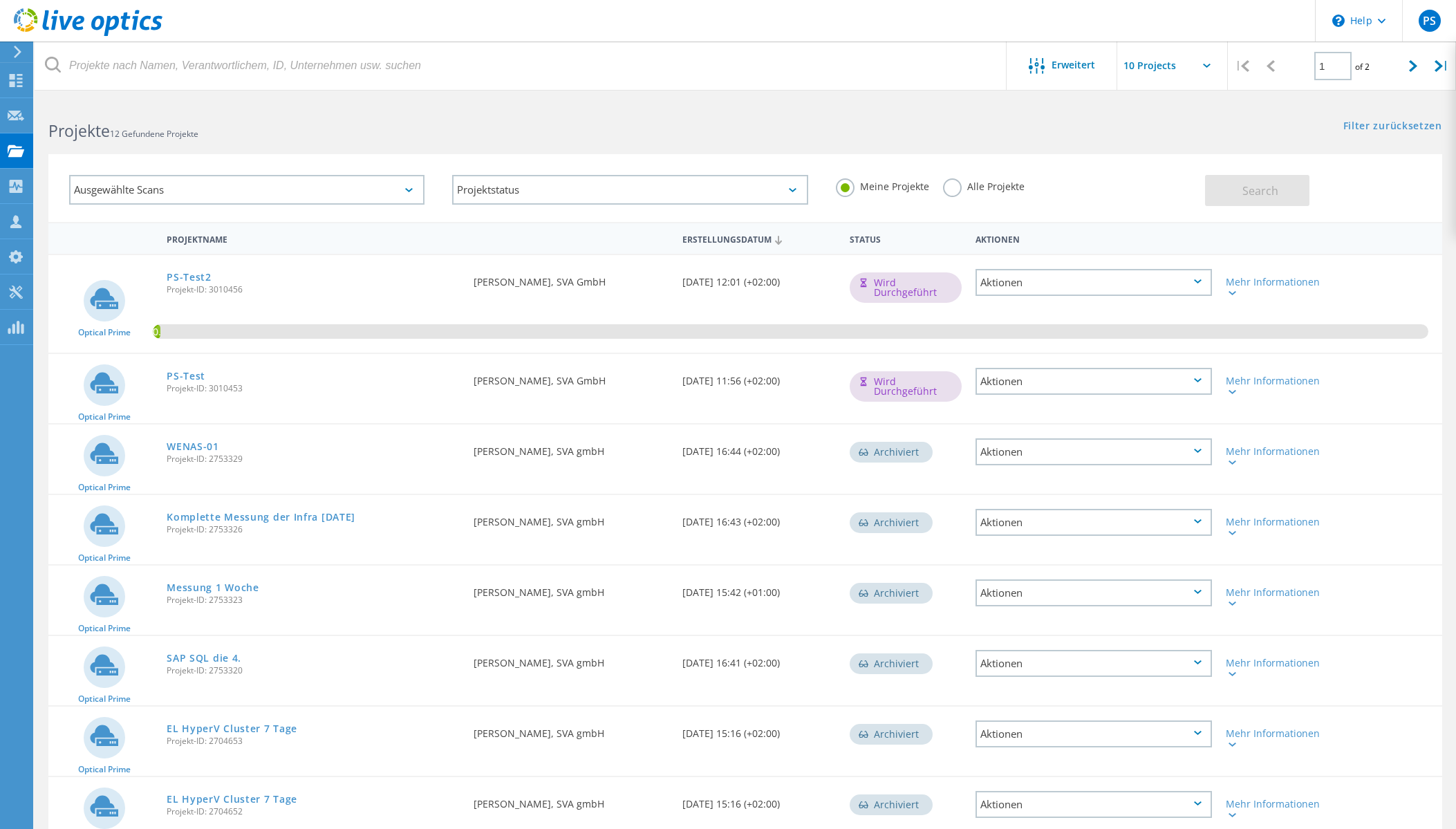
click at [1138, 381] on div "Aktionen" at bounding box center [1093, 381] width 237 height 27
click at [1115, 416] on div "Löschen" at bounding box center [1094, 414] width 234 height 21
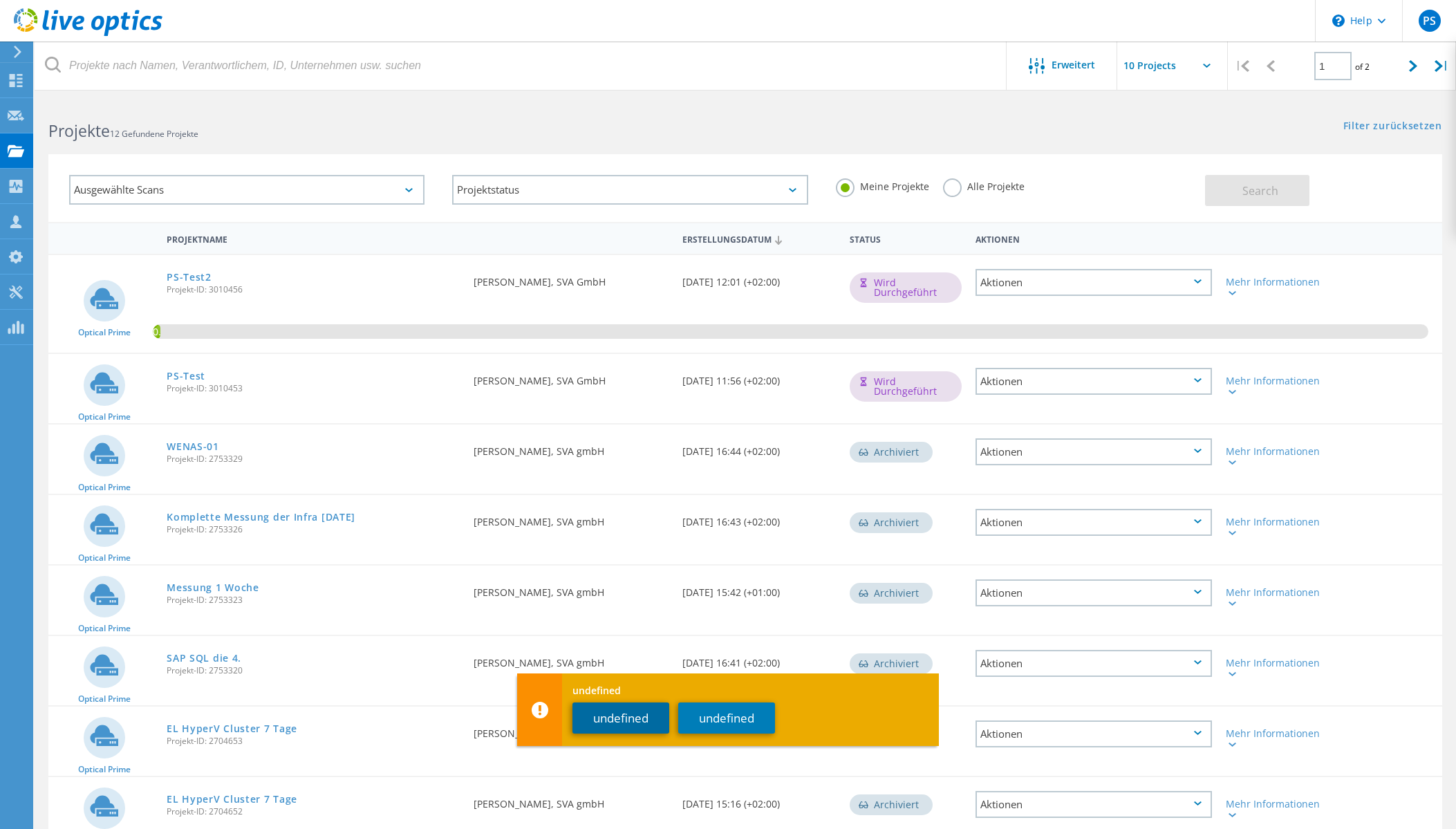
click at [644, 720] on button "undefined" at bounding box center [621, 718] width 97 height 31
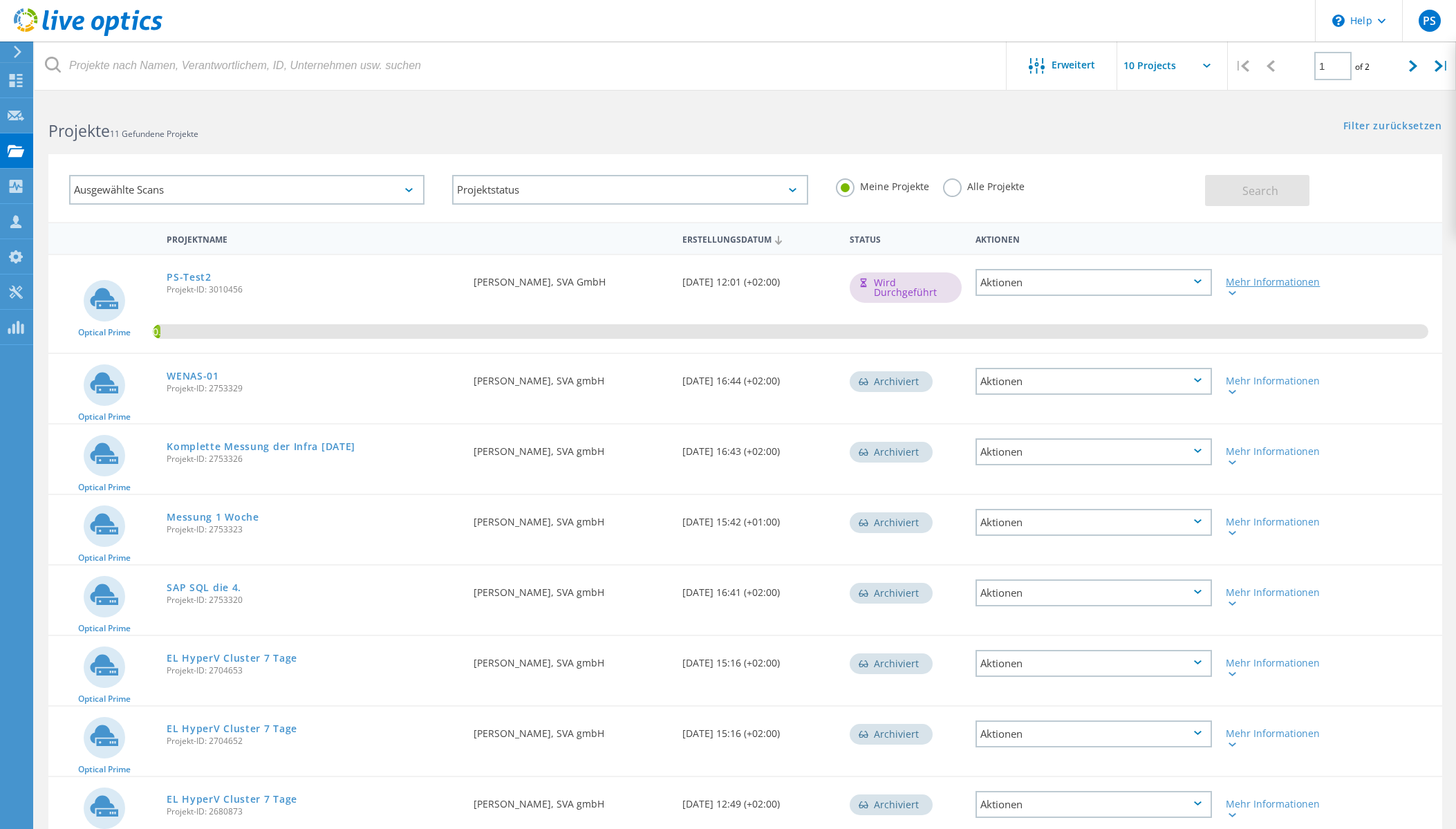
click at [1287, 285] on div "Mehr Informationen" at bounding box center [1274, 287] width 97 height 19
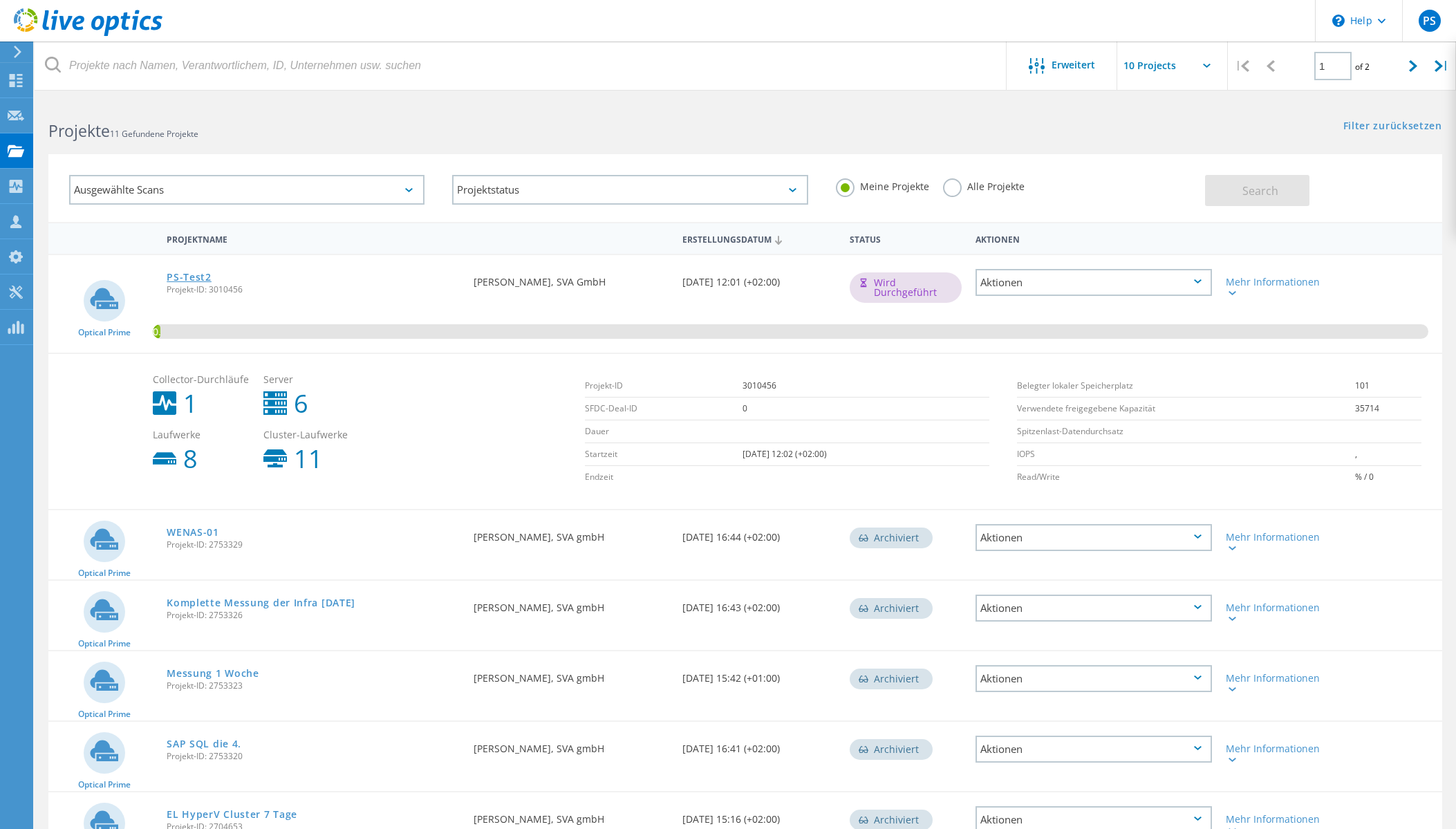
click at [194, 277] on link "PS-Test2" at bounding box center [189, 277] width 45 height 10
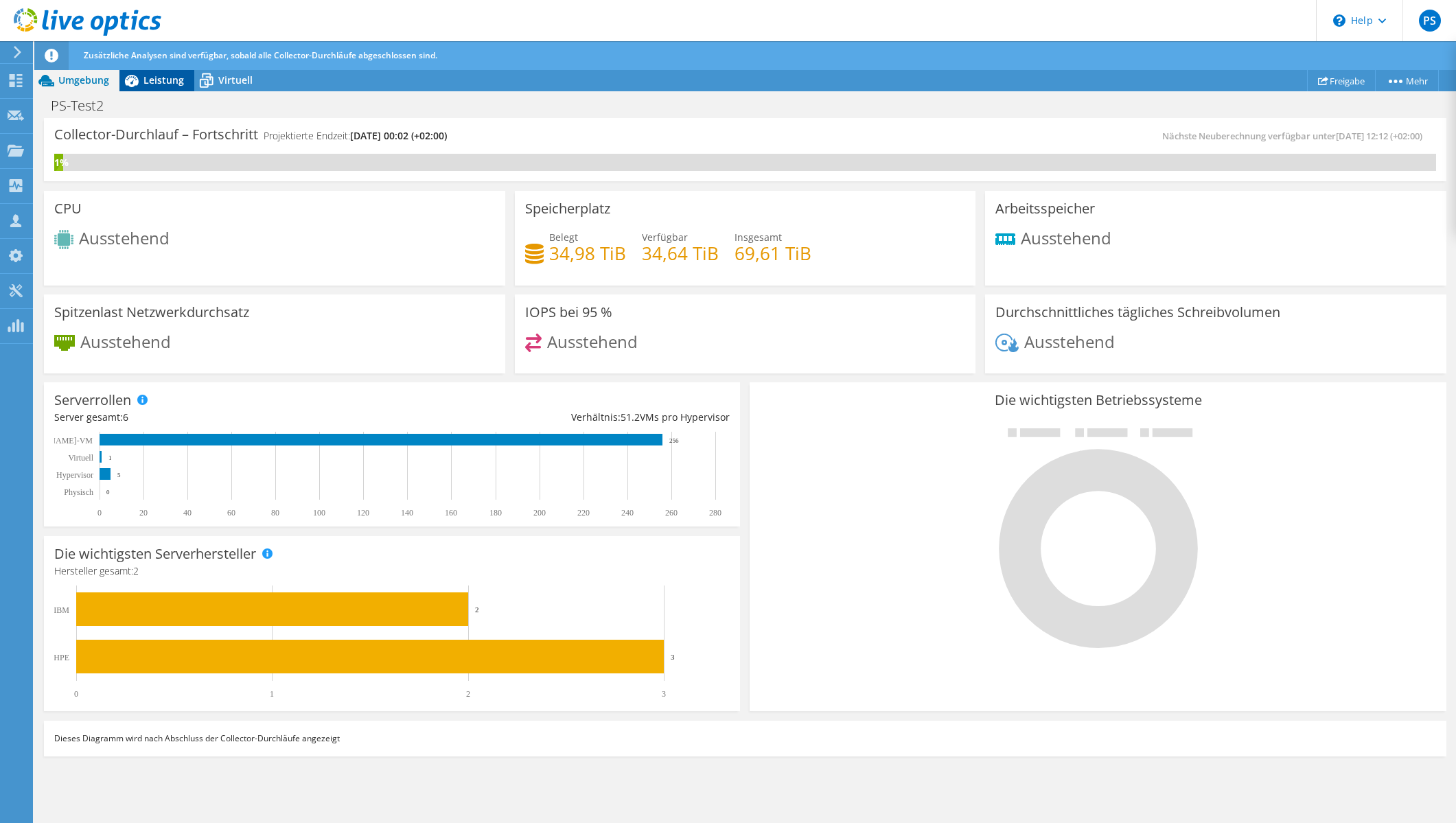
click at [157, 76] on span "Leistung" at bounding box center [163, 79] width 40 height 13
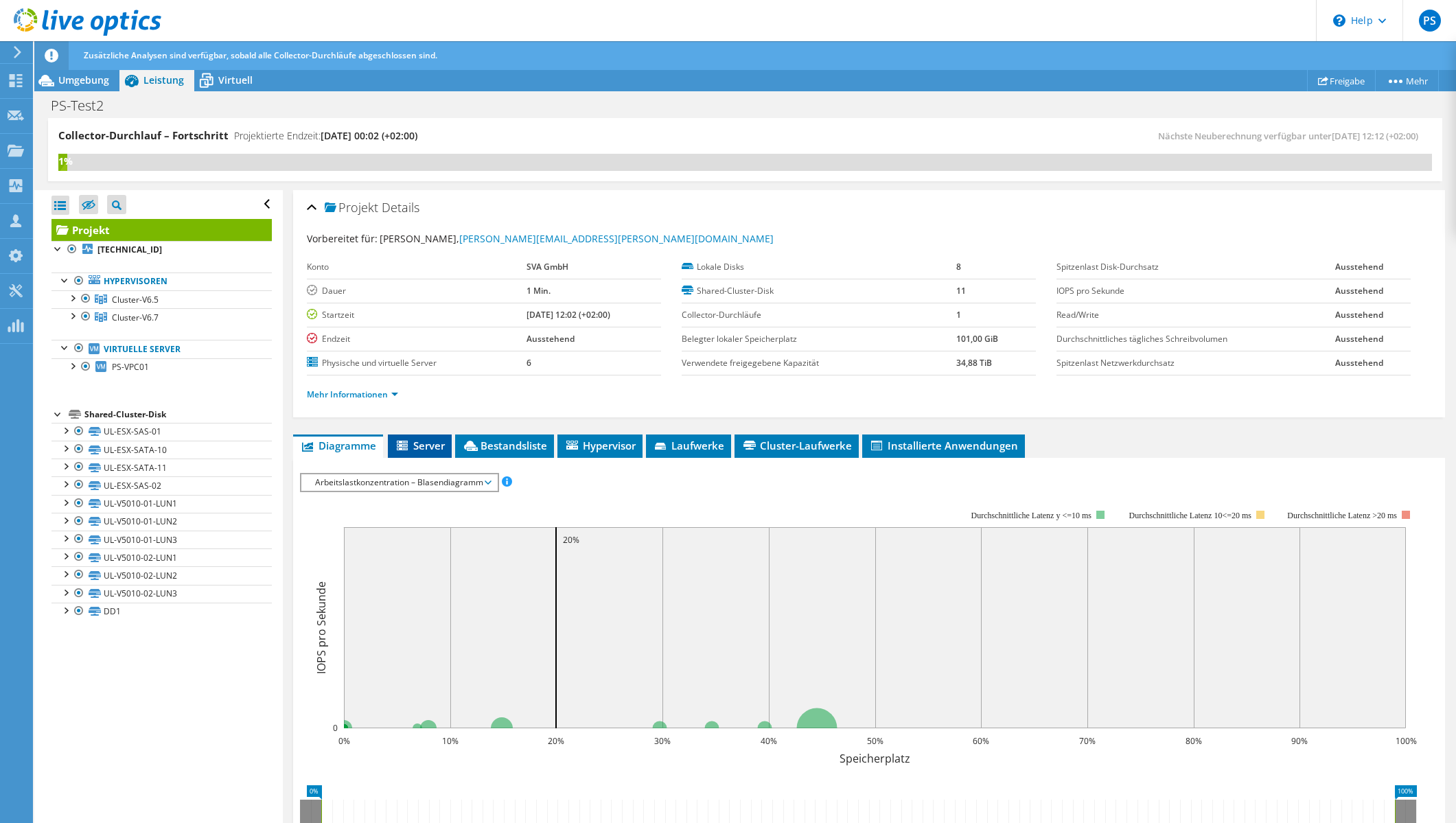
click at [422, 436] on li "Server" at bounding box center [419, 446] width 64 height 24
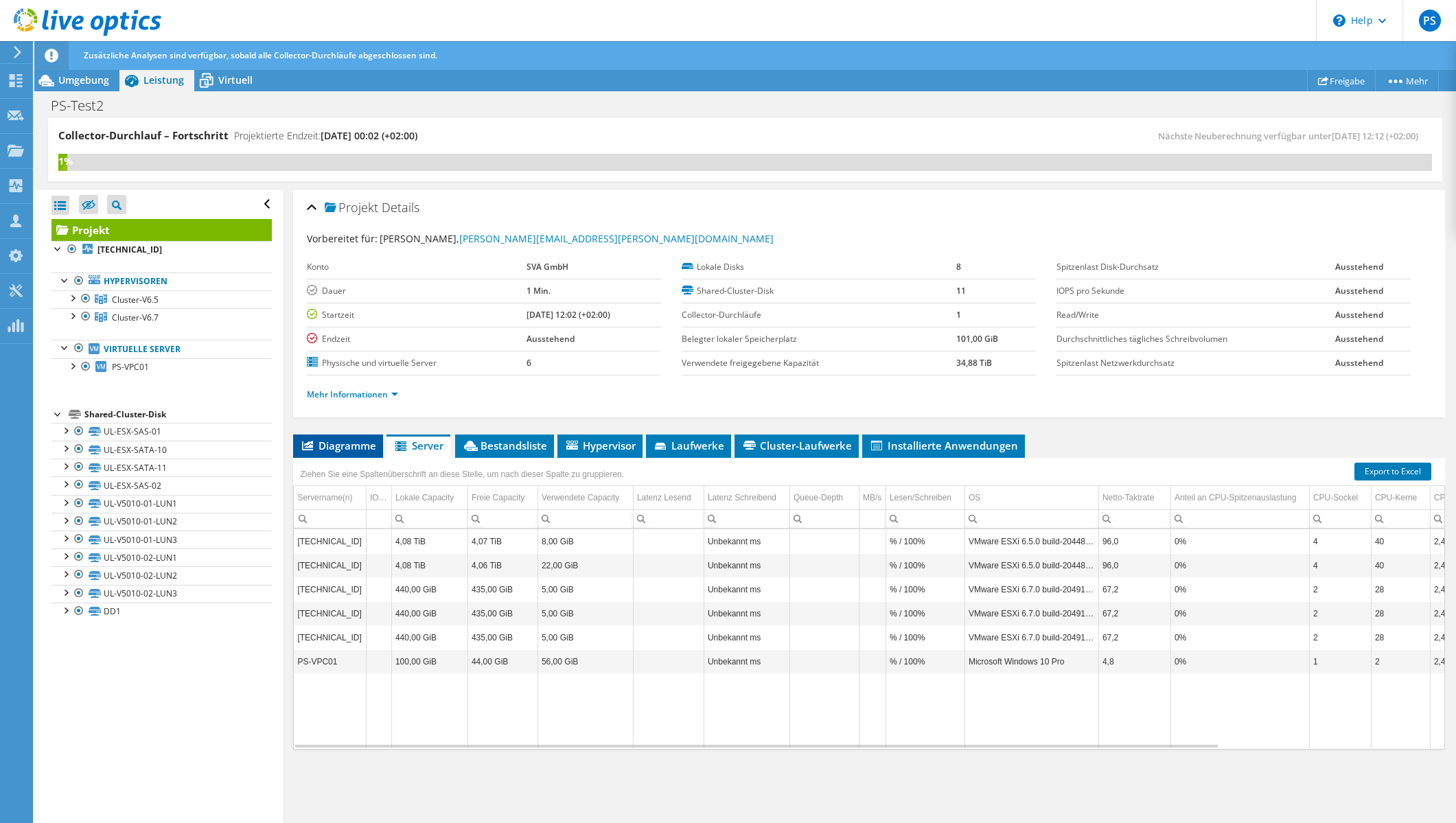
click at [319, 448] on span "Diagramme" at bounding box center [337, 445] width 76 height 13
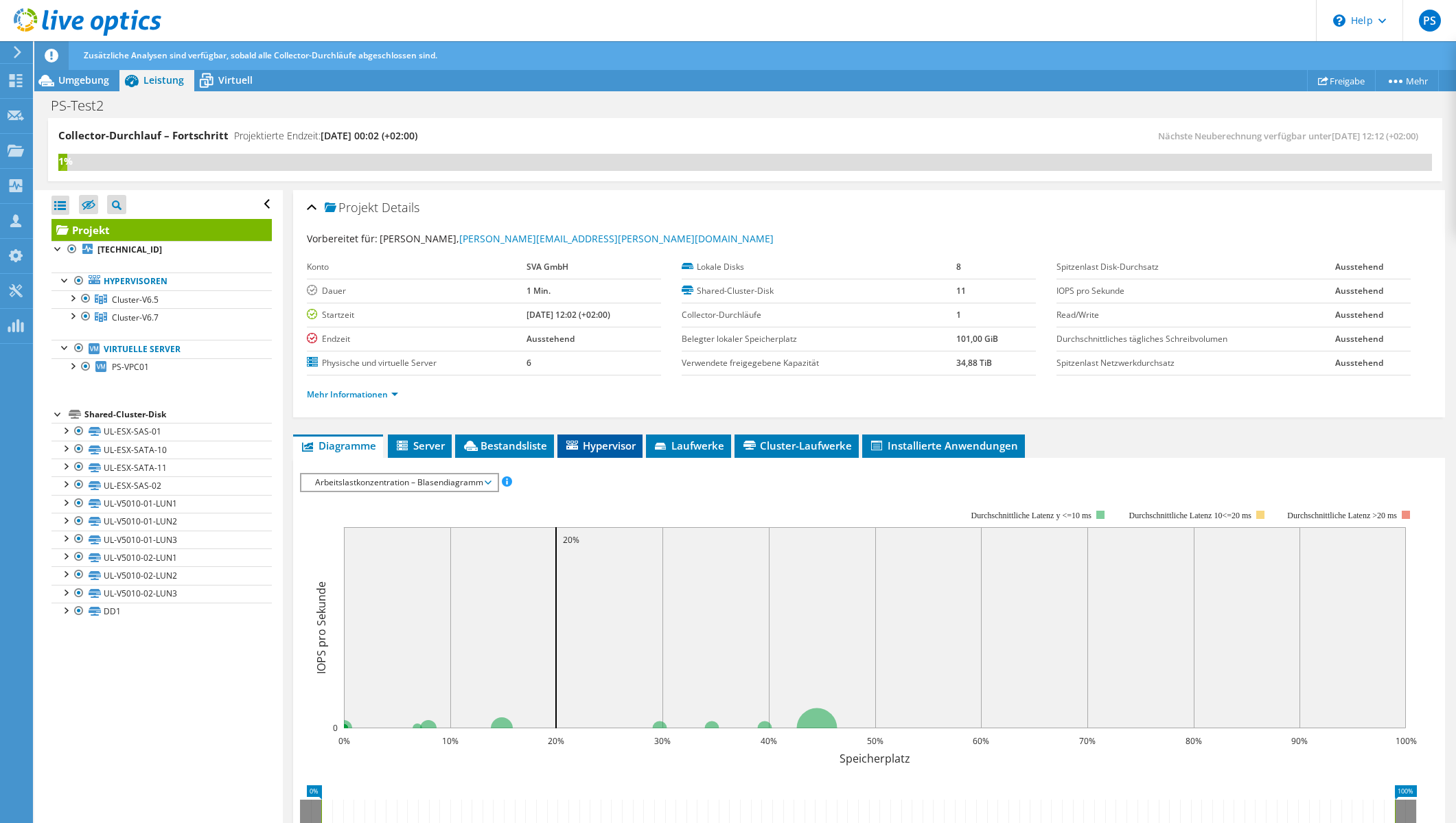
click at [571, 446] on icon at bounding box center [572, 445] width 12 height 9
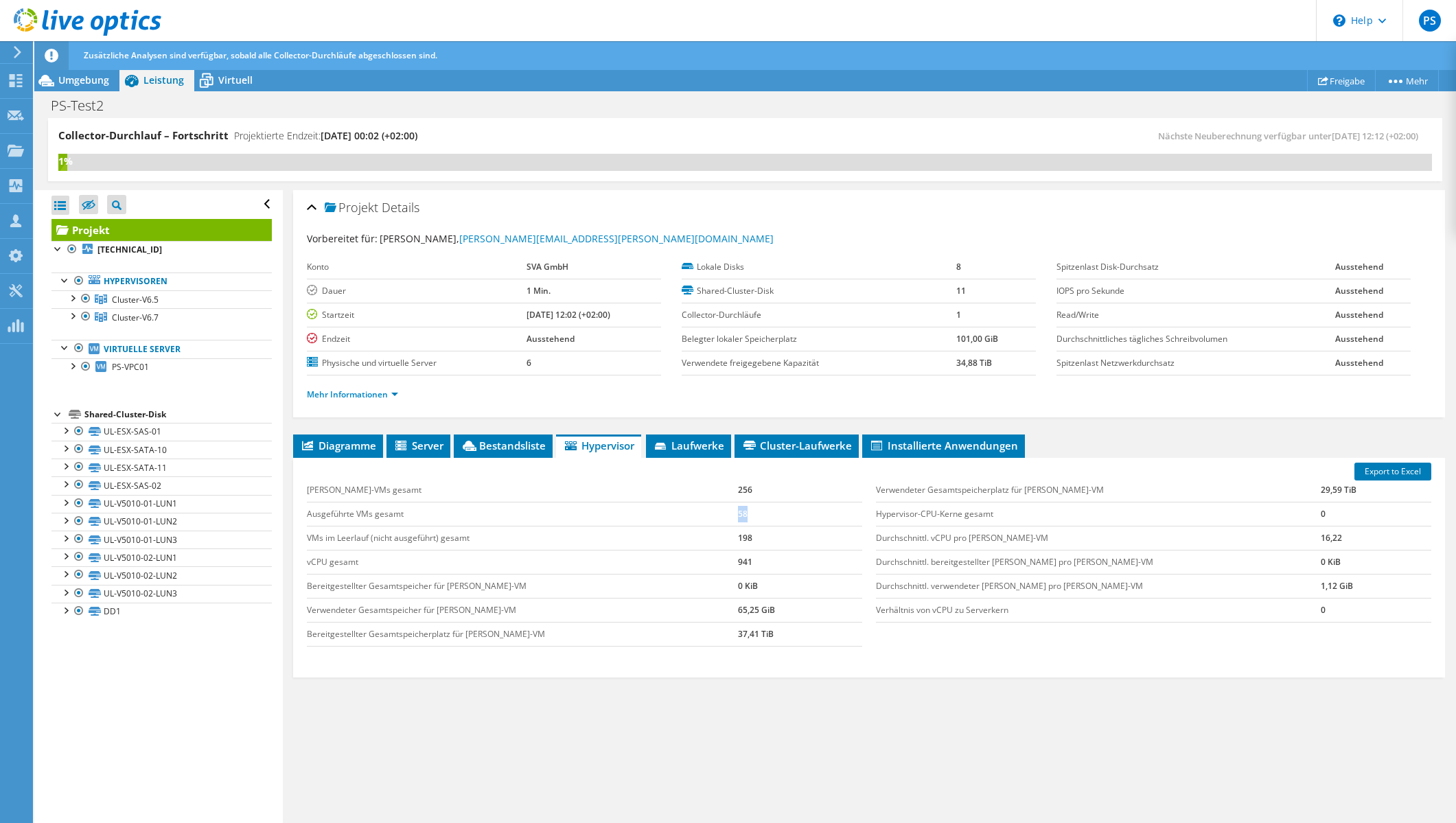
drag, startPoint x: 718, startPoint y: 518, endPoint x: 529, endPoint y: 522, distance: 189.0
click at [529, 522] on tr "Ausgeführte VMs gesamt 58" at bounding box center [584, 514] width 555 height 24
click at [529, 522] on td "Ausgeführte VMs gesamt" at bounding box center [522, 514] width 431 height 24
drag, startPoint x: 740, startPoint y: 543, endPoint x: 728, endPoint y: 541, distance: 12.2
click at [738, 541] on td "198" at bounding box center [800, 537] width 124 height 24
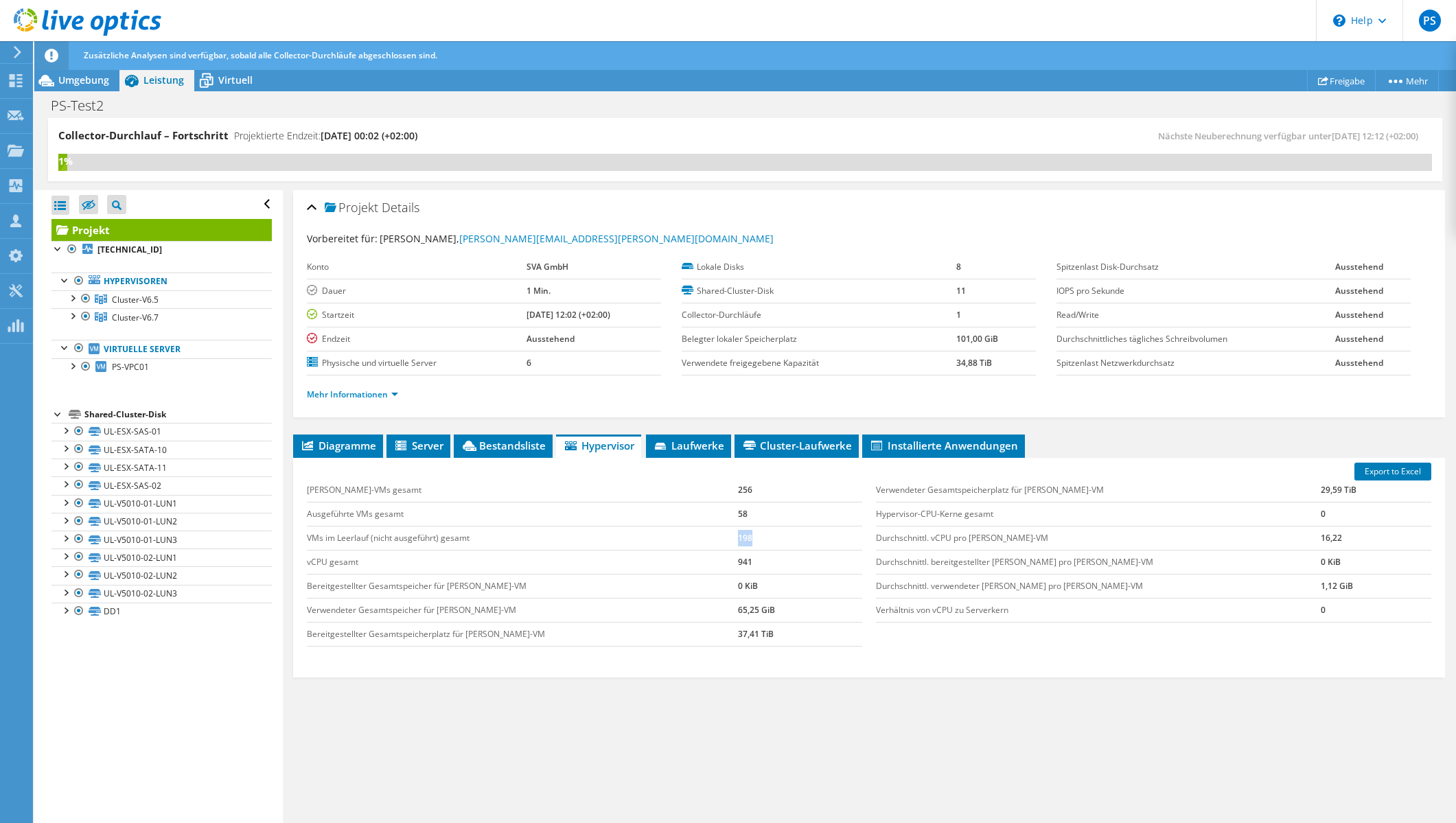
drag, startPoint x: 726, startPoint y: 539, endPoint x: 638, endPoint y: 531, distance: 88.4
click at [638, 531] on tr "VMs im Leerlauf (nicht ausgeführt) gesamt 198" at bounding box center [584, 537] width 555 height 24
click at [638, 531] on td "VMs im Leerlauf (nicht ausgeführt) gesamt" at bounding box center [522, 537] width 431 height 24
click at [698, 449] on span "Laufwerke" at bounding box center [688, 445] width 72 height 13
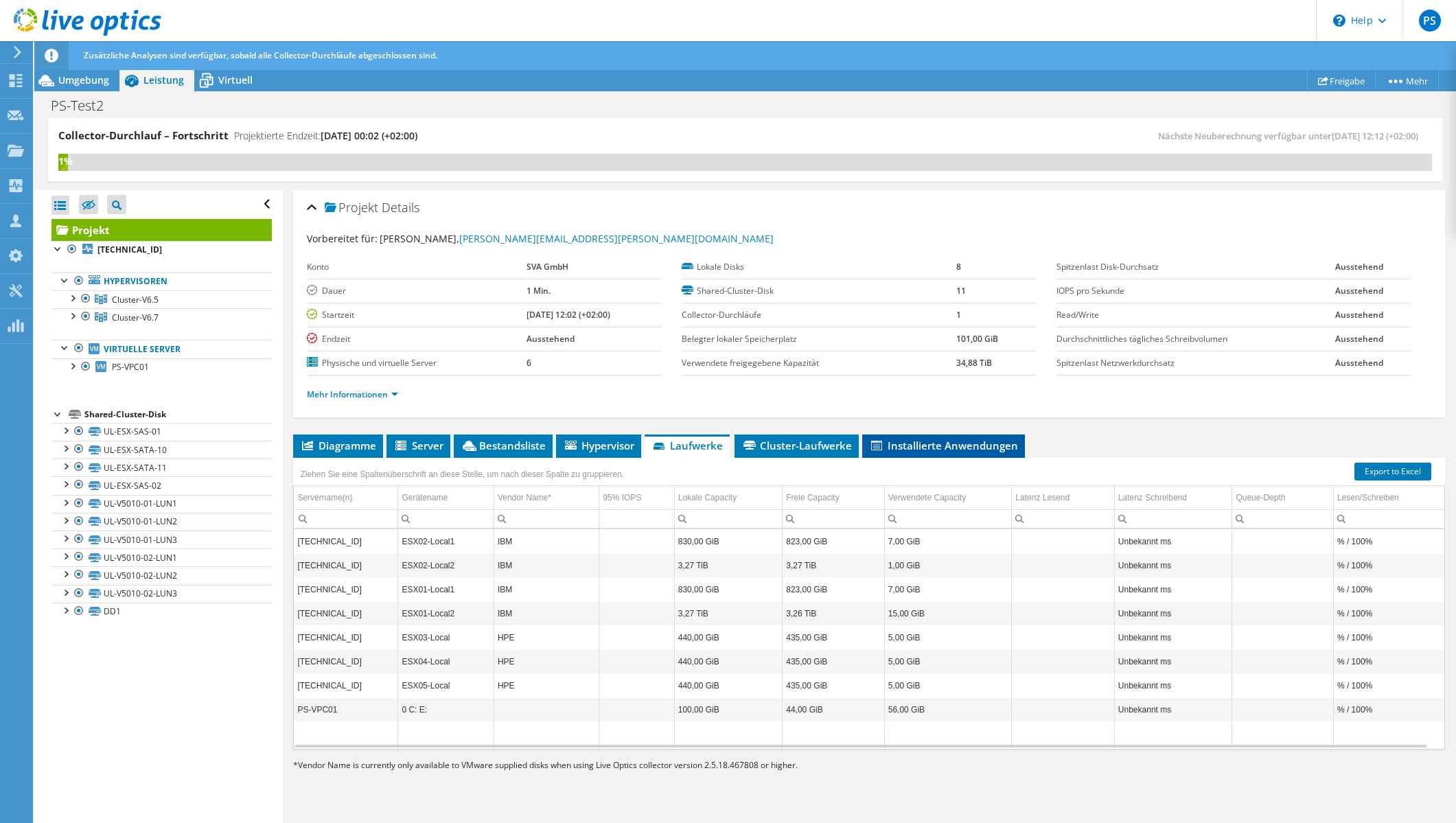
click at [898, 449] on span "Installierte Anwendungen" at bounding box center [943, 445] width 149 height 13
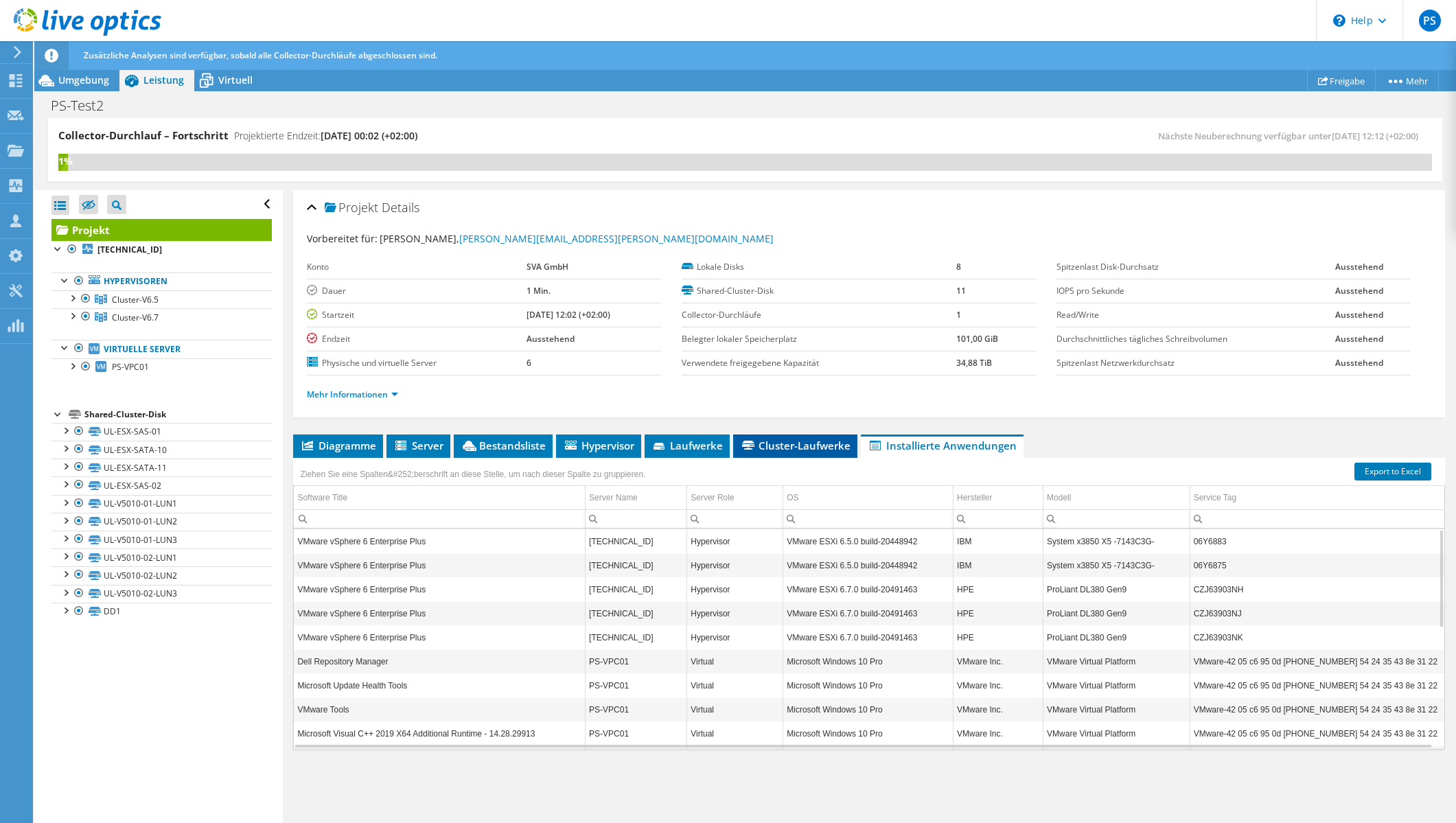
click at [805, 450] on span "Cluster-Laufwerke" at bounding box center [795, 445] width 110 height 13
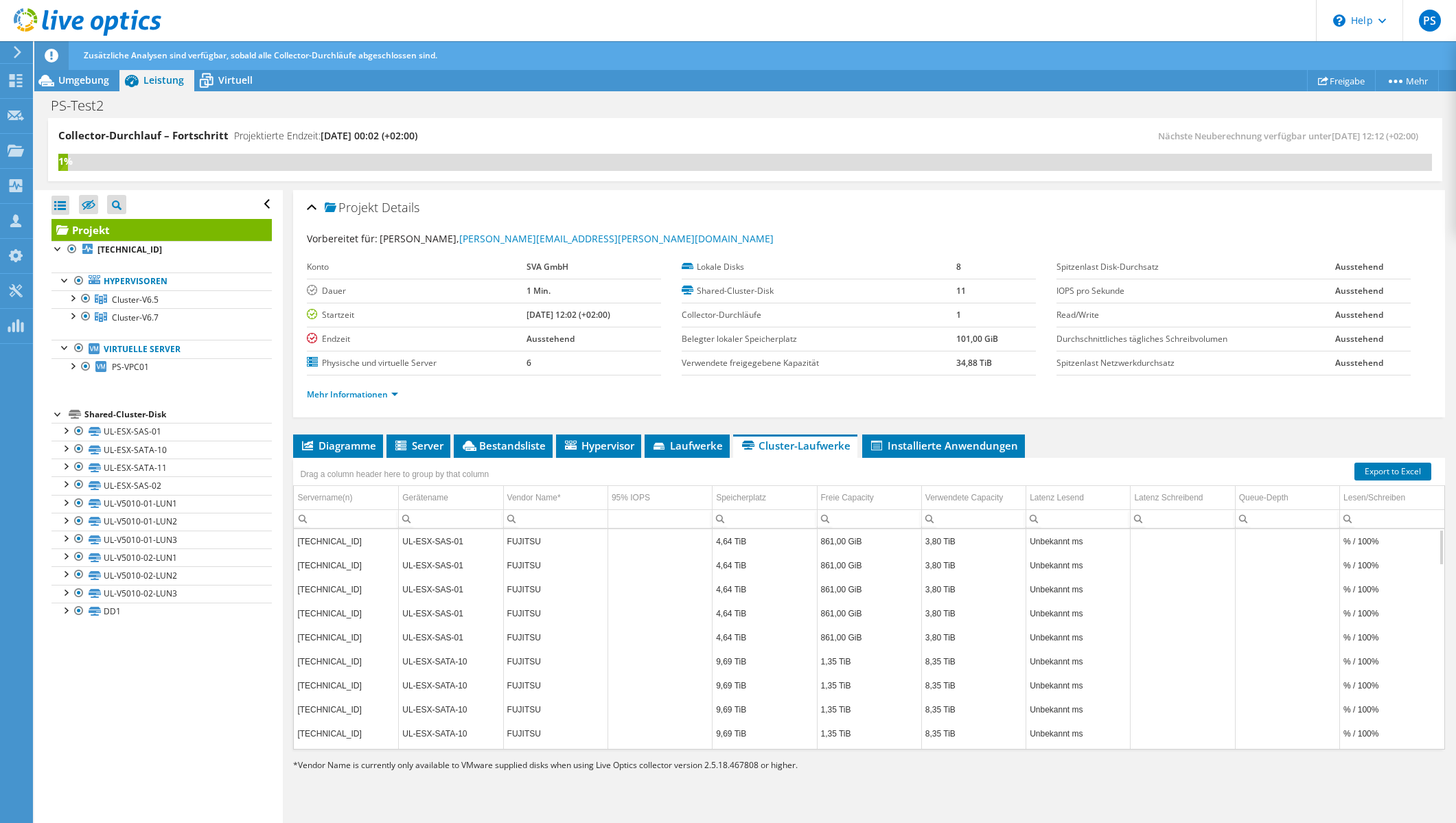
click at [766, 537] on td "4,64 TiB" at bounding box center [765, 541] width 105 height 24
click at [238, 80] on span "Virtuell" at bounding box center [235, 79] width 35 height 13
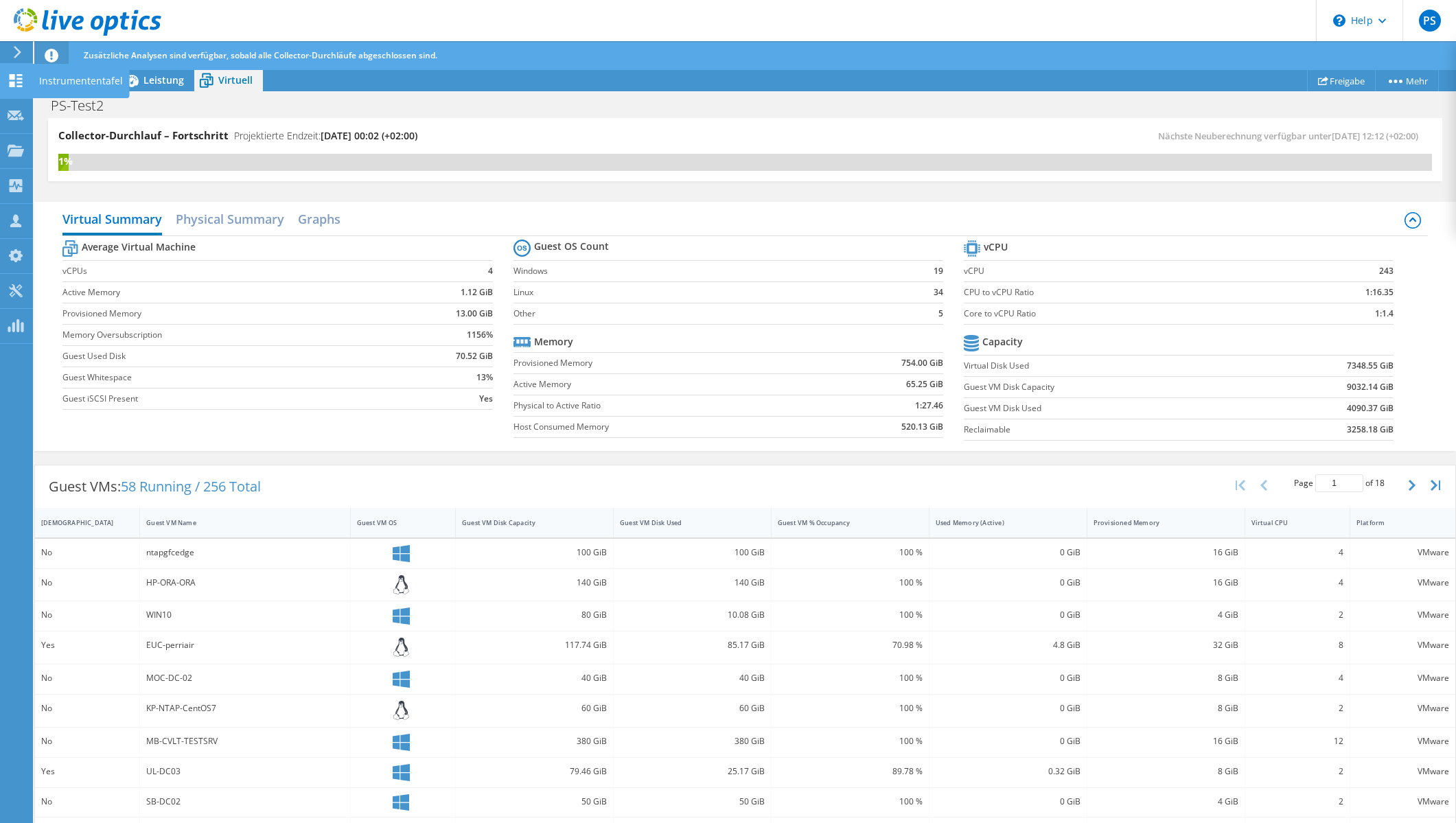
click at [22, 83] on use at bounding box center [16, 80] width 13 height 13
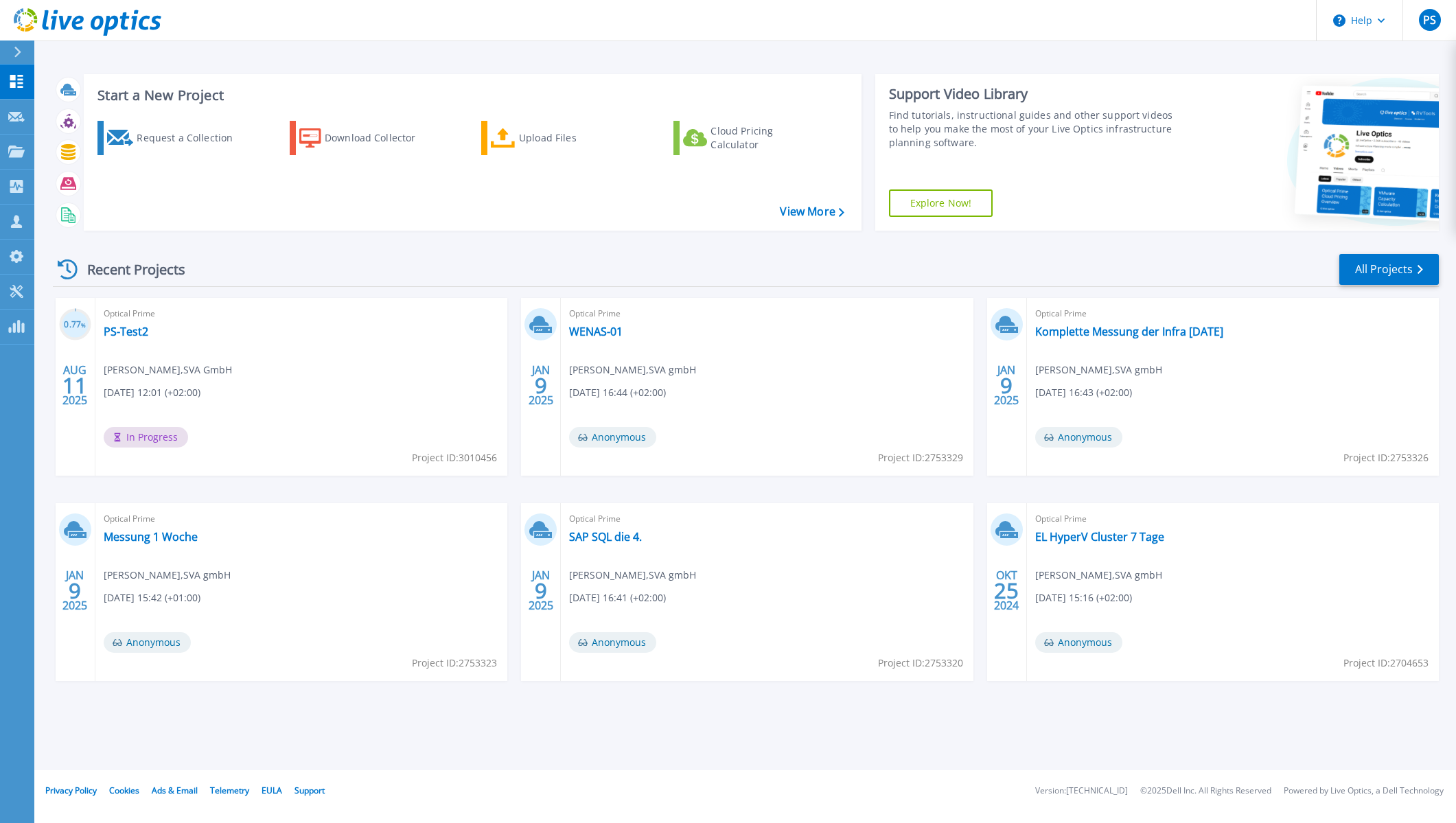
click at [54, 16] on icon at bounding box center [87, 22] width 148 height 28
